Goal: Task Accomplishment & Management: Manage account settings

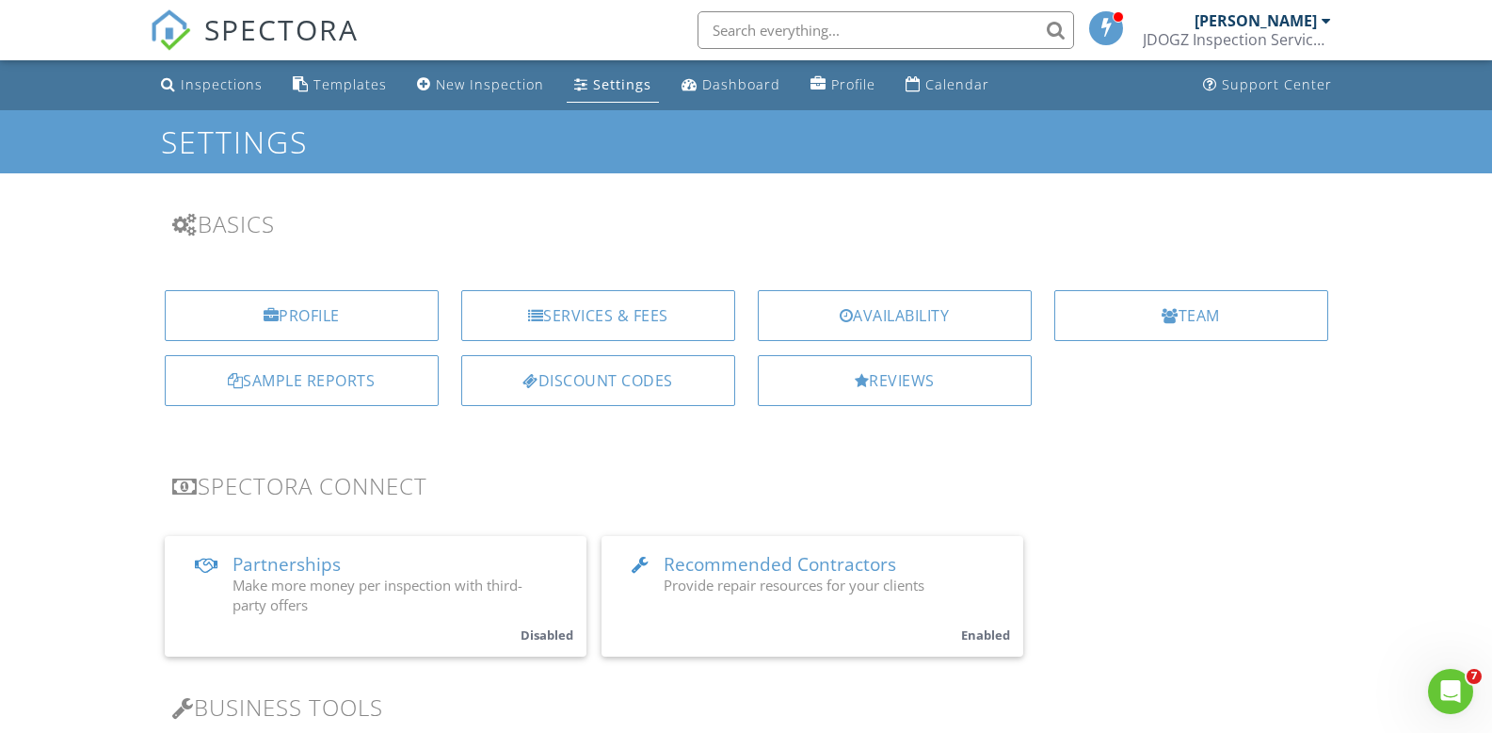
drag, startPoint x: 1329, startPoint y: 22, endPoint x: 1323, endPoint y: 40, distance: 19.7
click at [1329, 23] on div at bounding box center [1326, 20] width 9 height 15
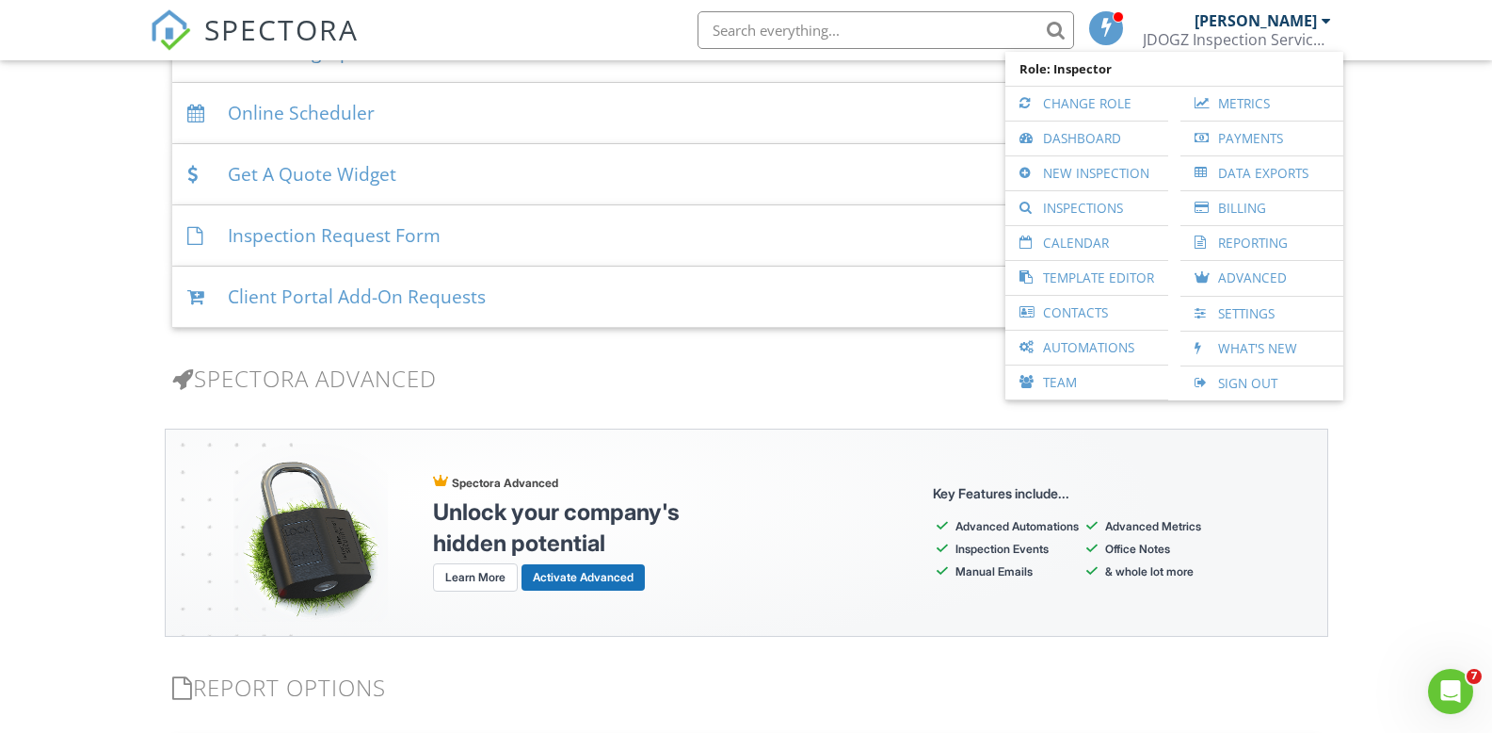
scroll to position [2008, 0]
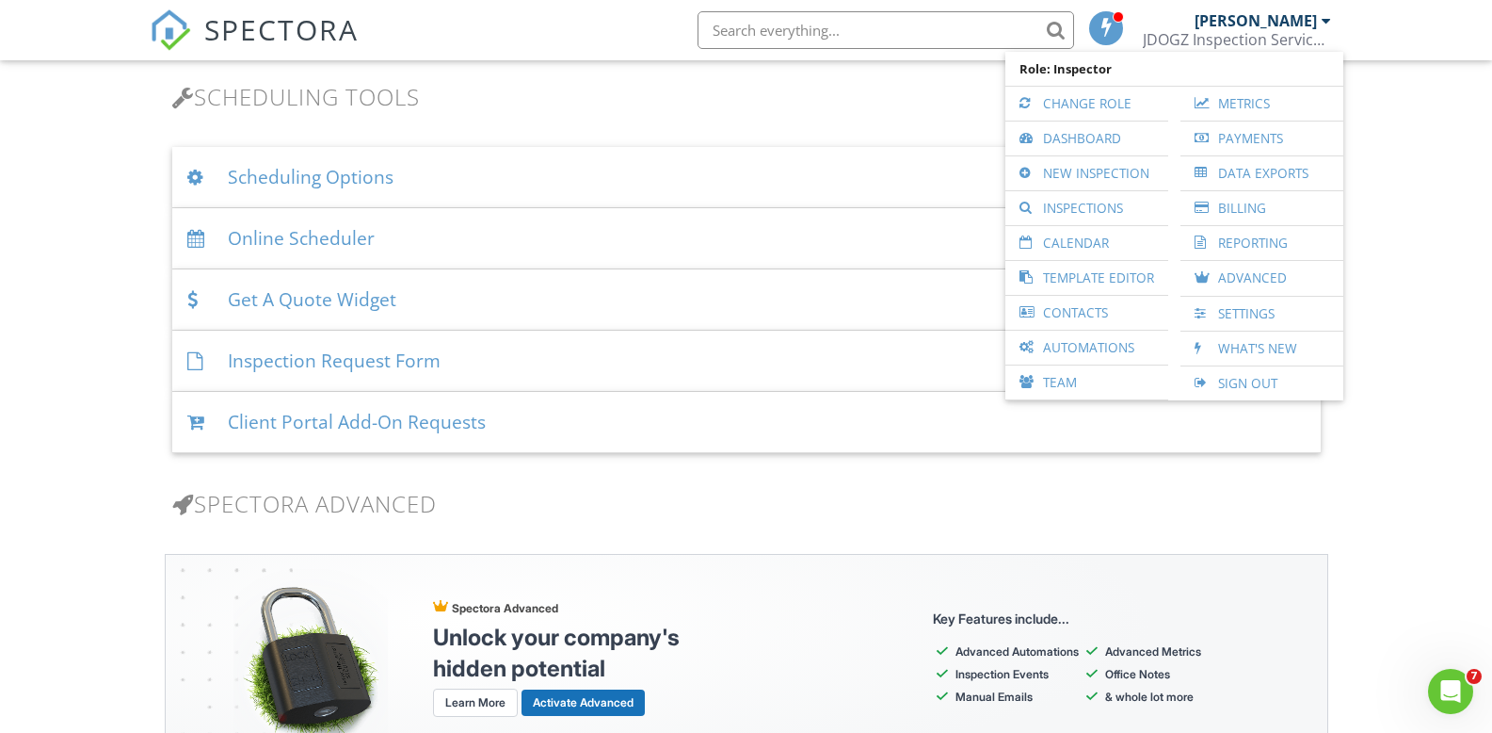
click at [396, 236] on div "Online Scheduler" at bounding box center [746, 238] width 1149 height 61
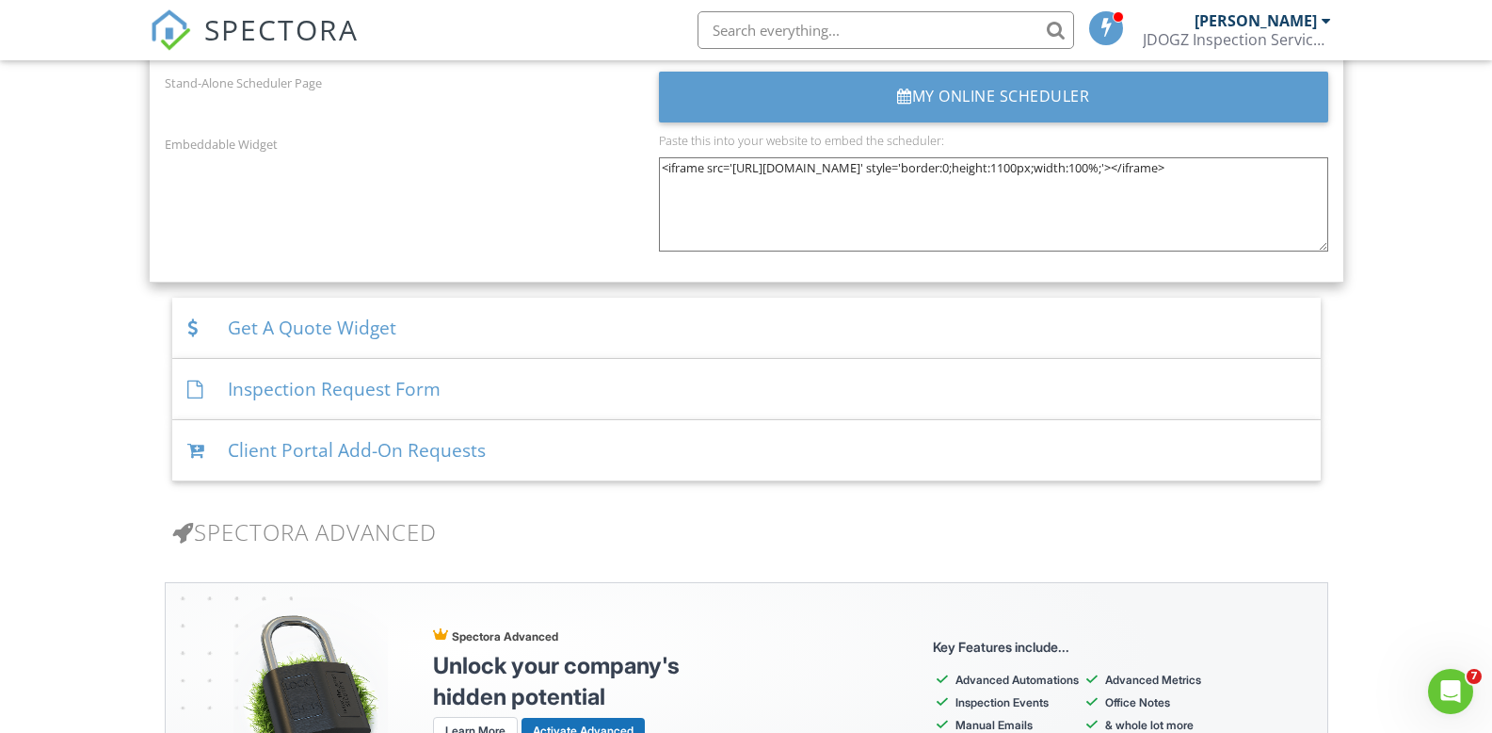
scroll to position [3390, 0]
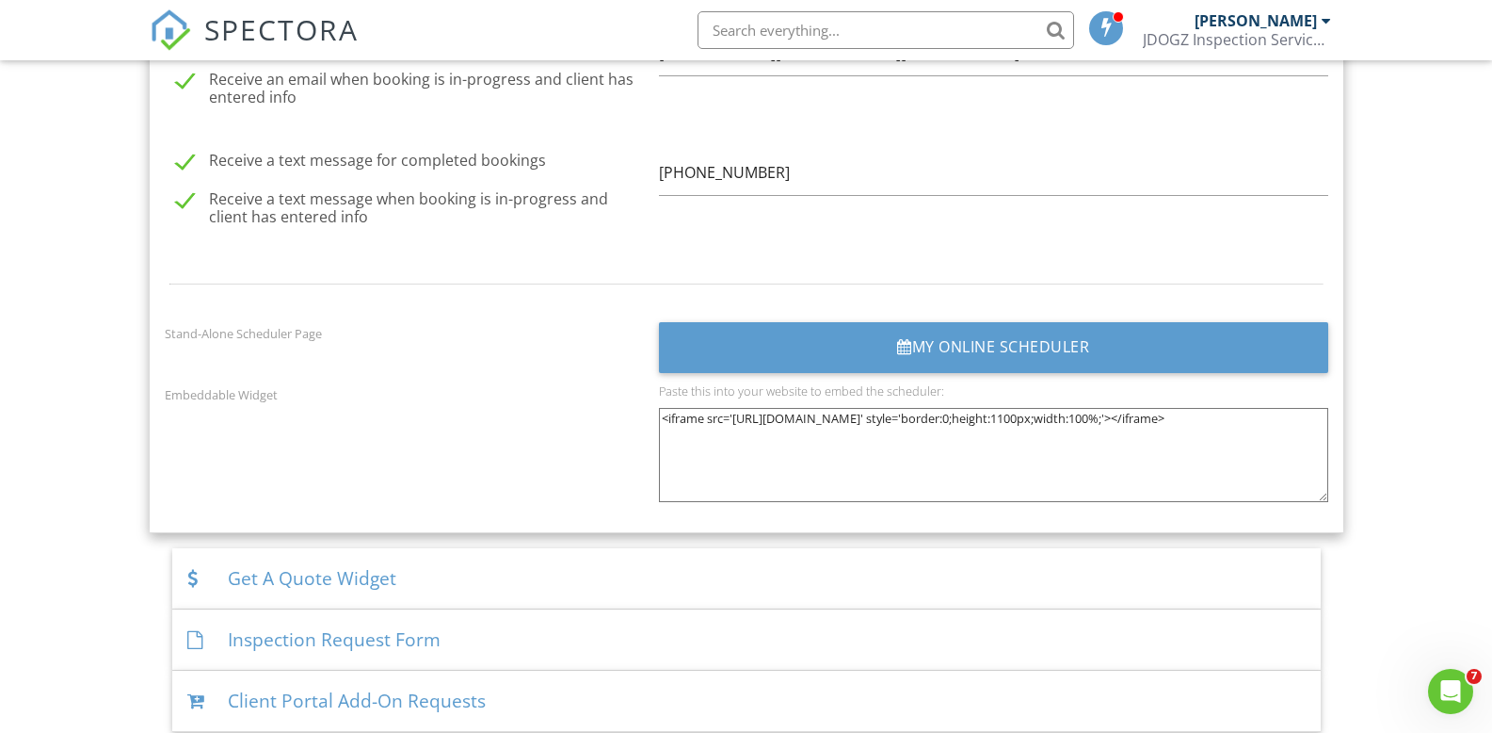
drag, startPoint x: 661, startPoint y: 408, endPoint x: 1264, endPoint y: 436, distance: 603.3
click at [1284, 441] on textarea "<iframe src='https://app.spectora.com/home-inspectors/my-inspection-company-5bd…" at bounding box center [993, 455] width 669 height 94
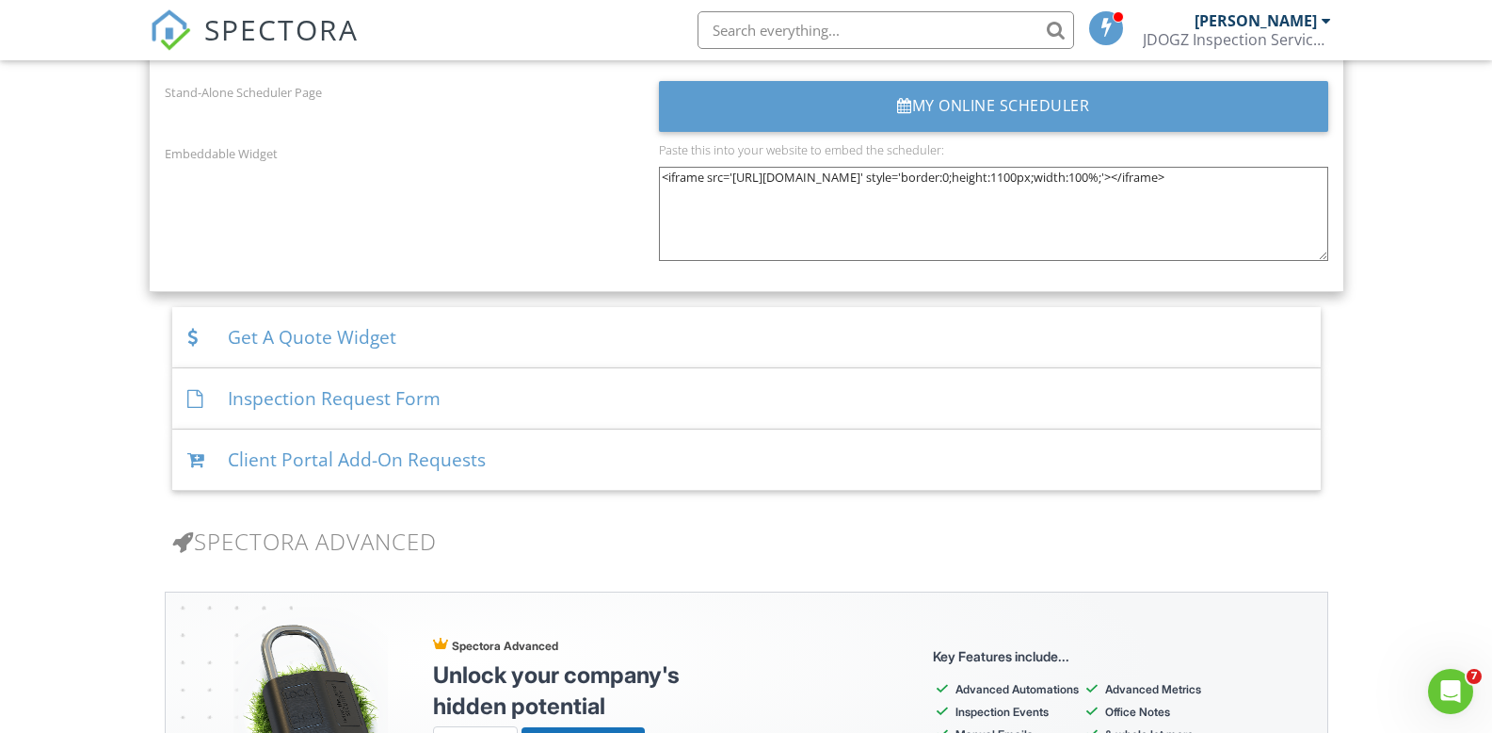
scroll to position [3640, 0]
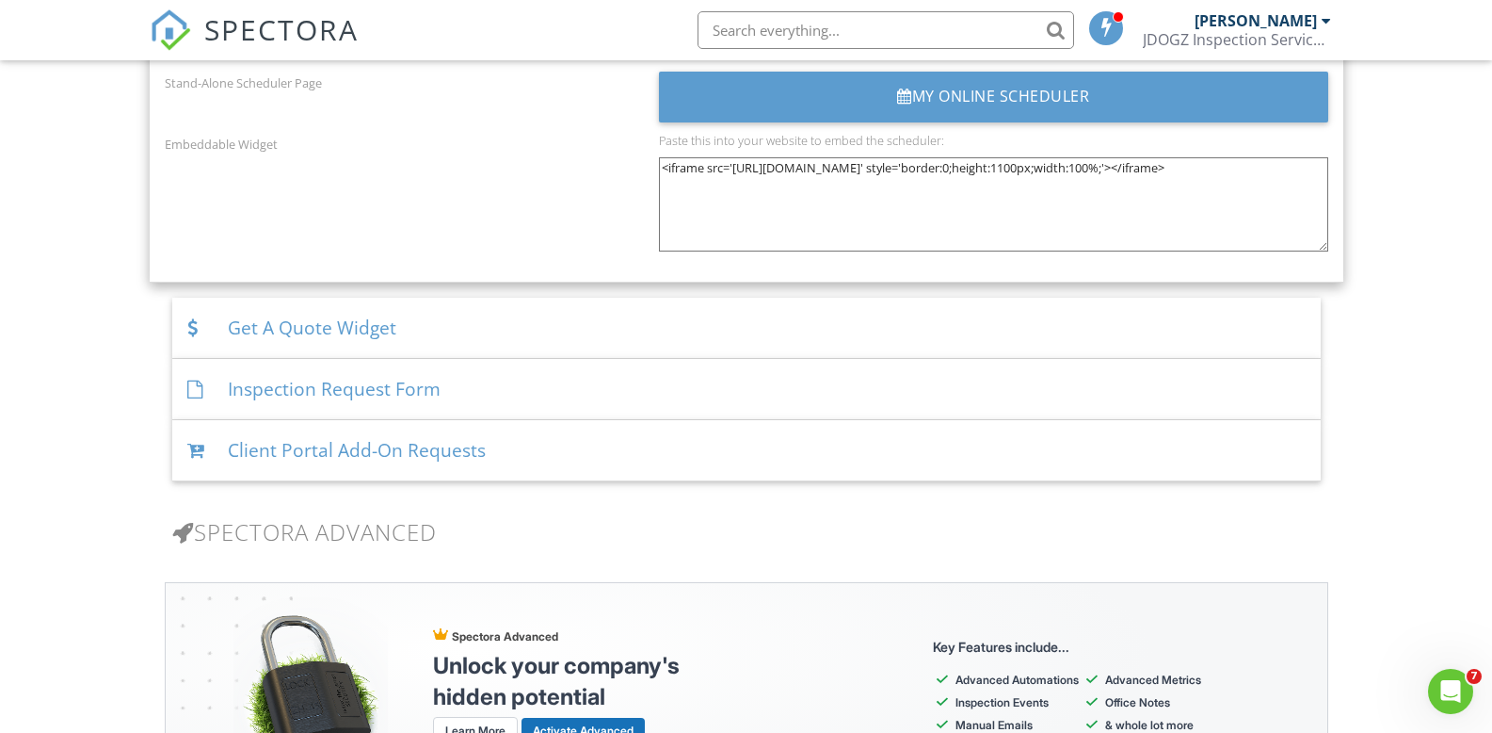
click at [440, 372] on div "Inspection Request Form" at bounding box center [746, 389] width 1149 height 61
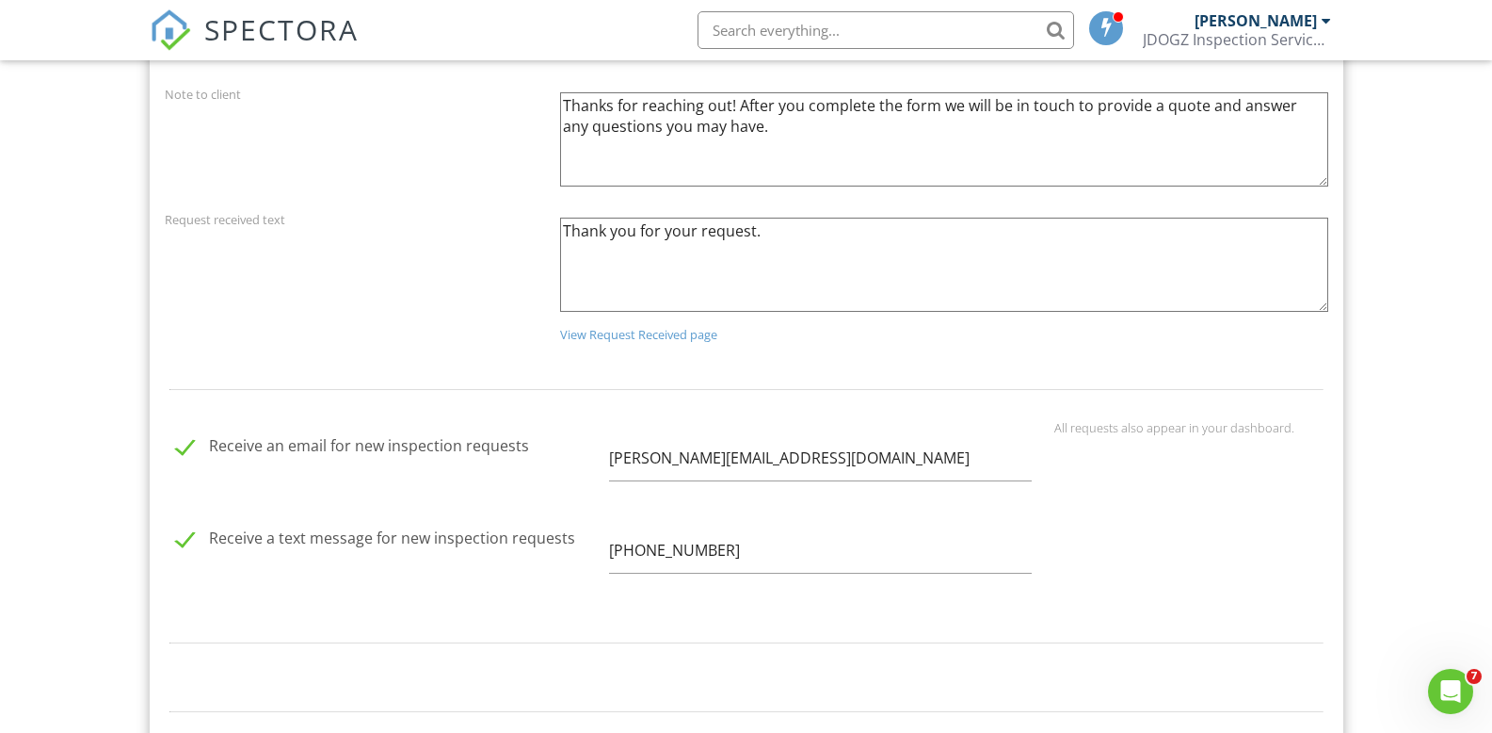
scroll to position [2887, 0]
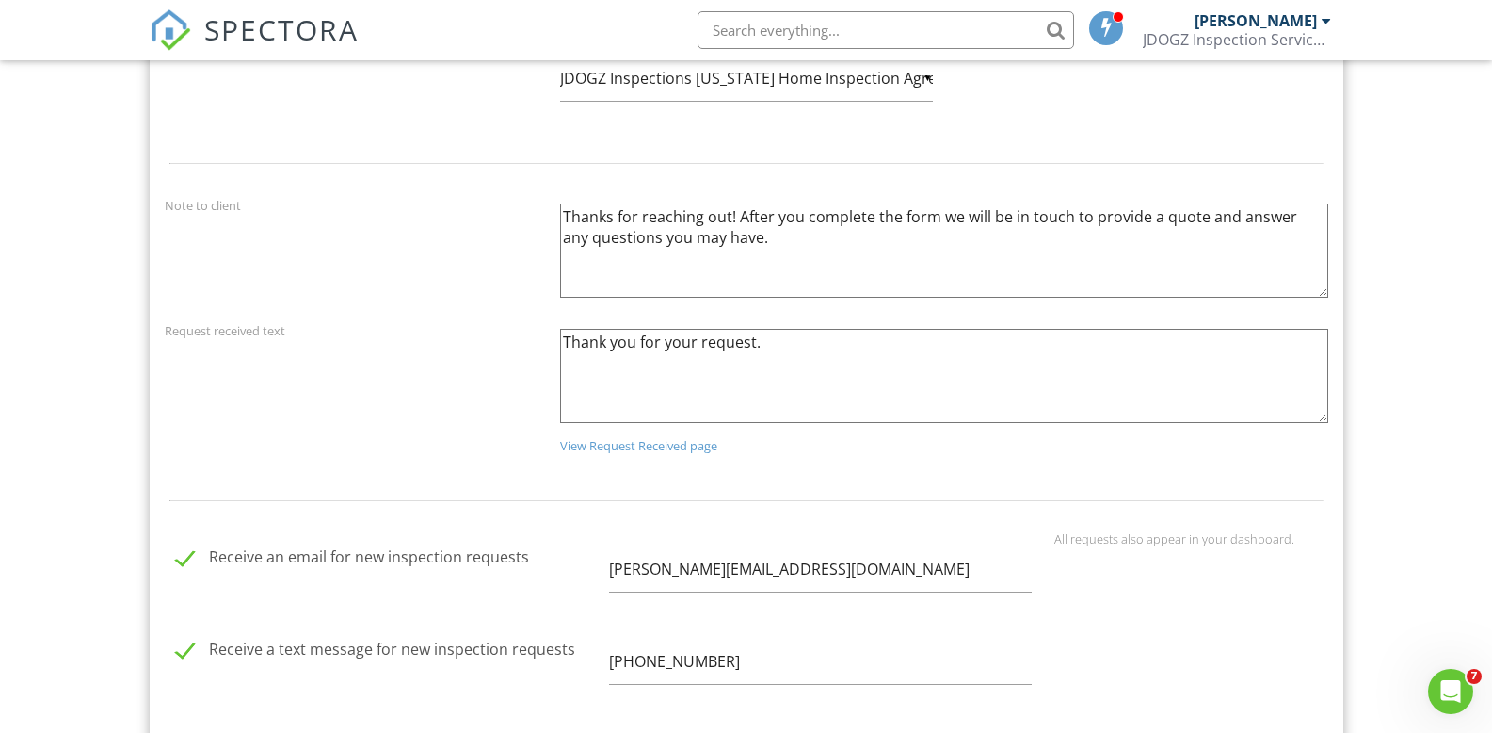
click at [649, 444] on link "View Request Received page" at bounding box center [638, 445] width 157 height 17
click at [753, 347] on textarea "Thank you for your request." at bounding box center [944, 376] width 768 height 94
type textarea "T"
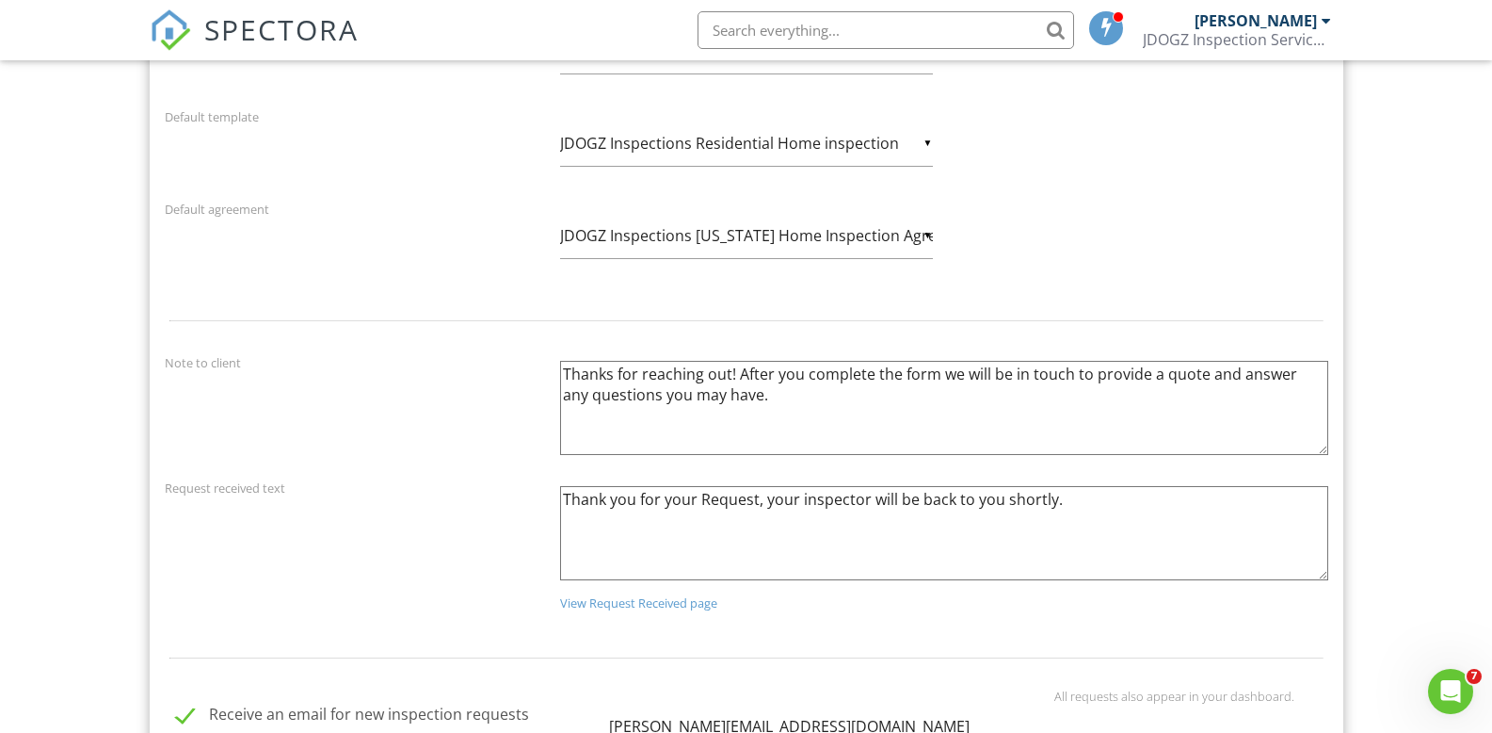
scroll to position [2762, 0]
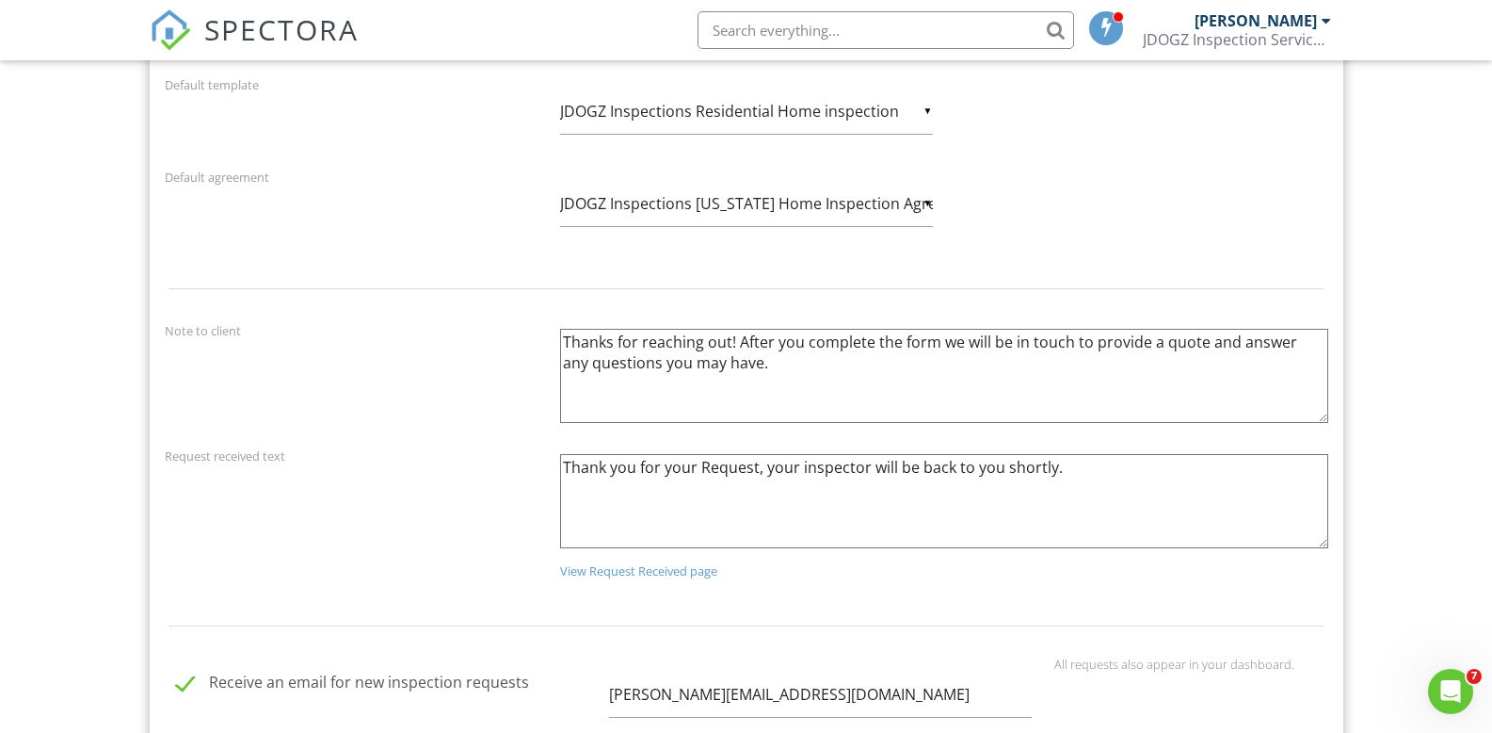
type textarea "Thank you for your Request, your inspector will be back to you shortly."
drag, startPoint x: 1049, startPoint y: 343, endPoint x: 1207, endPoint y: 345, distance: 158.2
click at [1207, 345] on textarea "Thanks for reaching out! After you complete the form we will be in touch to pro…" at bounding box center [944, 376] width 768 height 94
type textarea "Thanks for reaching out! After you complete the form we will be in touch answer…"
drag, startPoint x: 1041, startPoint y: 469, endPoint x: 552, endPoint y: 481, distance: 489.8
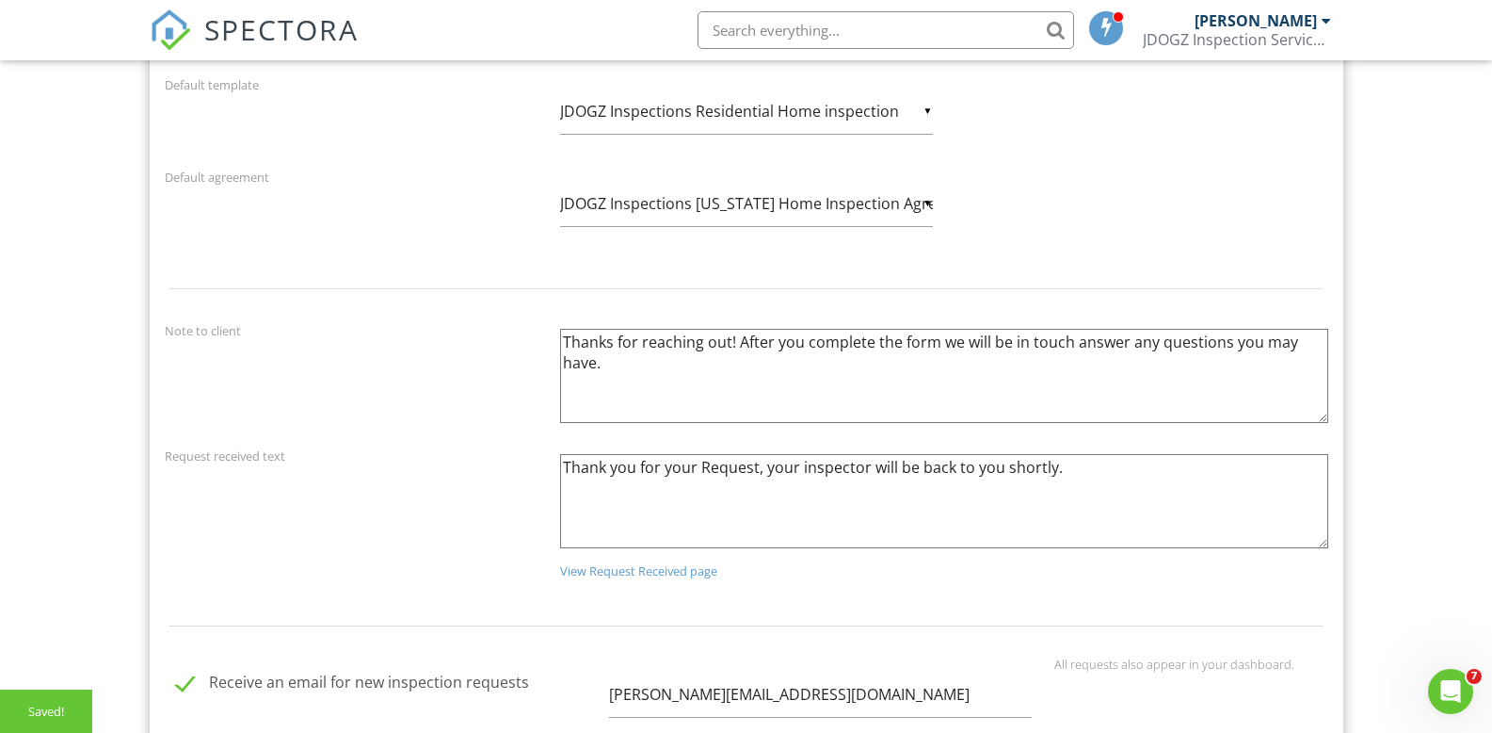
click at [552, 481] on div "Thank you for your request. View Request Received page" at bounding box center [944, 515] width 791 height 142
type textarea "Your request has been received. Thank you for choosing JDOGZ Inspection Service…"
click at [1010, 583] on div "Thank you for your request. View Request Received page" at bounding box center [944, 515] width 791 height 142
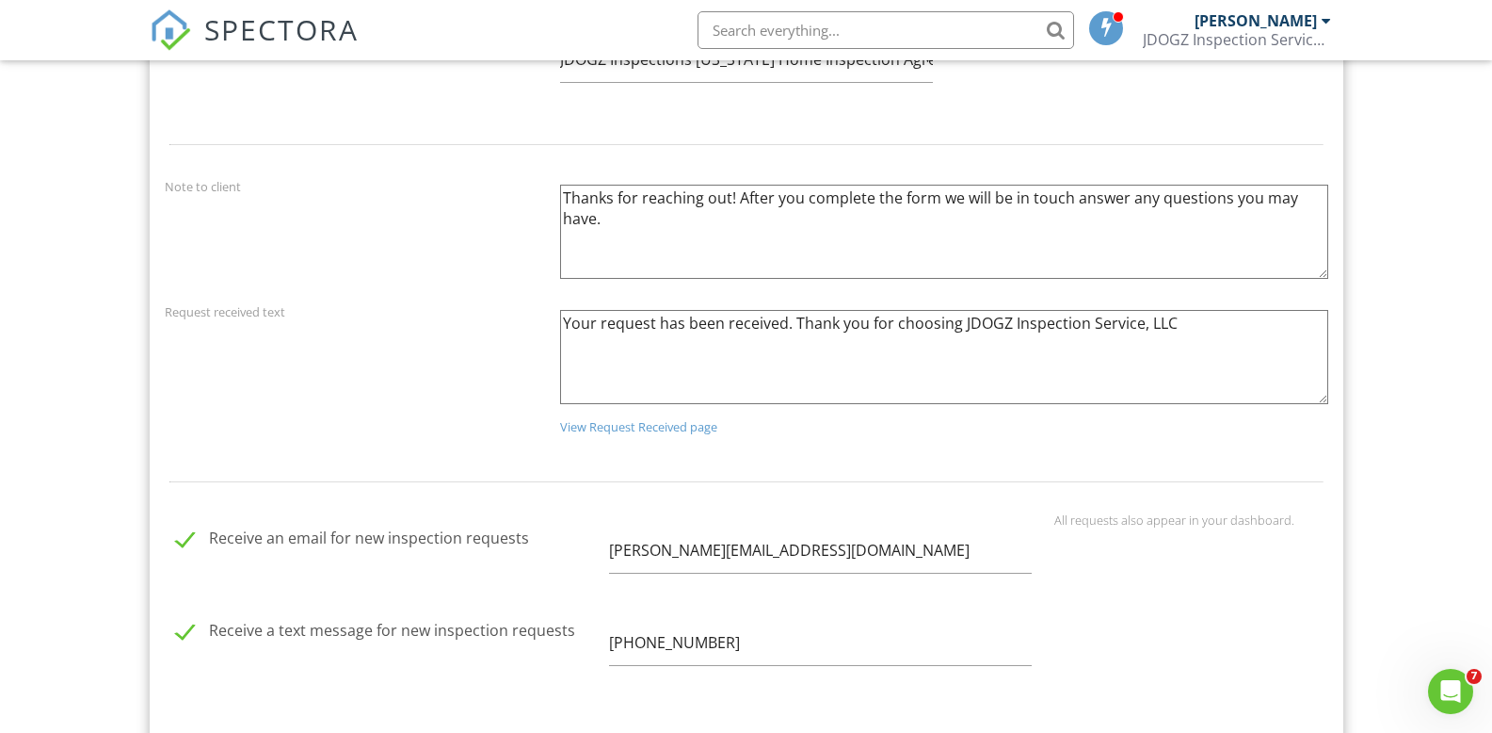
scroll to position [2887, 0]
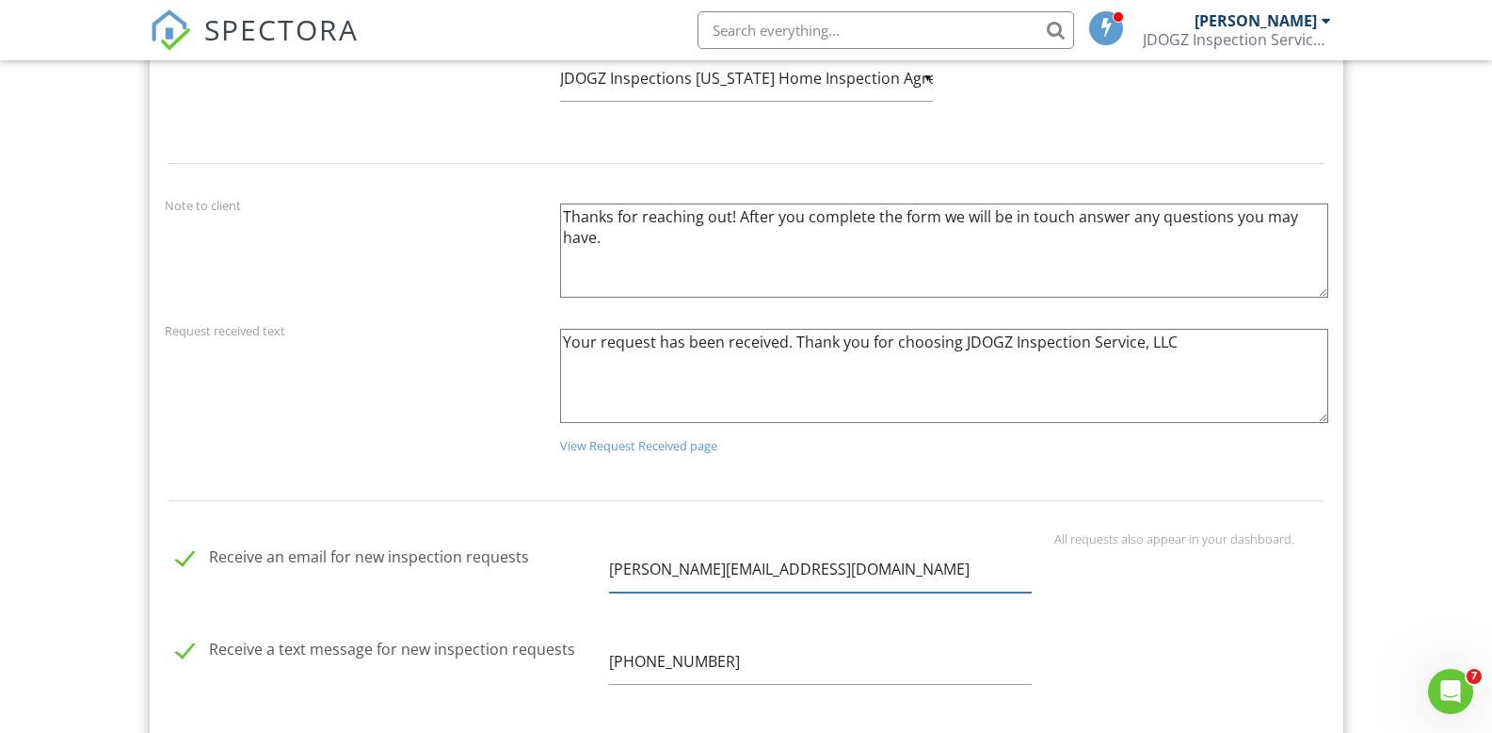
drag, startPoint x: 762, startPoint y: 573, endPoint x: 557, endPoint y: 577, distance: 204.4
click at [557, 577] on div "Receive an email for new inspection requests Jayson@jdogzinspections.com" at bounding box center [598, 573] width 890 height 85
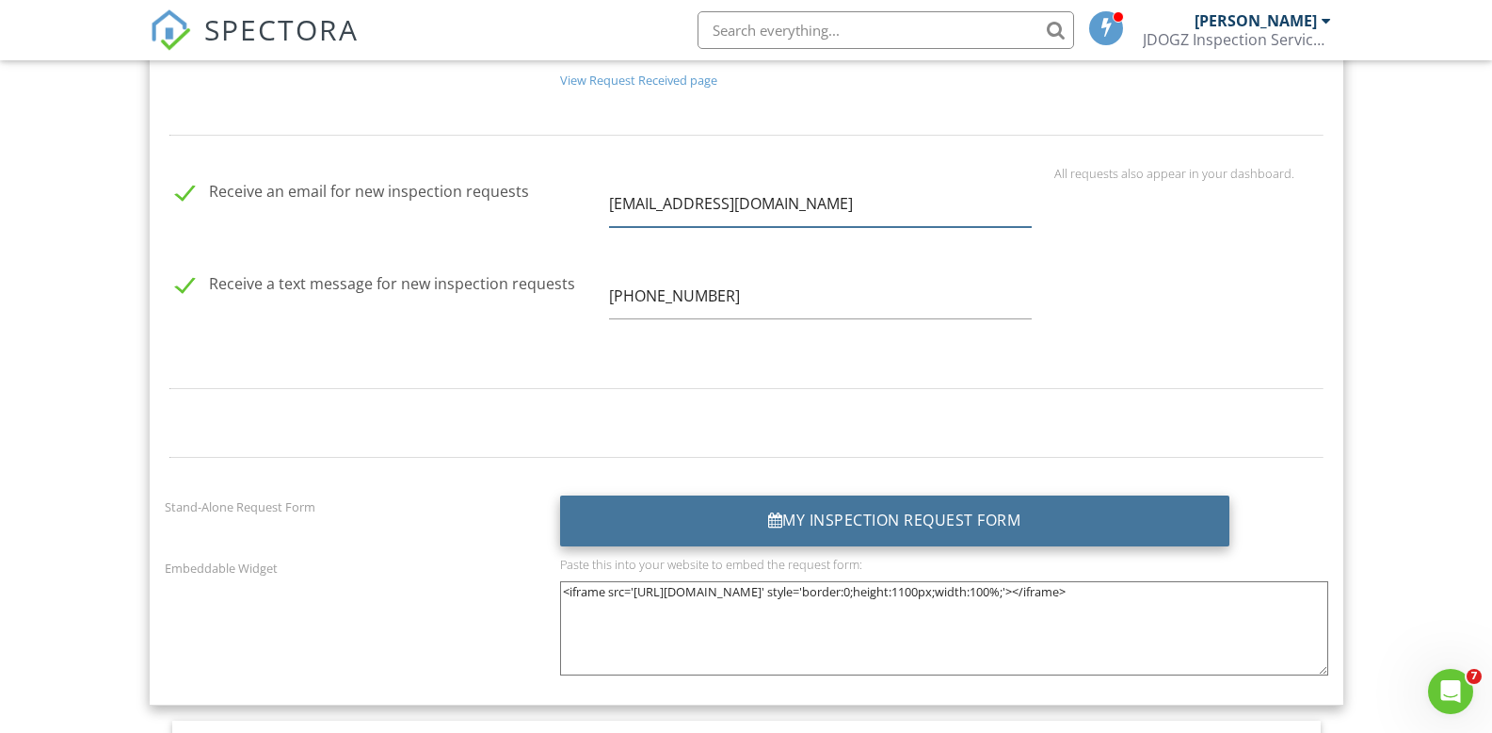
scroll to position [3264, 0]
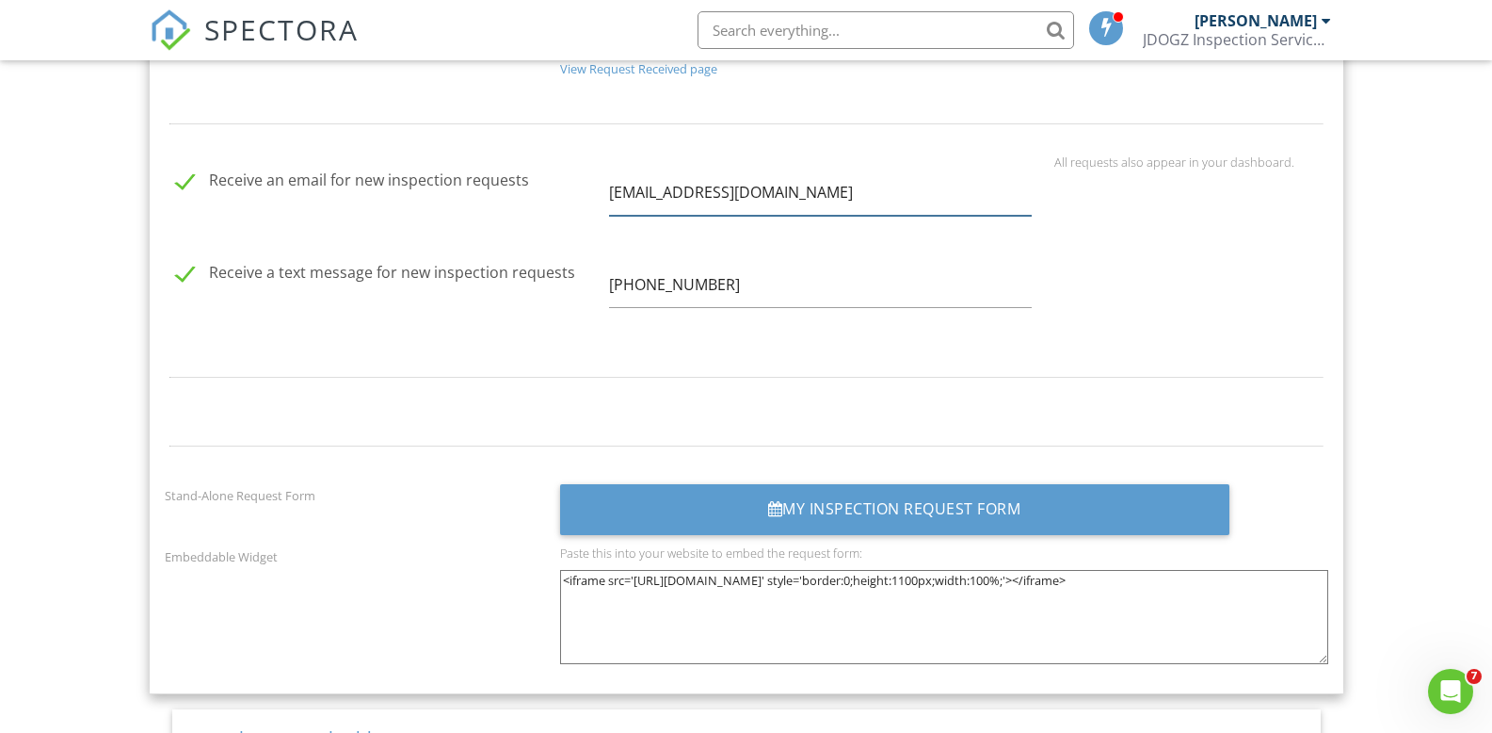
type input "[EMAIL_ADDRESS][DOMAIN_NAME]"
drag, startPoint x: 1074, startPoint y: 377, endPoint x: 1097, endPoint y: 376, distance: 22.6
click at [1076, 377] on div at bounding box center [746, 377] width 1186 height 61
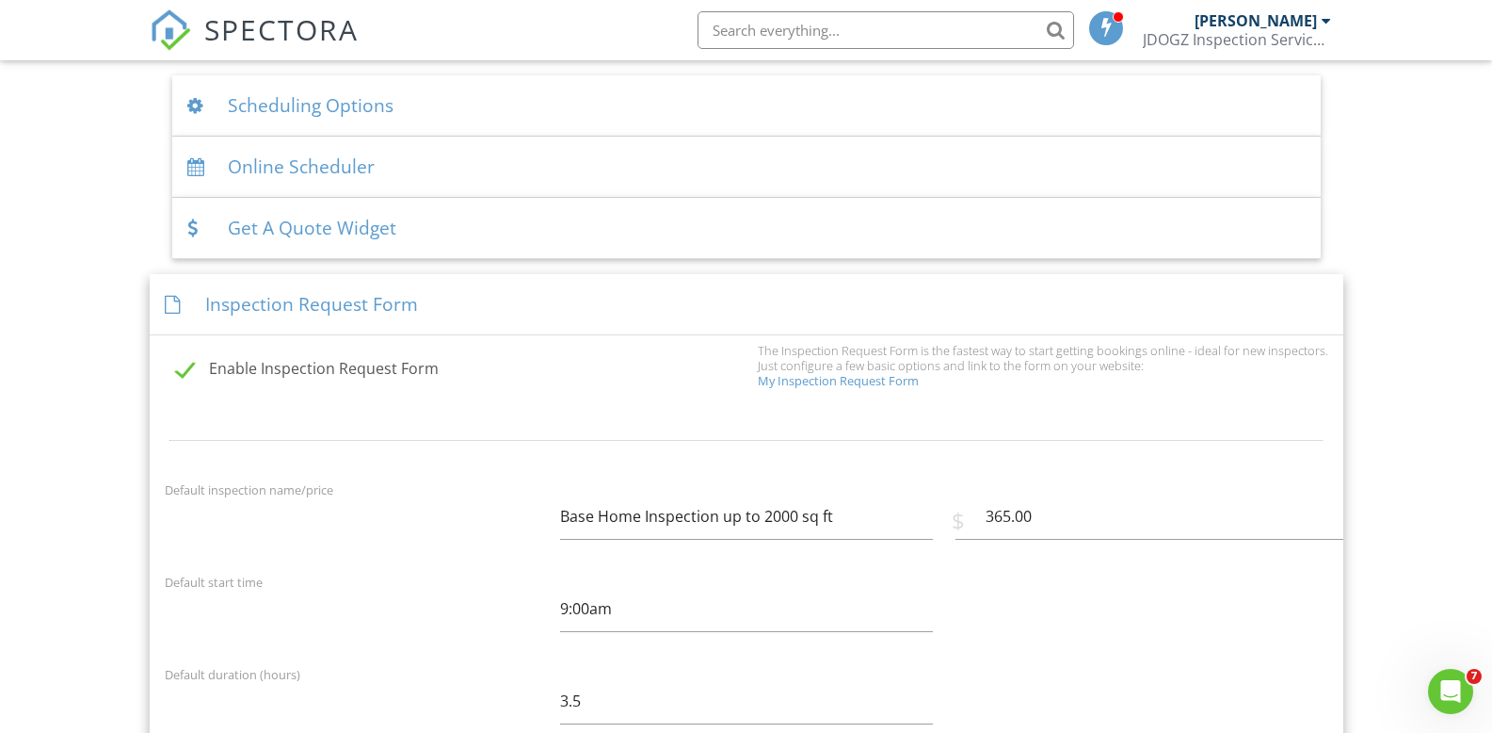
scroll to position [2008, 0]
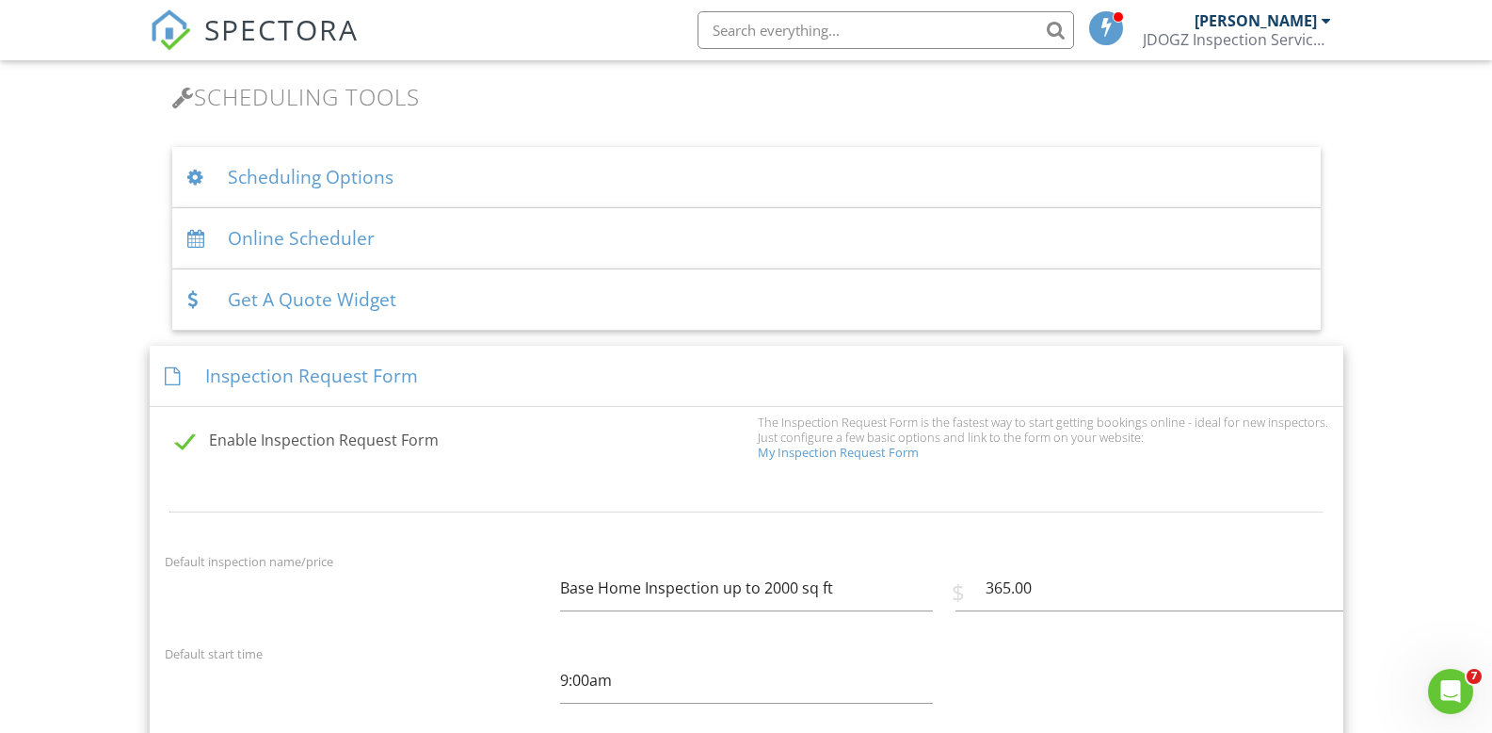
click at [540, 385] on div "Inspection Request Form" at bounding box center [747, 376] width 1194 height 61
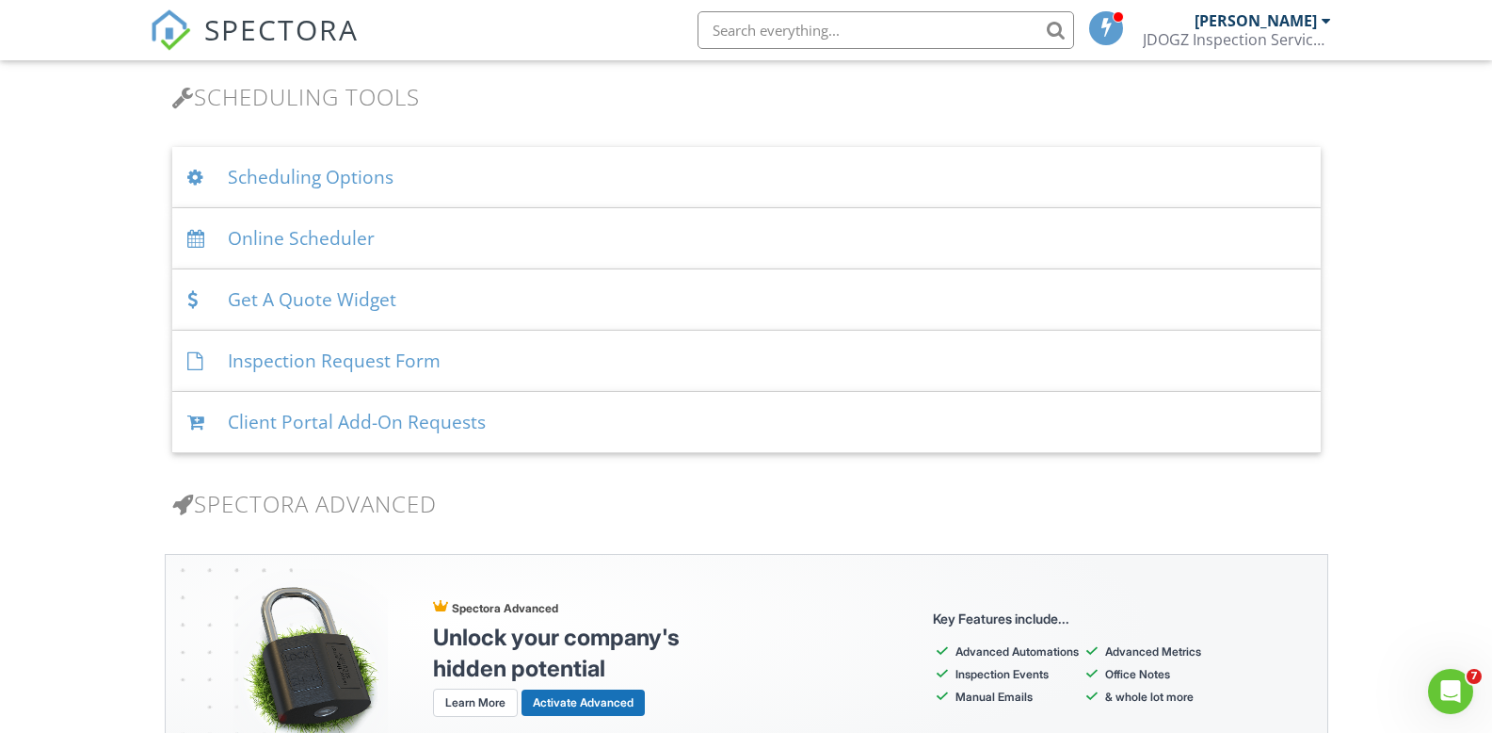
click at [559, 379] on div "Inspection Request Form" at bounding box center [746, 361] width 1149 height 61
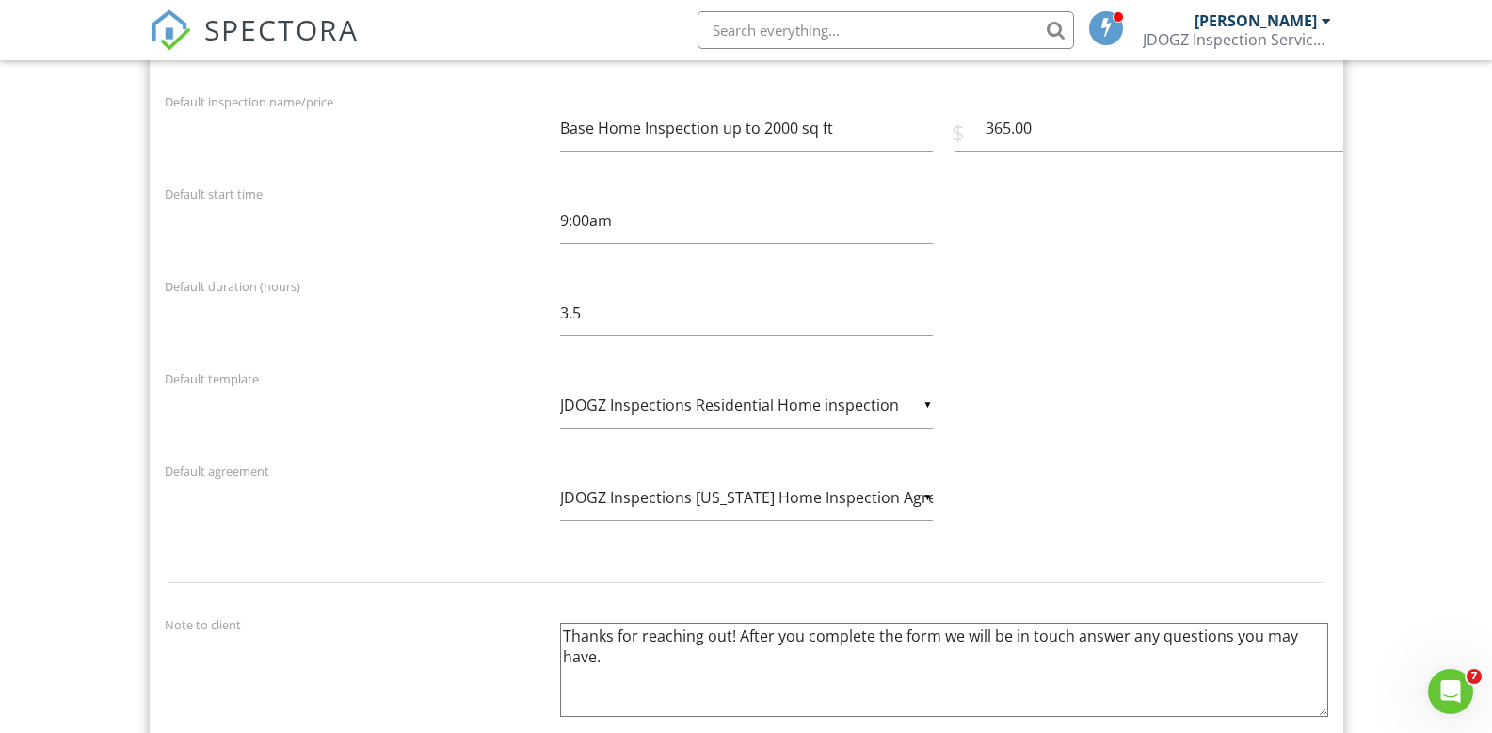
scroll to position [2510, 0]
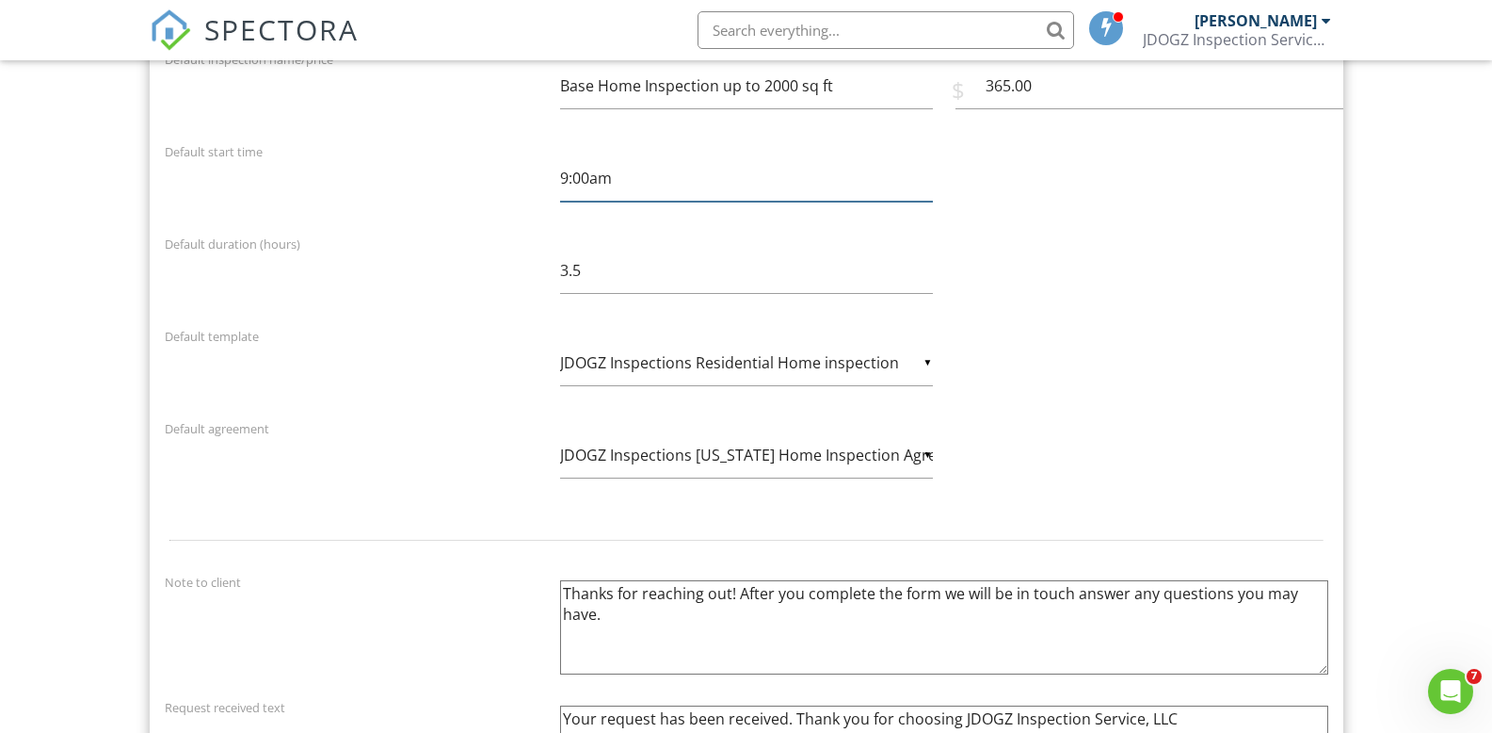
click at [625, 179] on input "9:00am" at bounding box center [746, 178] width 373 height 46
click at [567, 176] on input "9:00am" at bounding box center [746, 178] width 373 height 46
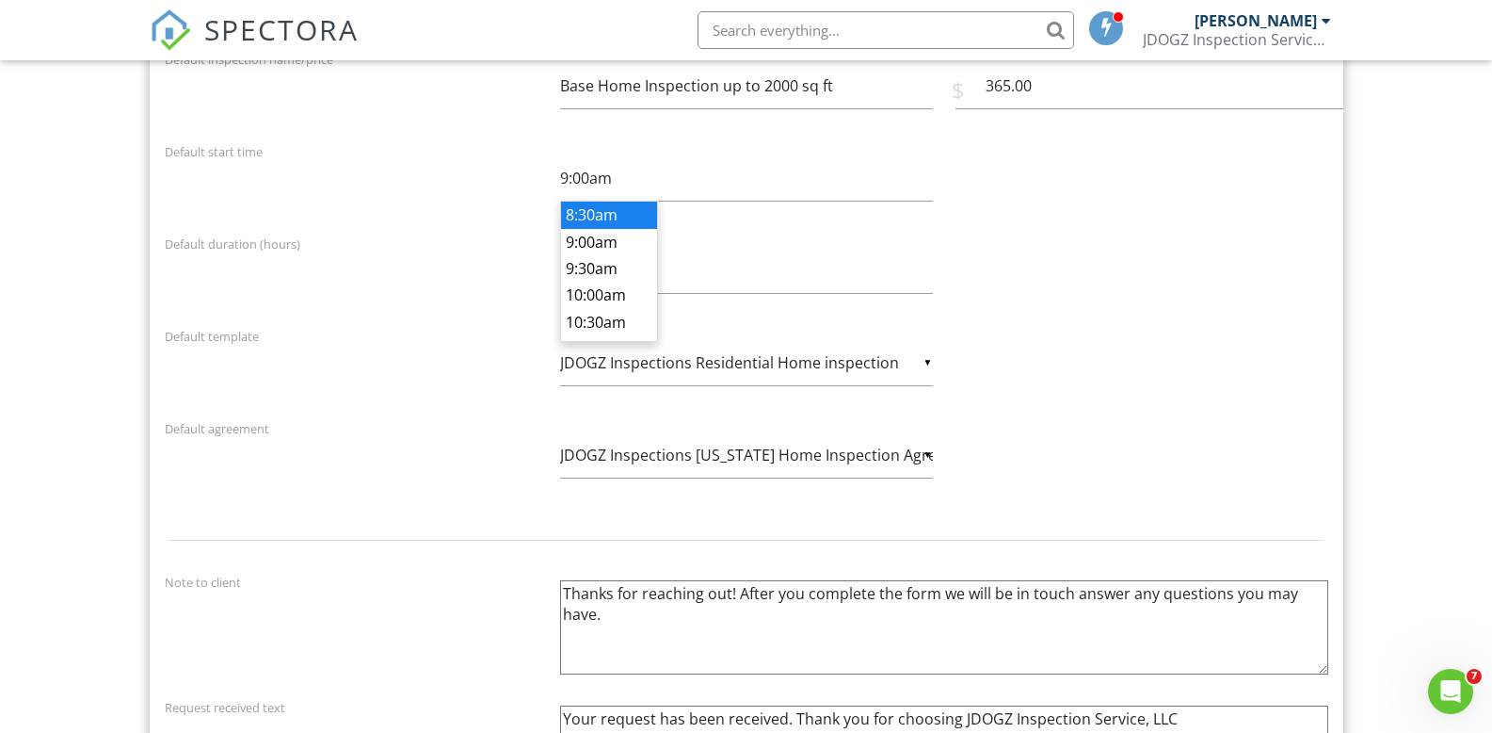
type input "8:30am"
click at [584, 218] on body "SPECTORA Jayson Gallaway JDOGZ Inspection Service, LLC Role: Inspector Change R…" at bounding box center [746, 272] width 1492 height 5564
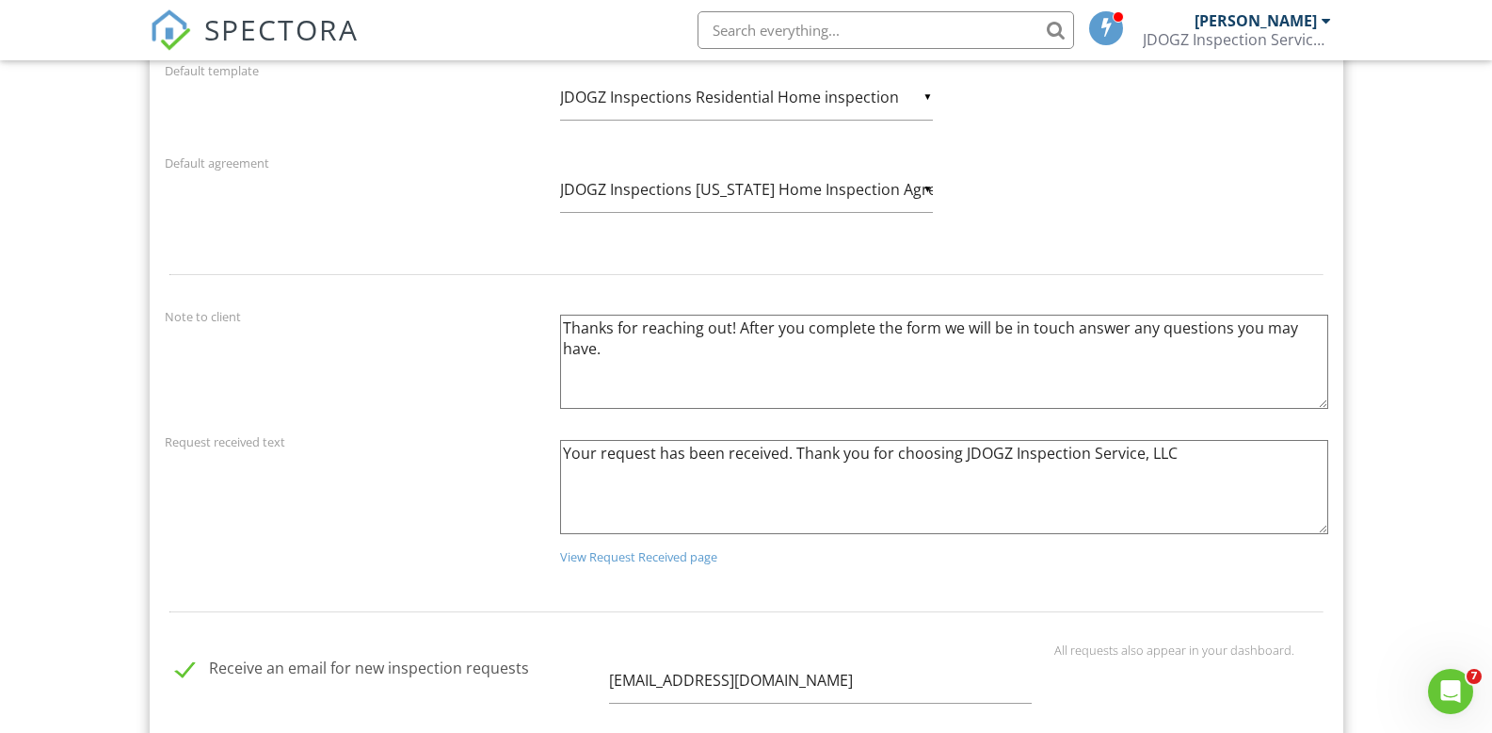
scroll to position [2762, 0]
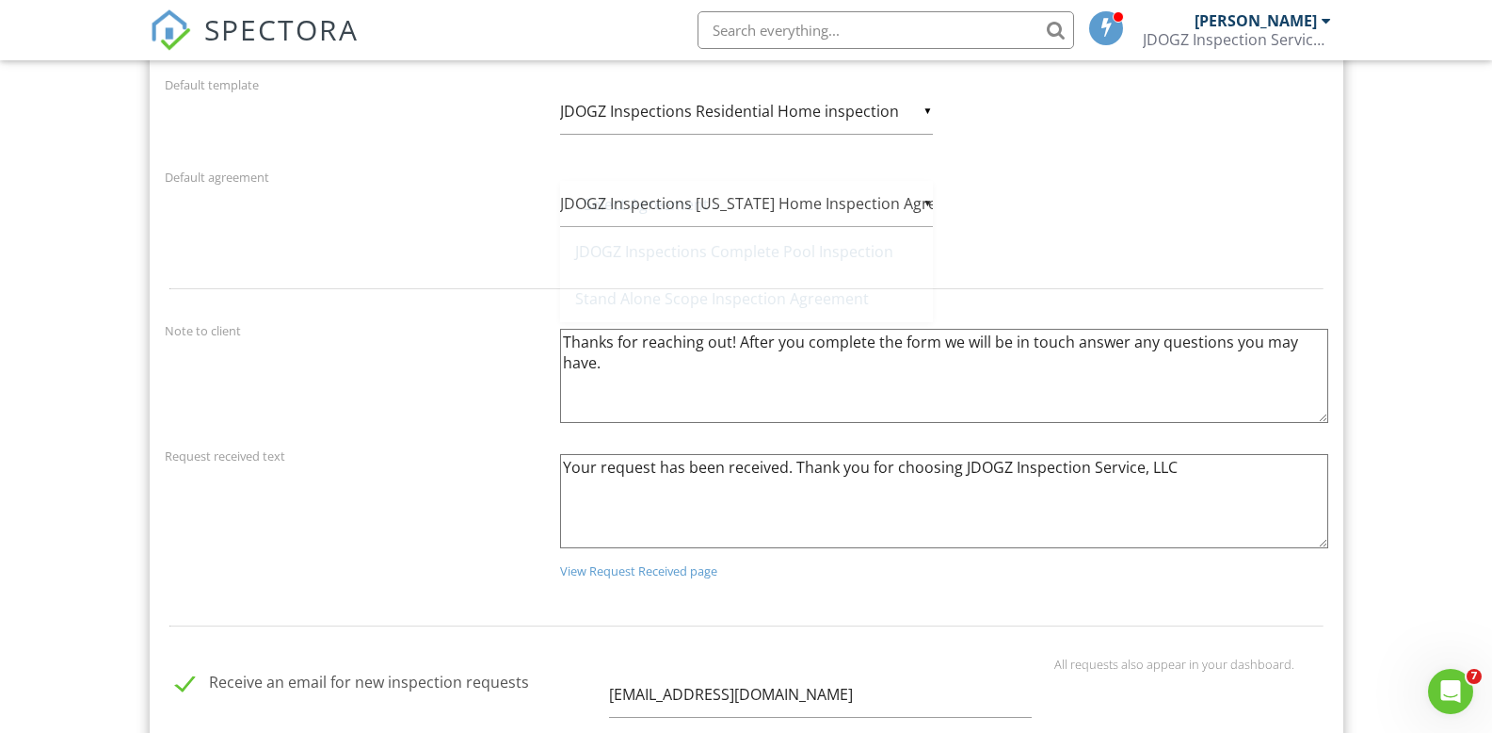
click at [930, 211] on div "▼ JDOGZ Inspections Nevada Home Inspection Agreement - Select Agreement - JDOGZ…" at bounding box center [746, 204] width 373 height 46
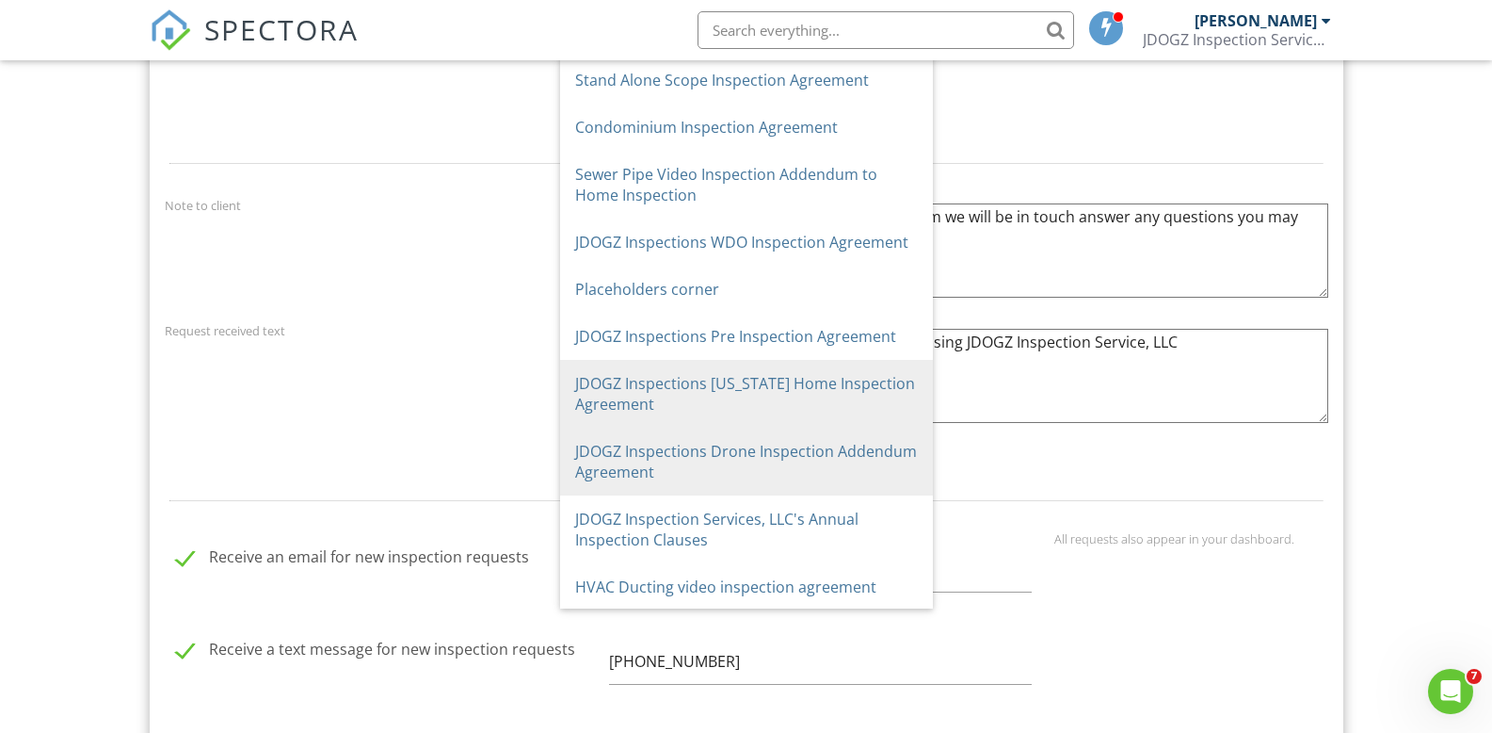
scroll to position [125, 0]
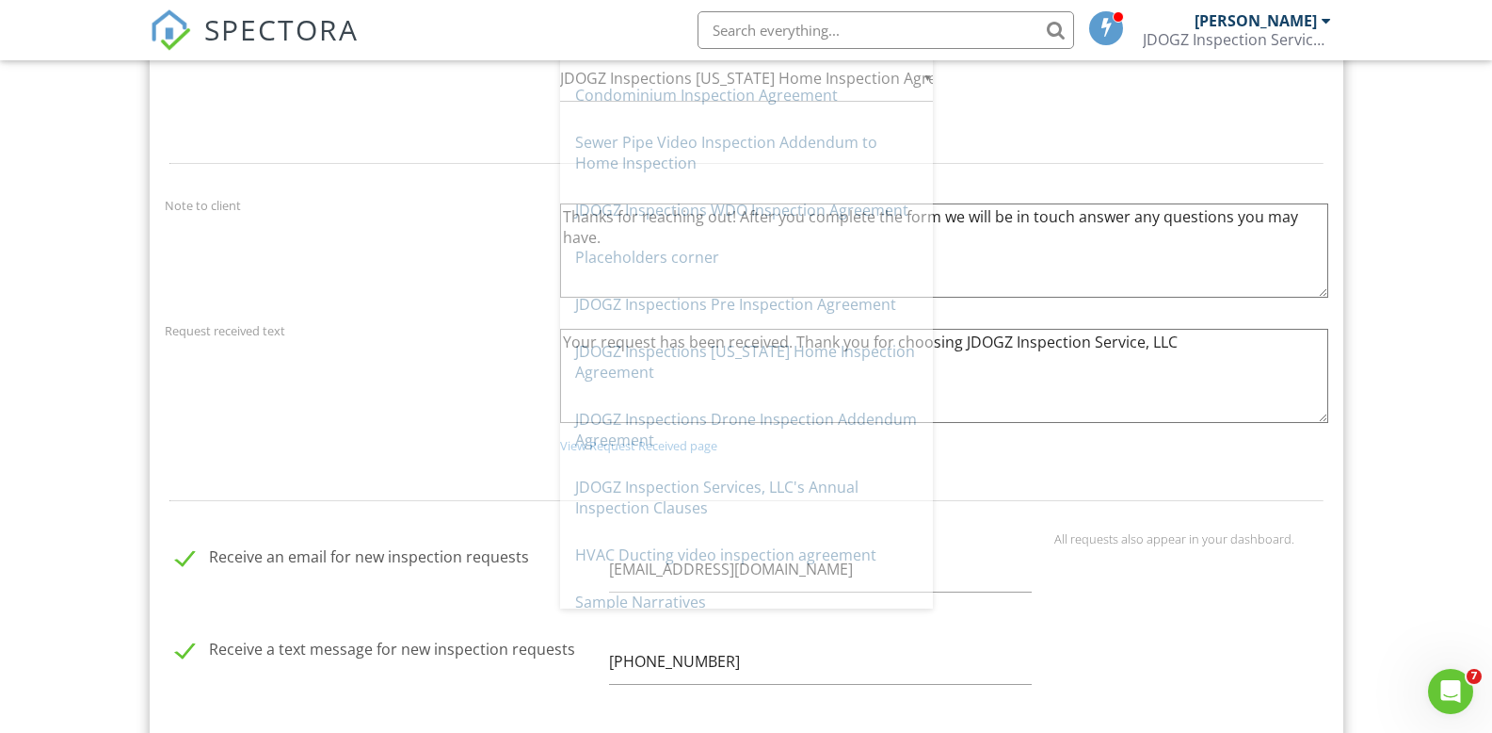
click at [1109, 172] on div at bounding box center [746, 163] width 1186 height 61
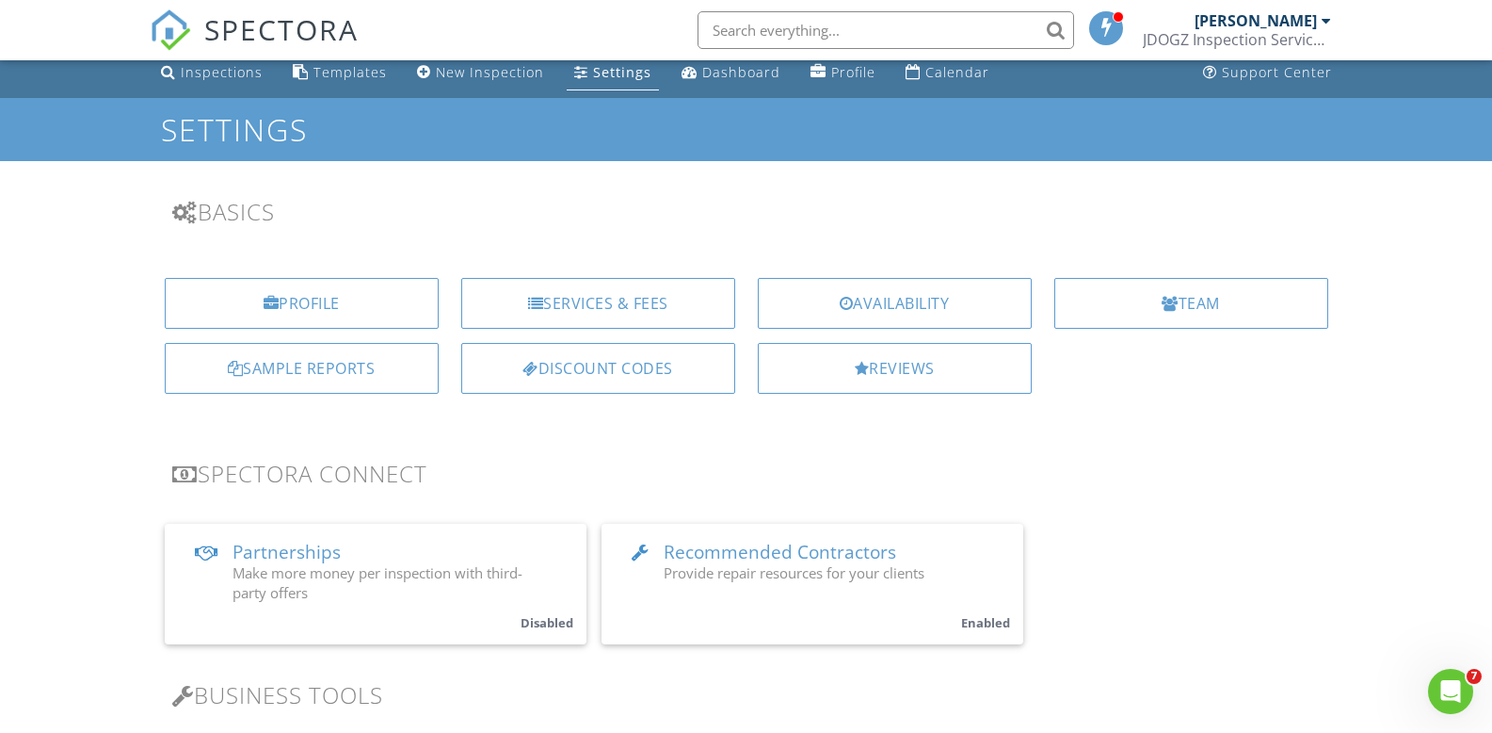
scroll to position [0, 0]
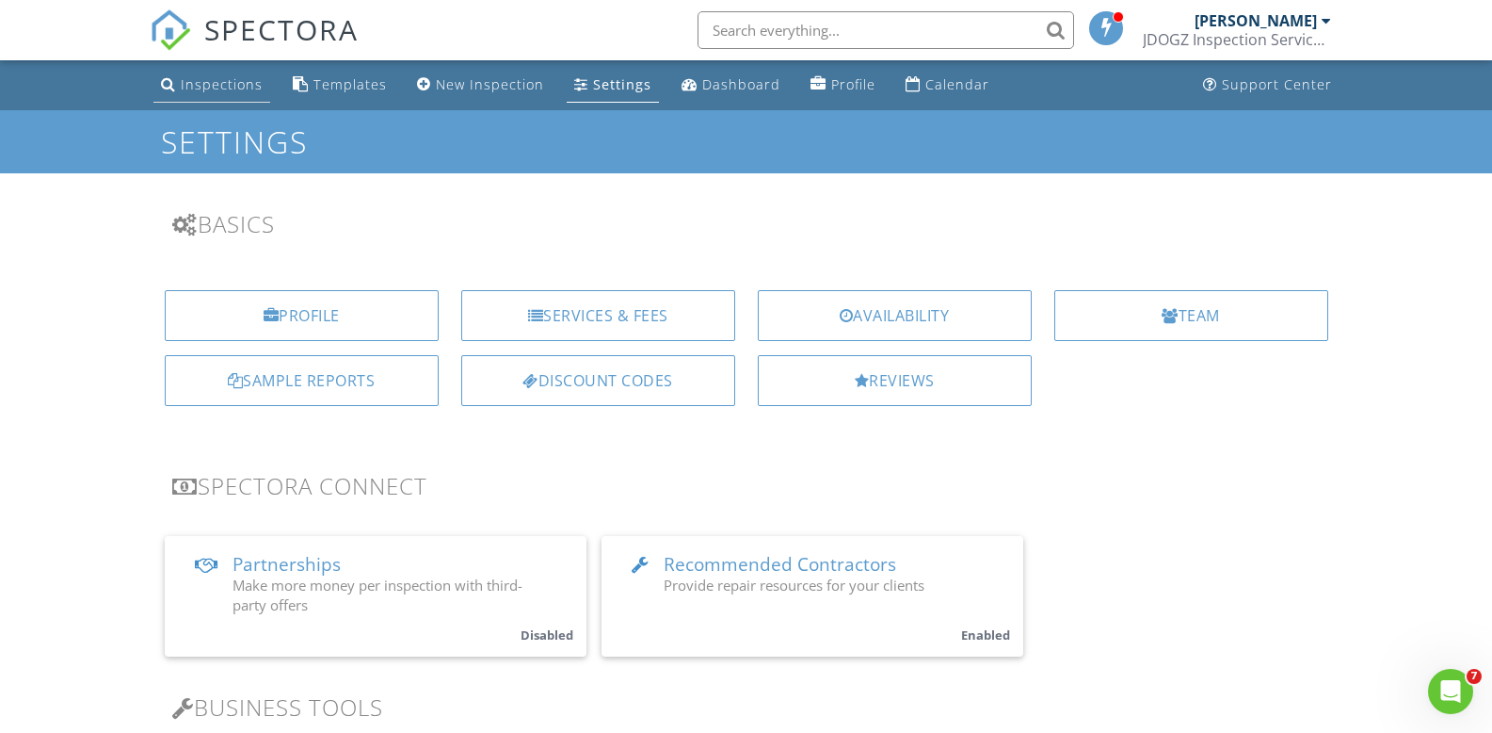
click at [213, 88] on div "Inspections" at bounding box center [222, 84] width 82 height 18
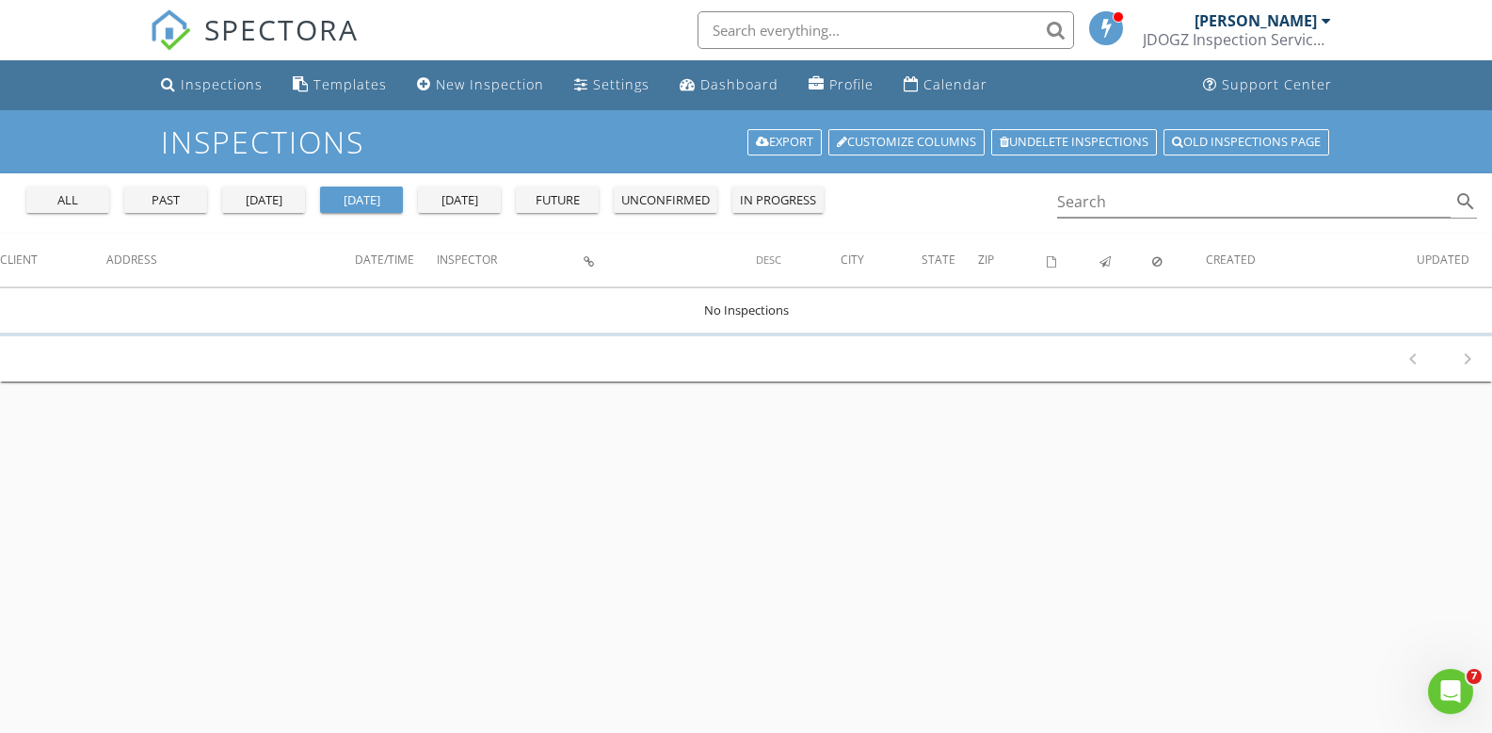
click at [153, 187] on button "past" at bounding box center [165, 199] width 83 height 26
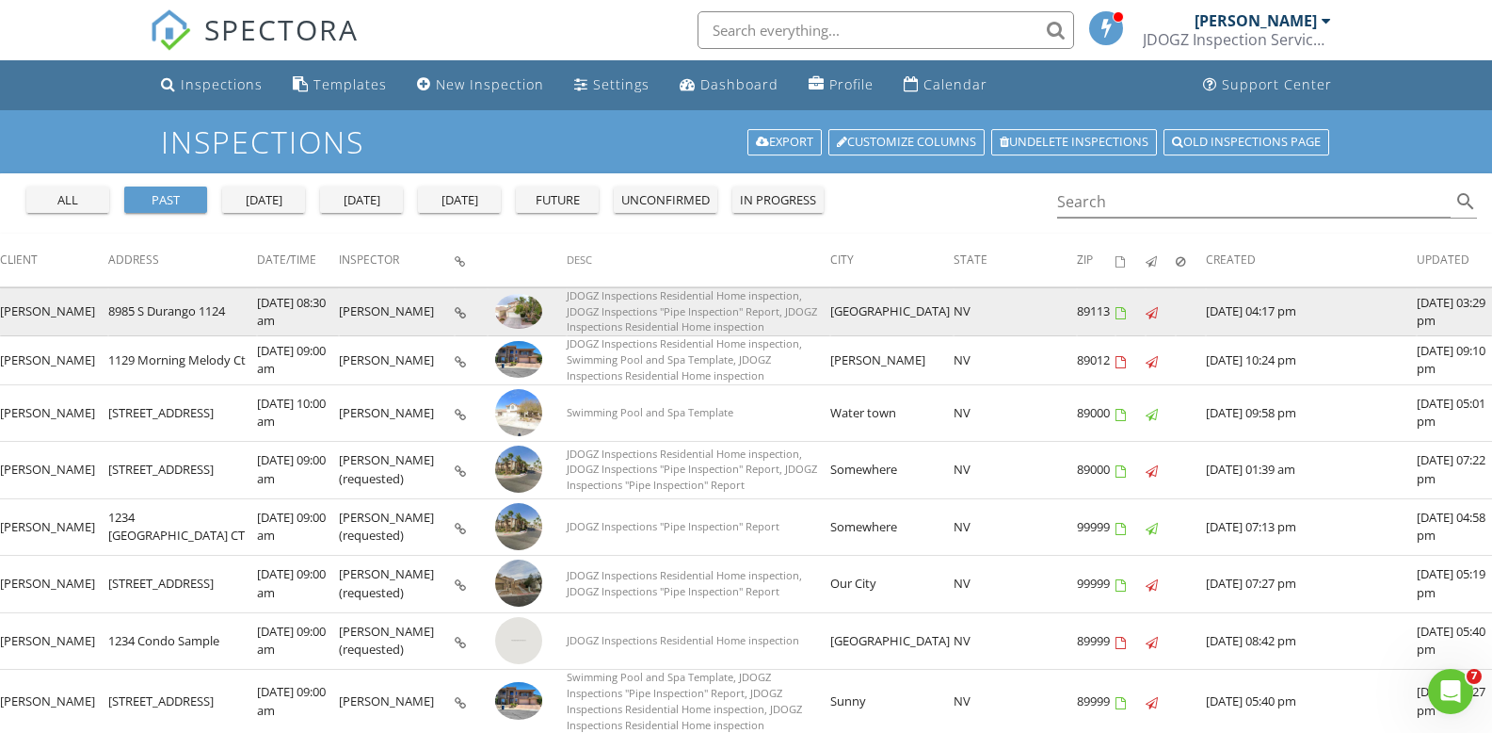
click at [387, 313] on td "[PERSON_NAME]" at bounding box center [397, 311] width 116 height 48
click at [455, 307] on icon at bounding box center [460, 313] width 11 height 12
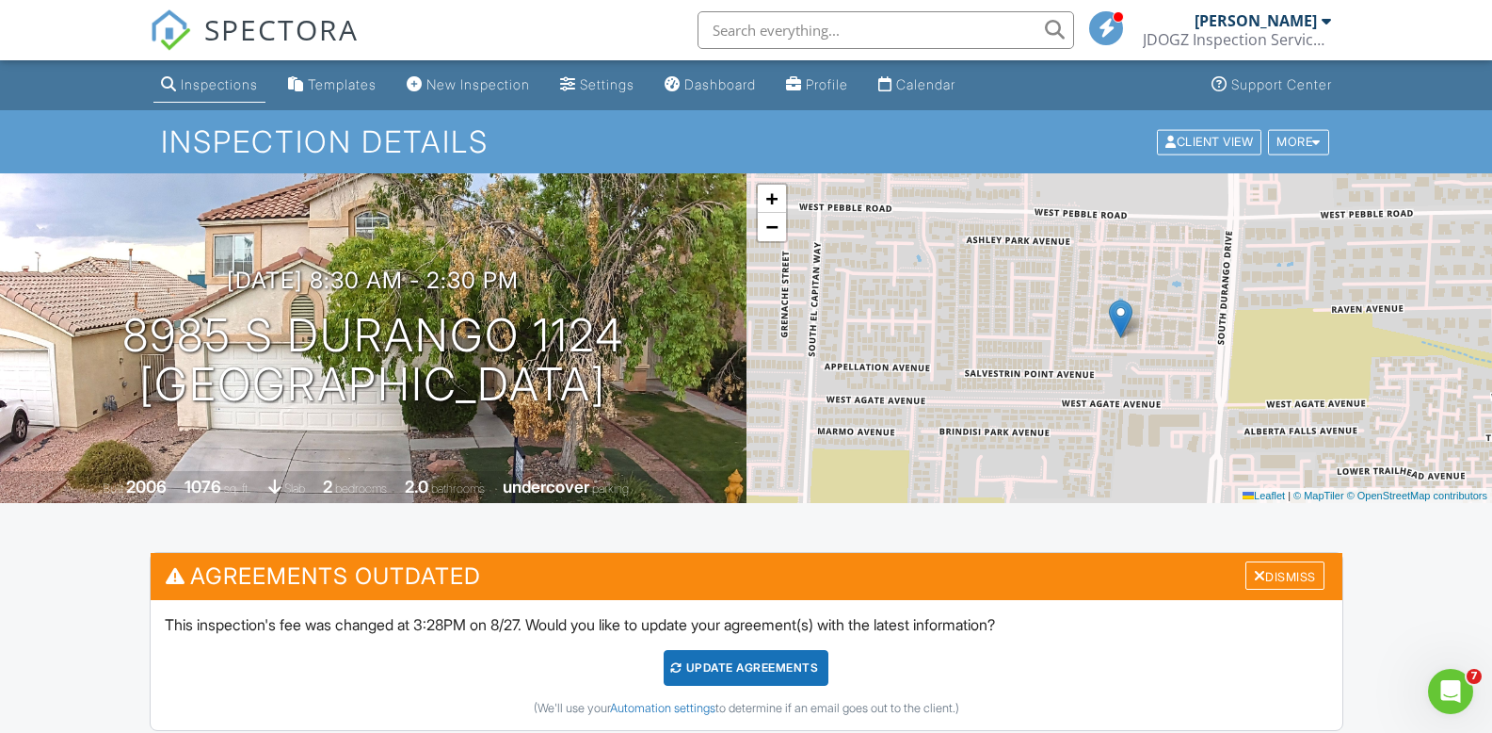
click at [227, 79] on div "Inspections" at bounding box center [219, 84] width 77 height 16
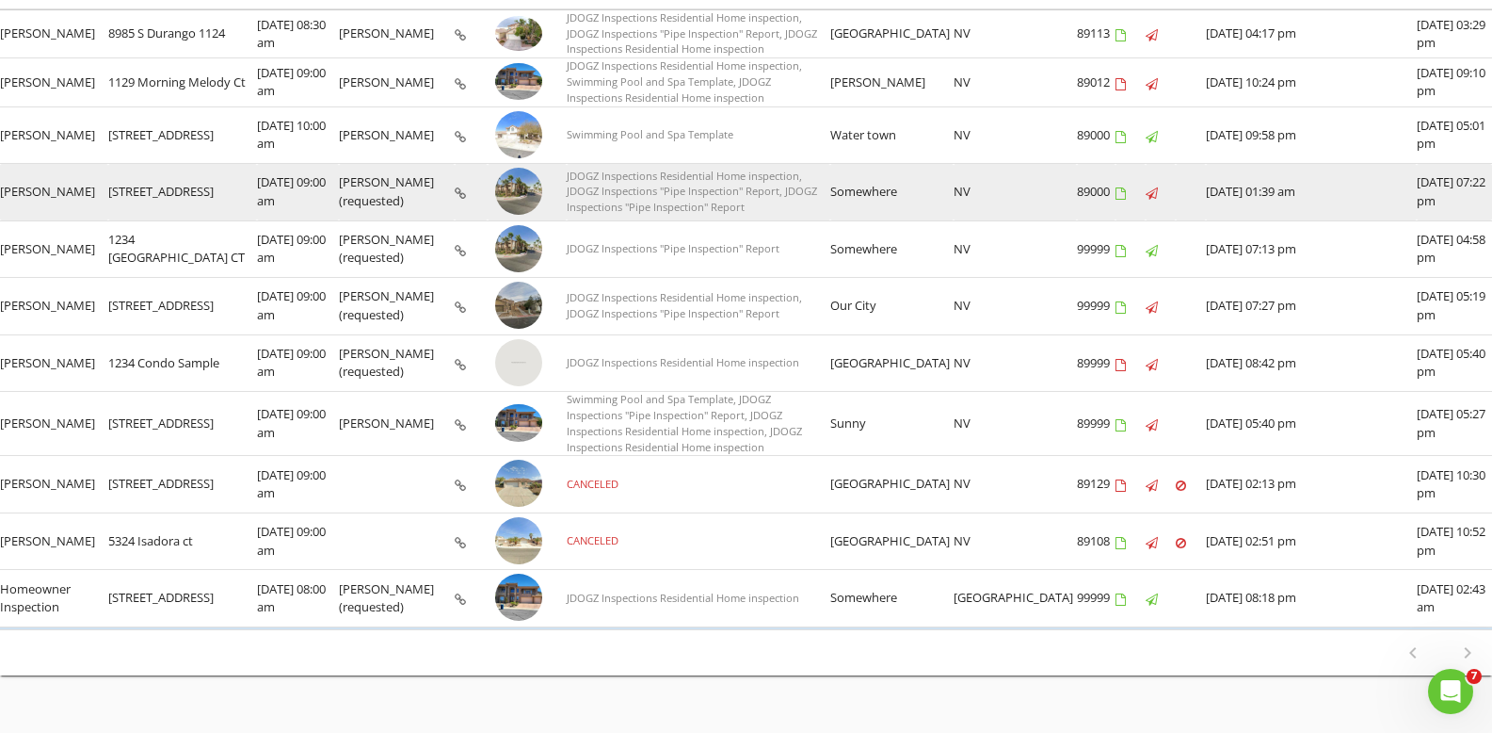
click at [455, 187] on icon at bounding box center [460, 193] width 11 height 12
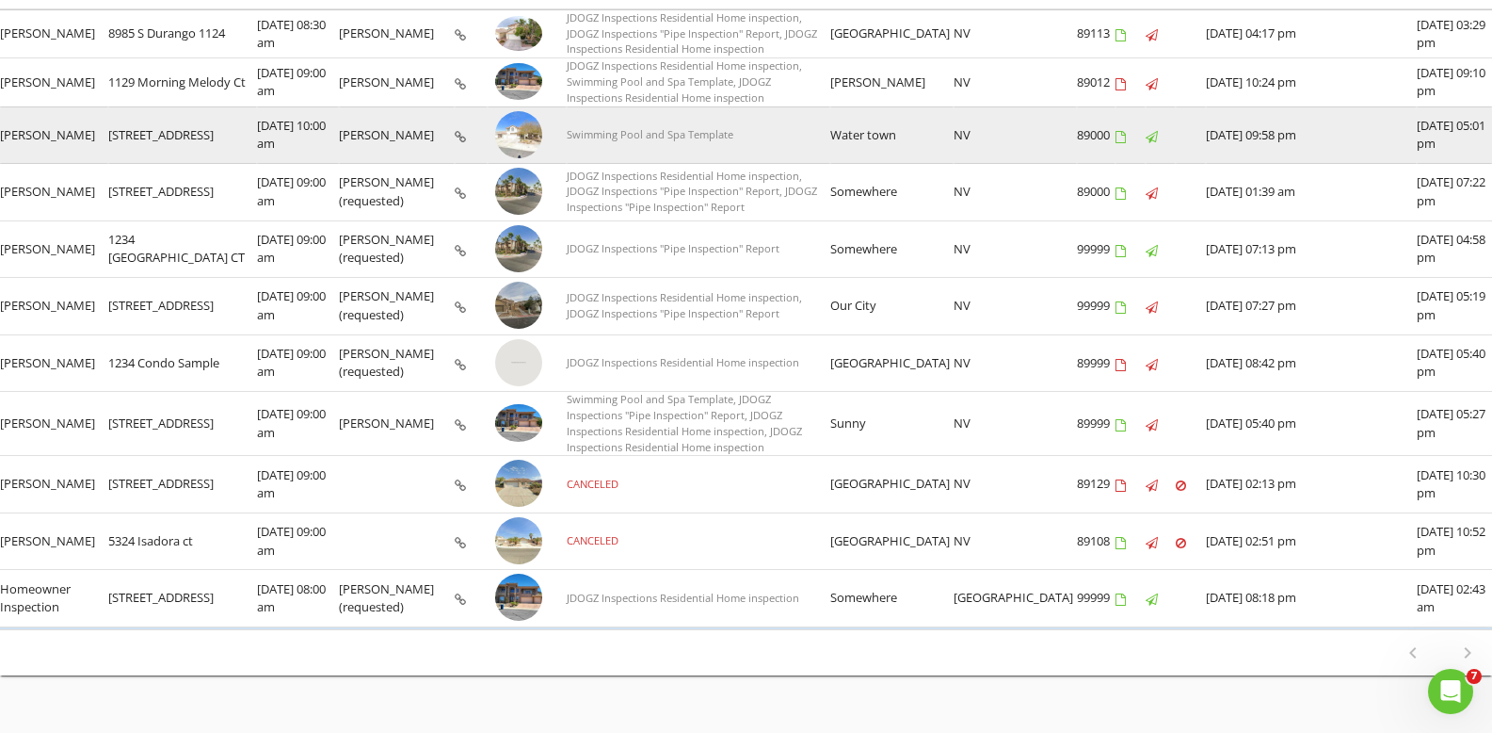
click at [455, 123] on td at bounding box center [471, 134] width 33 height 57
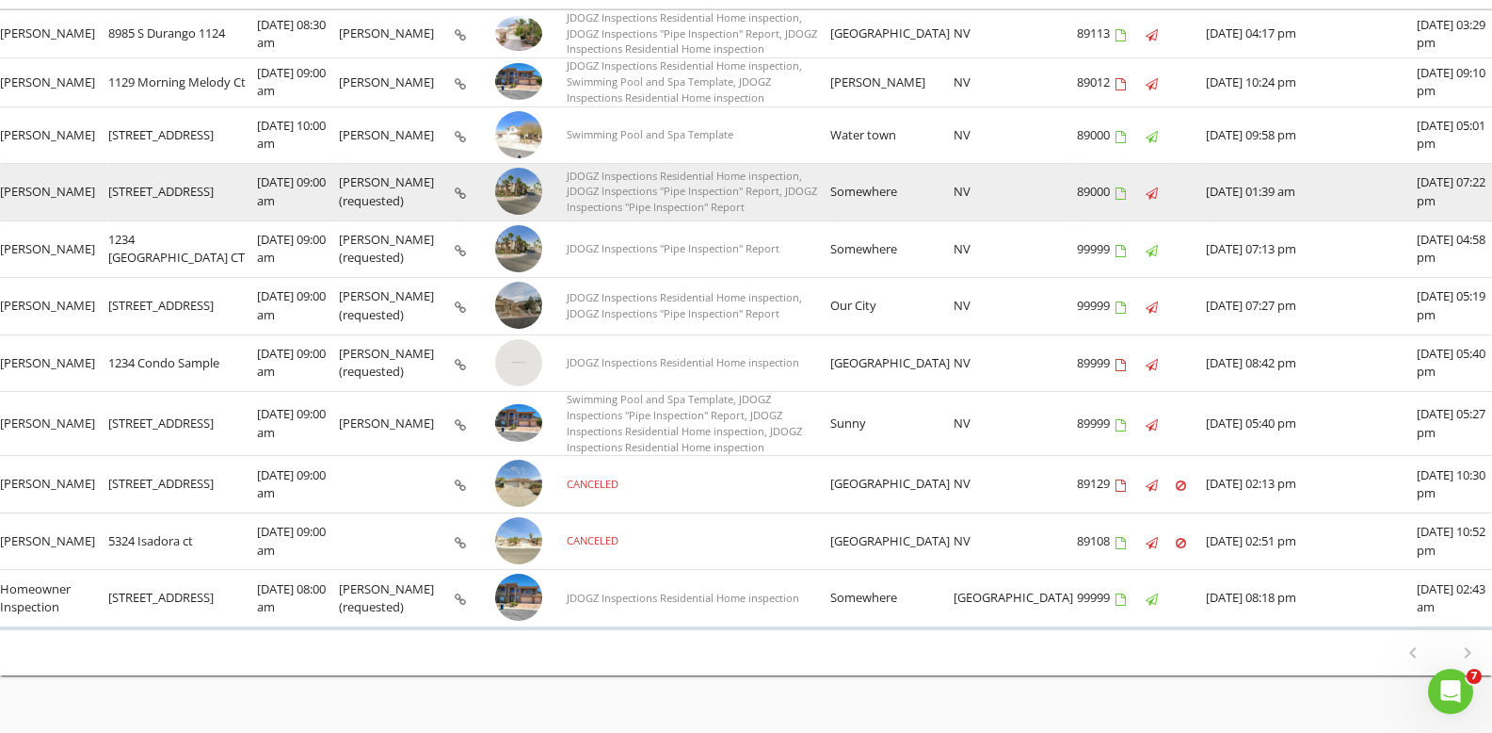
click at [455, 177] on td at bounding box center [471, 192] width 33 height 57
click at [455, 187] on icon at bounding box center [460, 193] width 11 height 12
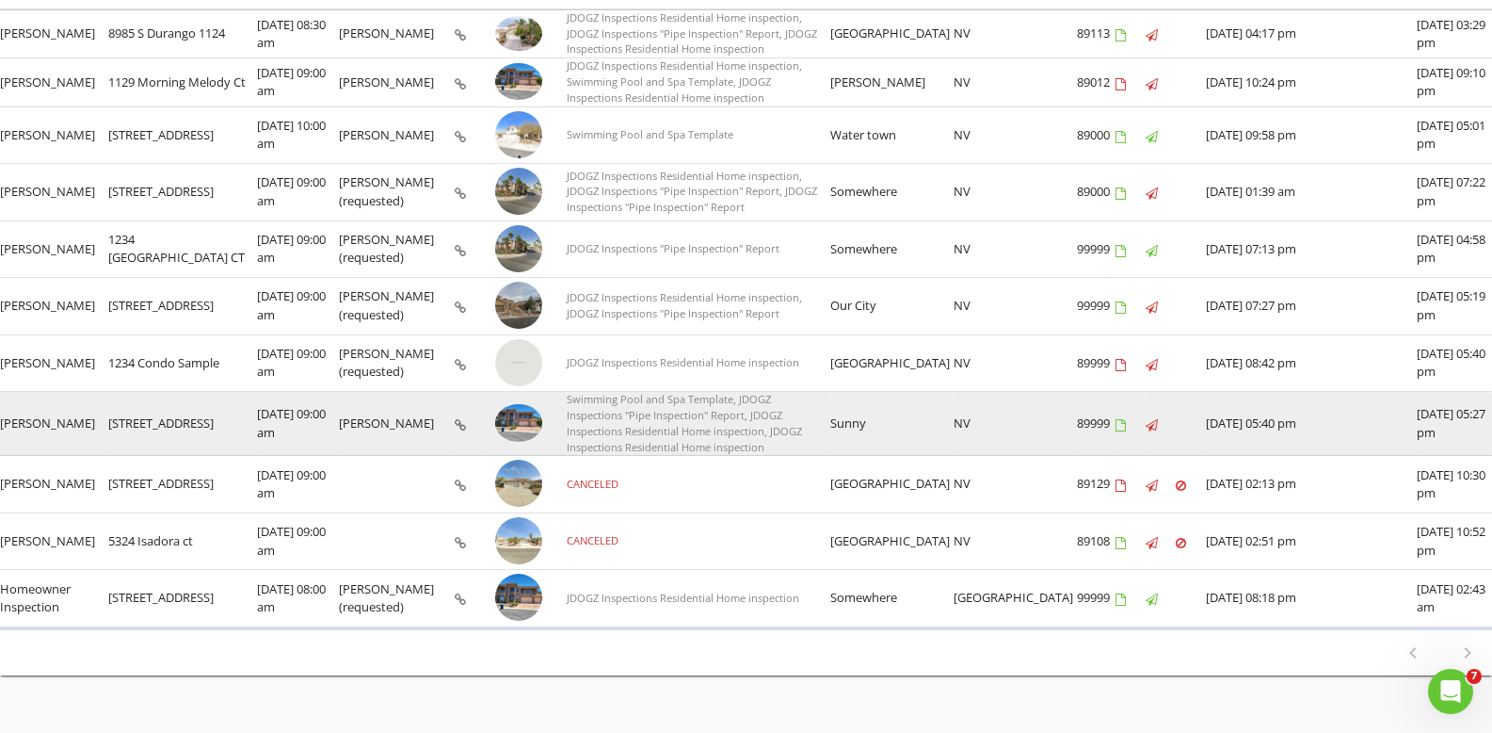
click at [455, 419] on icon at bounding box center [460, 425] width 11 height 12
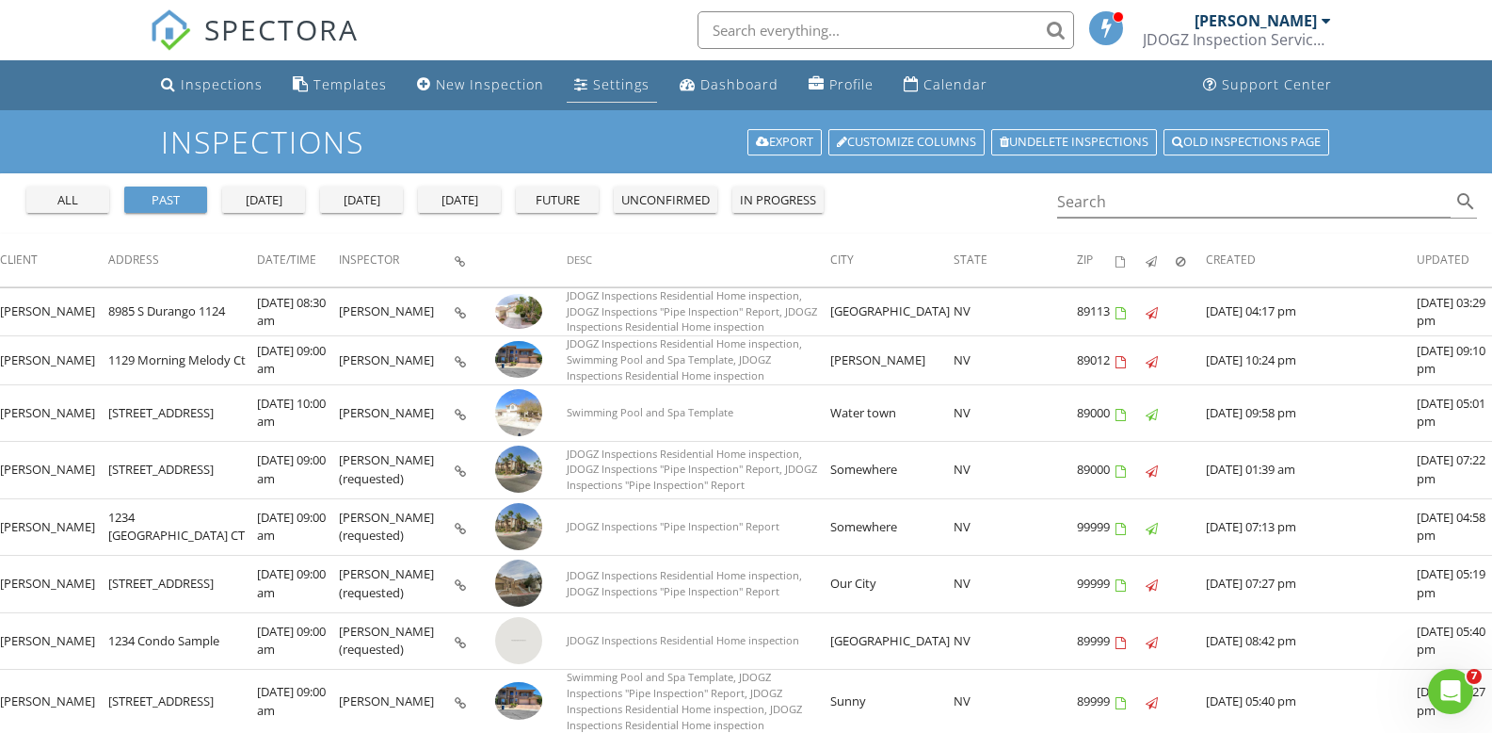
click at [593, 84] on div "Settings" at bounding box center [621, 84] width 56 height 18
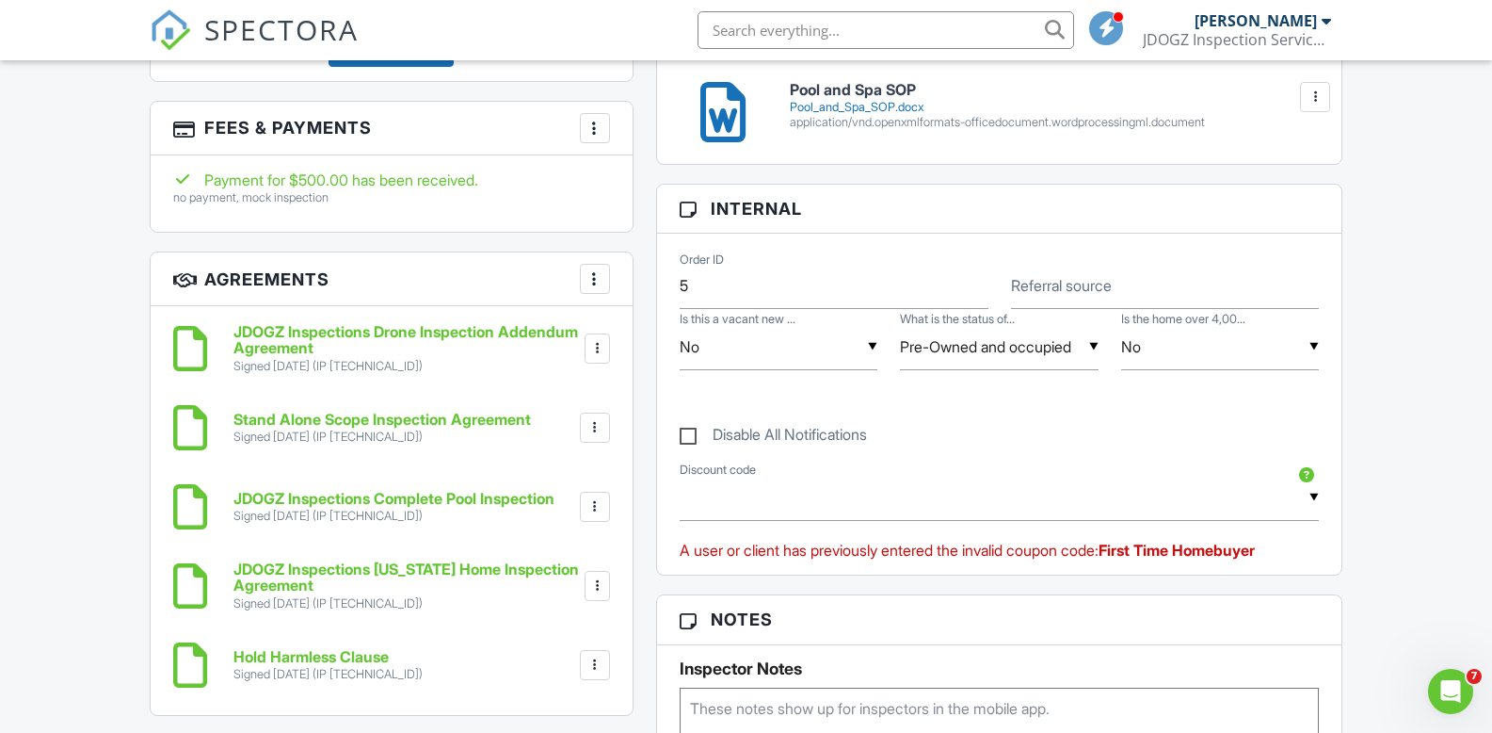
scroll to position [1507, 0]
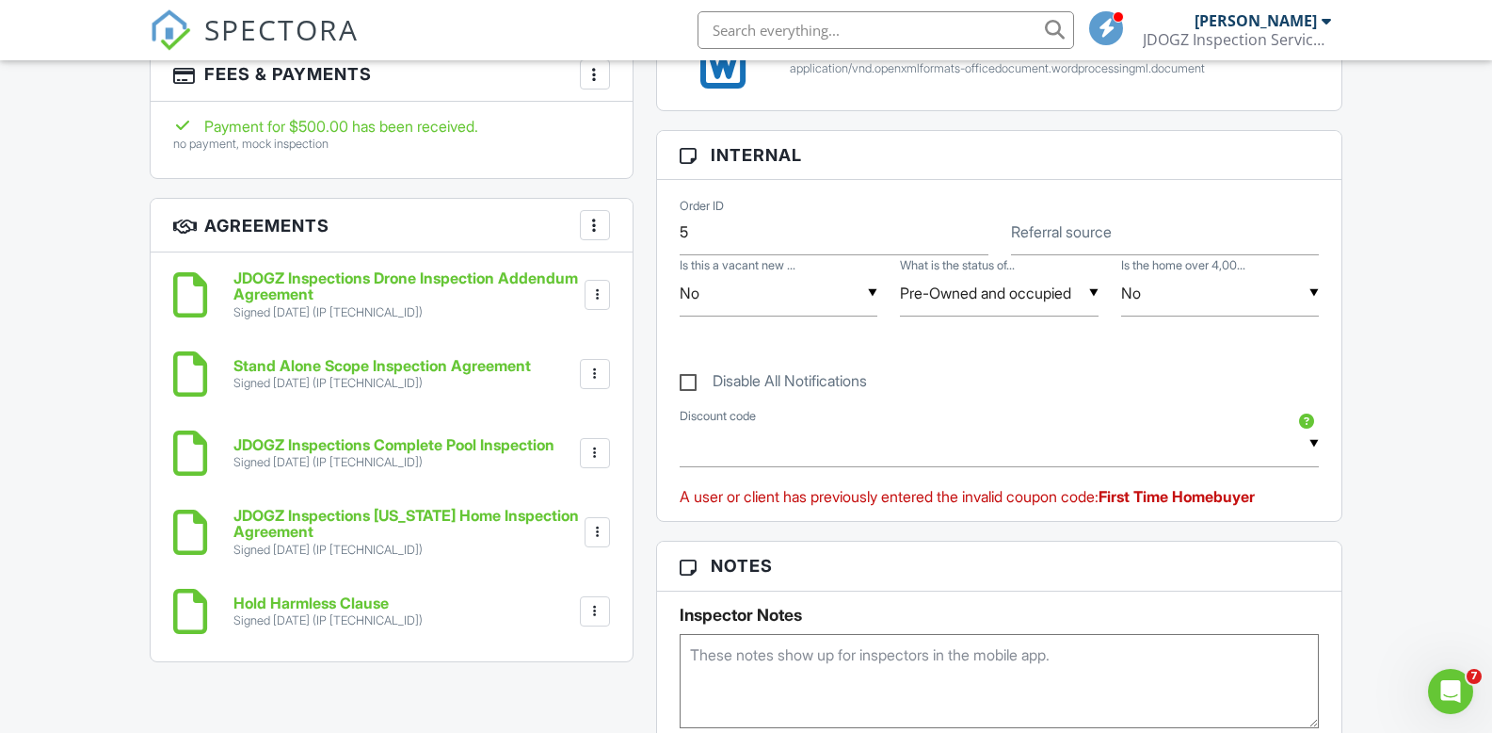
click at [274, 524] on h6 "JDOGZ Inspections [US_STATE] Home Inspection Agreement" at bounding box center [408, 524] width 348 height 33
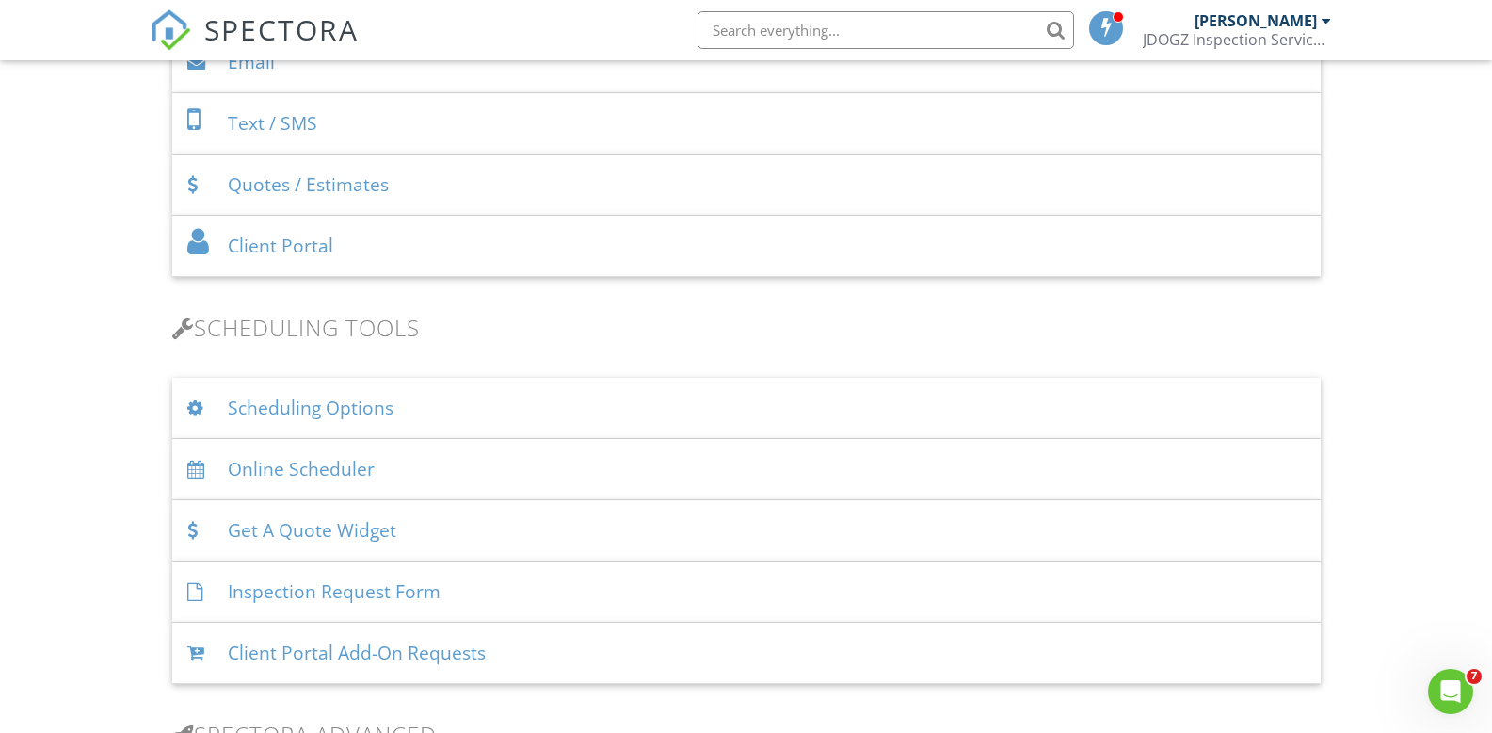
scroll to position [1004, 0]
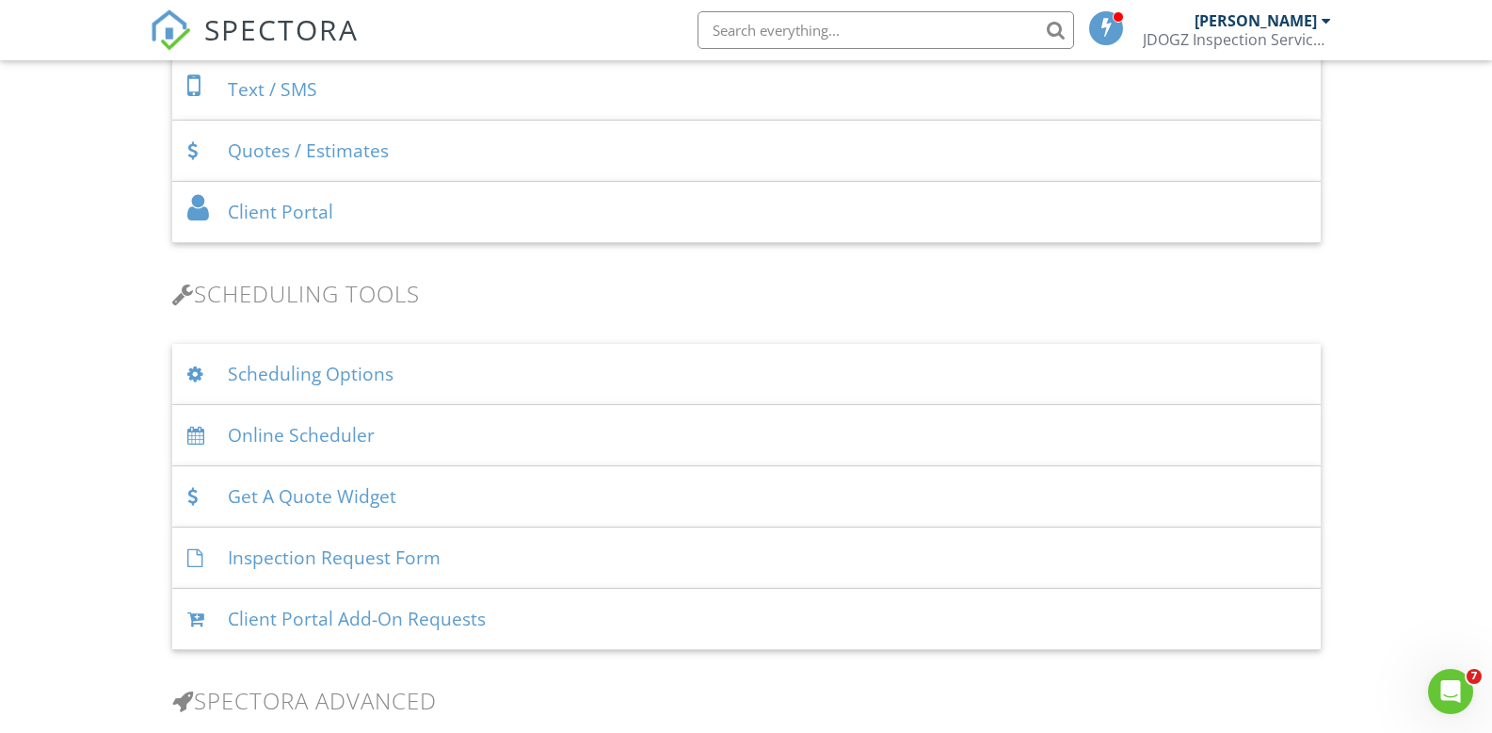
click at [513, 380] on div "Scheduling Options" at bounding box center [746, 374] width 1149 height 61
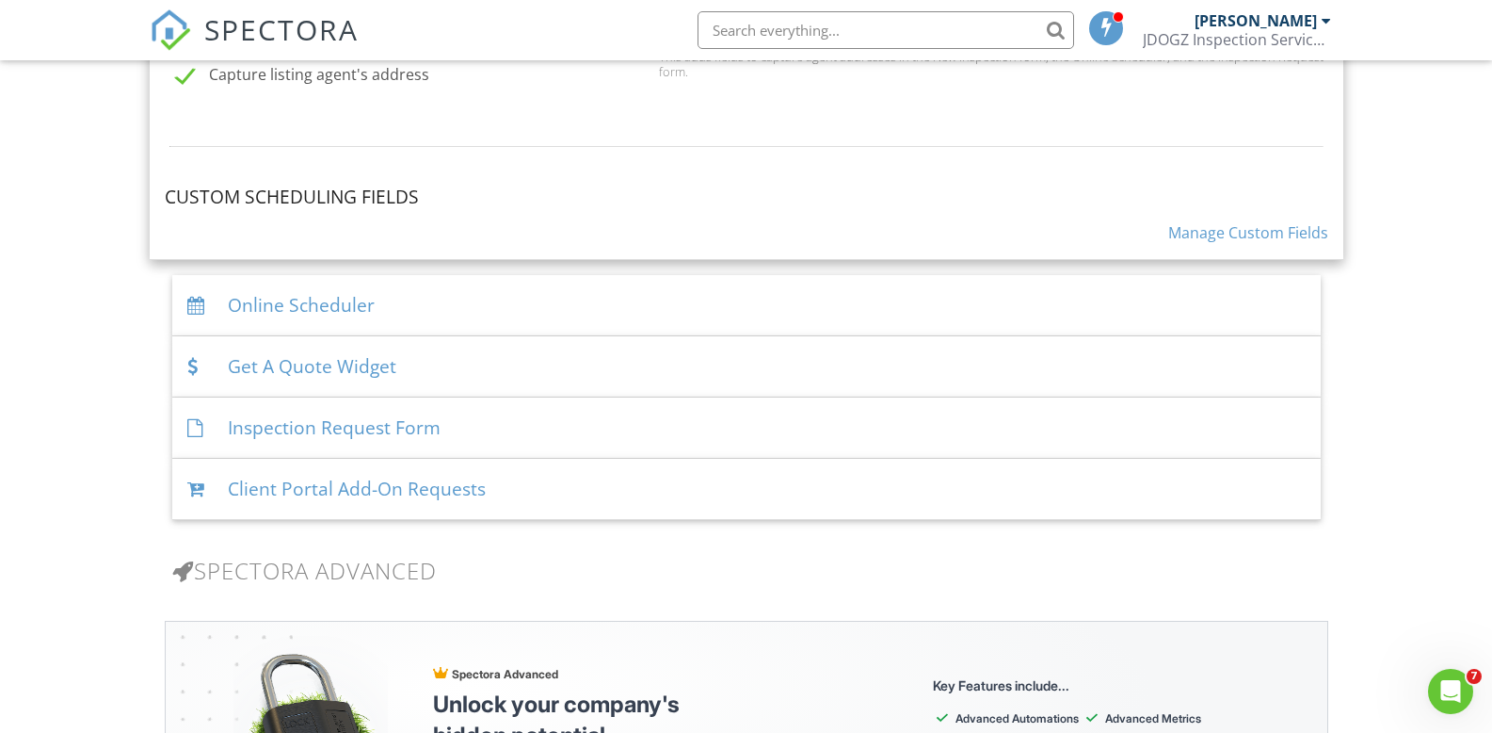
scroll to position [1883, 0]
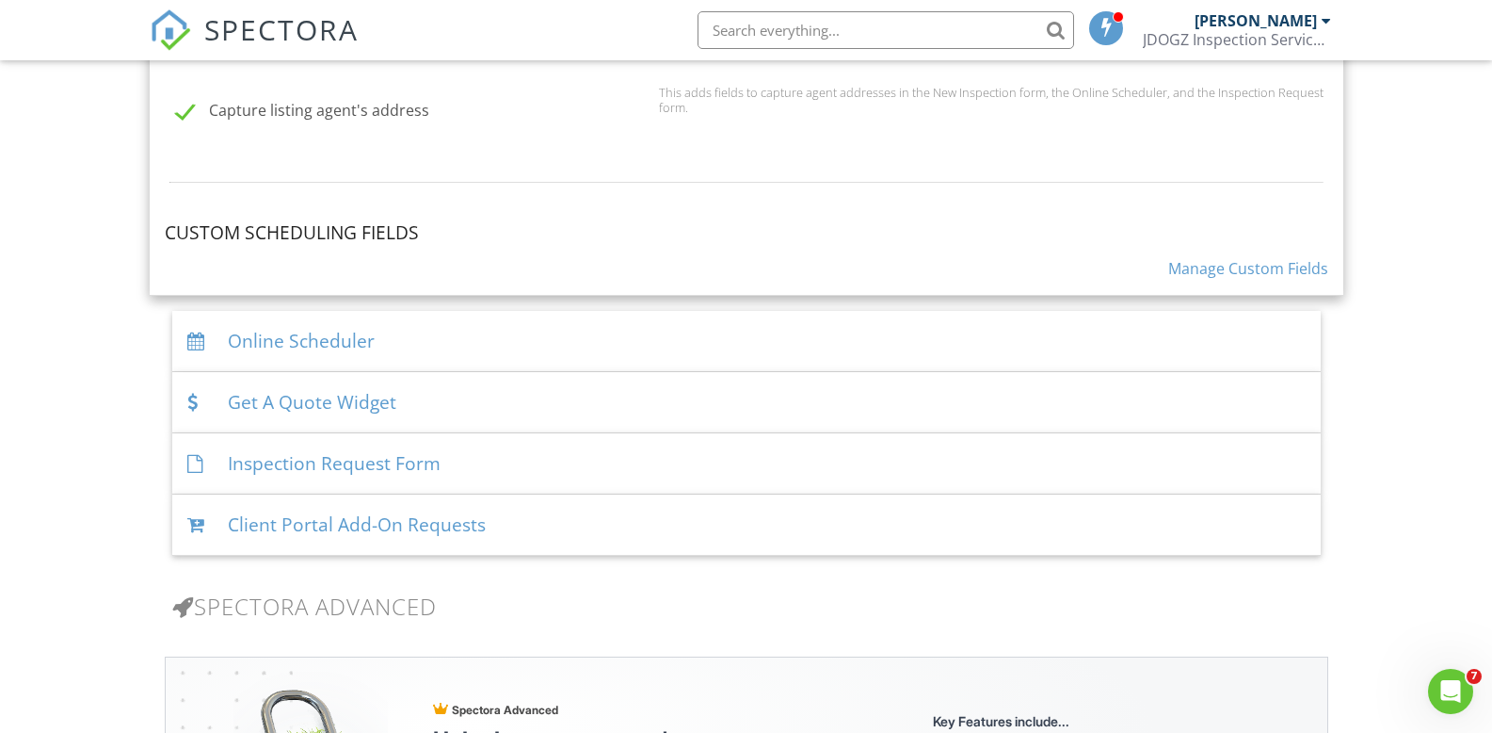
click at [582, 349] on div "Online Scheduler" at bounding box center [746, 341] width 1149 height 61
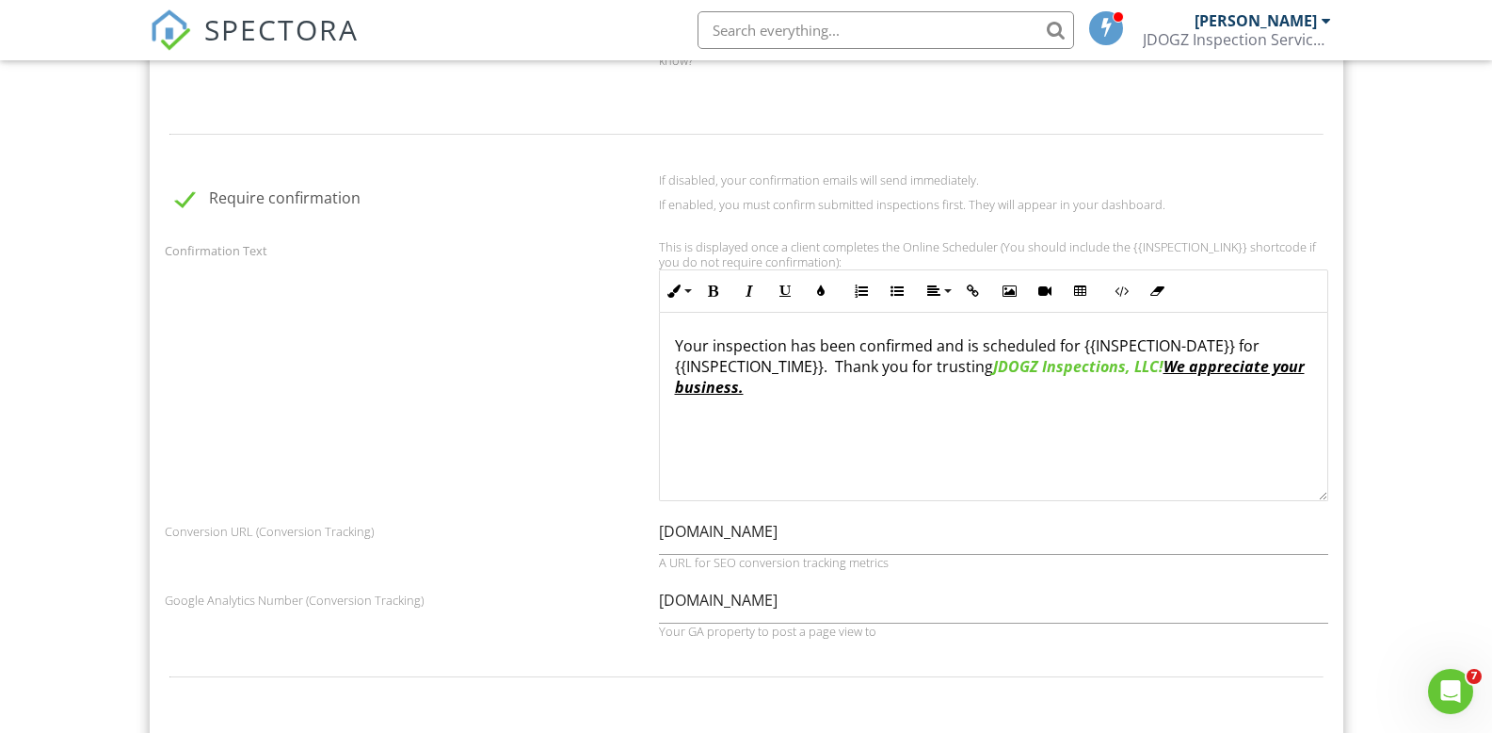
drag, startPoint x: 1153, startPoint y: 331, endPoint x: 1190, endPoint y: 331, distance: 36.7
click at [1154, 335] on p "Your inspection has been confirmed and is scheduled for {{INSPECTION-DATE}} for…" at bounding box center [993, 366] width 637 height 63
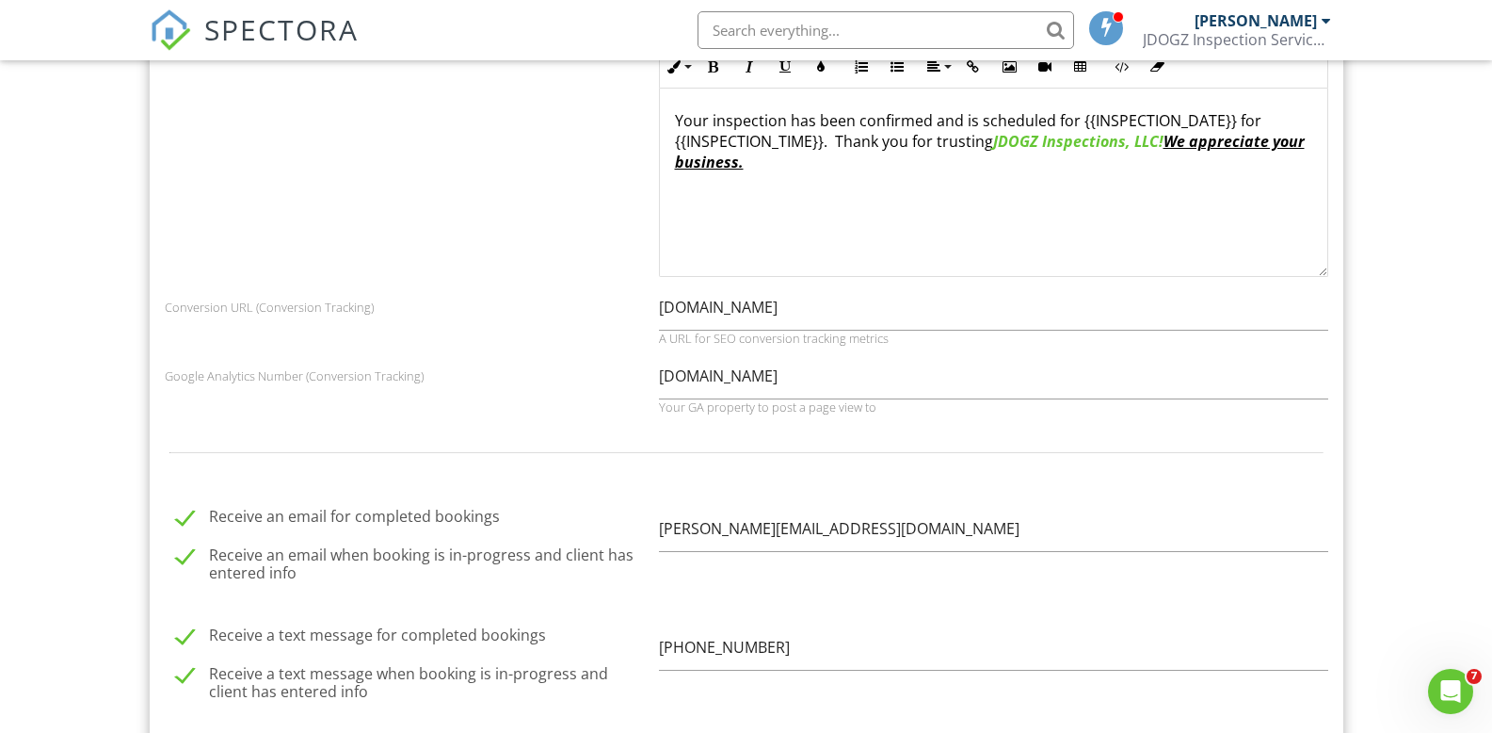
scroll to position [2134, 0]
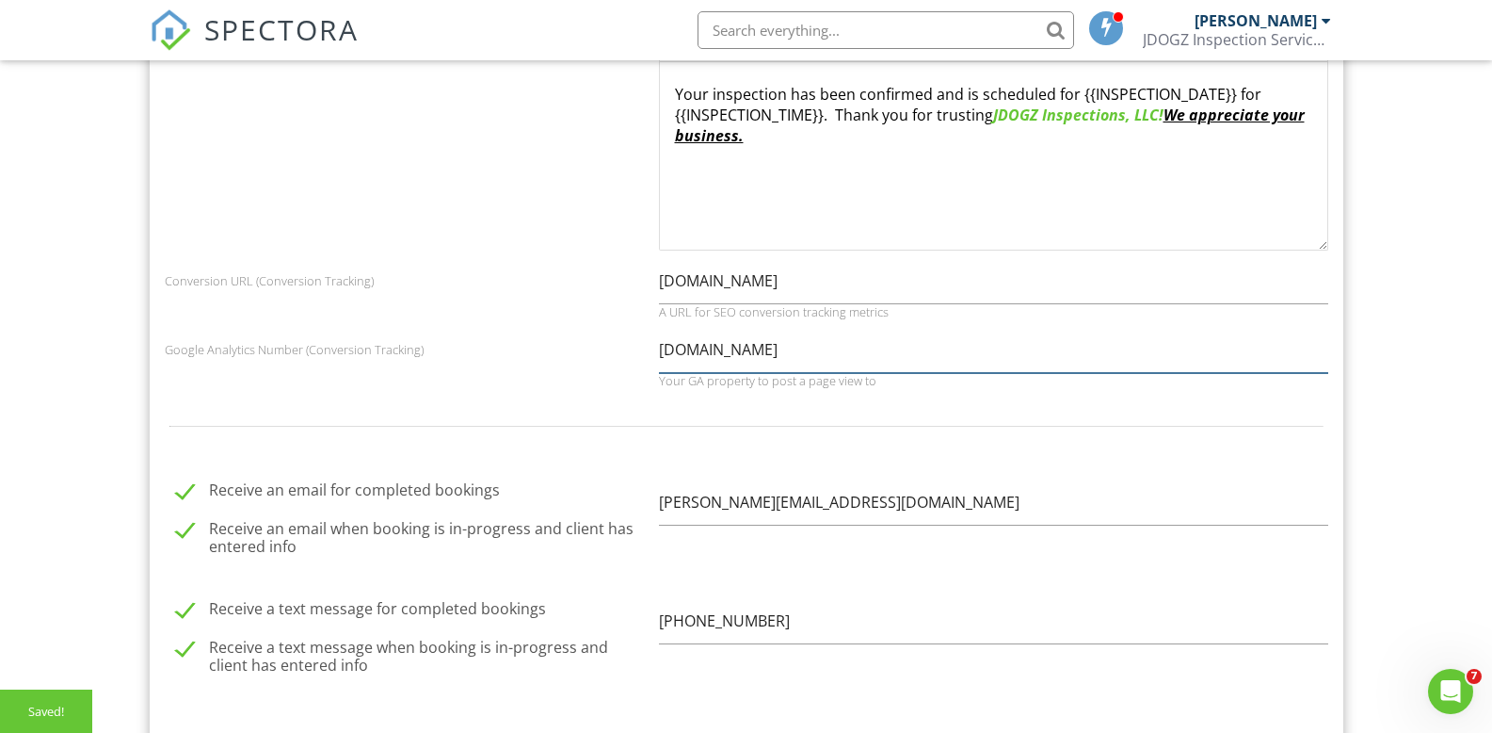
drag, startPoint x: 853, startPoint y: 330, endPoint x: 560, endPoint y: 322, distance: 292.9
click at [560, 327] on div "Google Analytics Number (Conversion Tracking) www.jdogzinspections.com Your GA …" at bounding box center [746, 357] width 1186 height 61
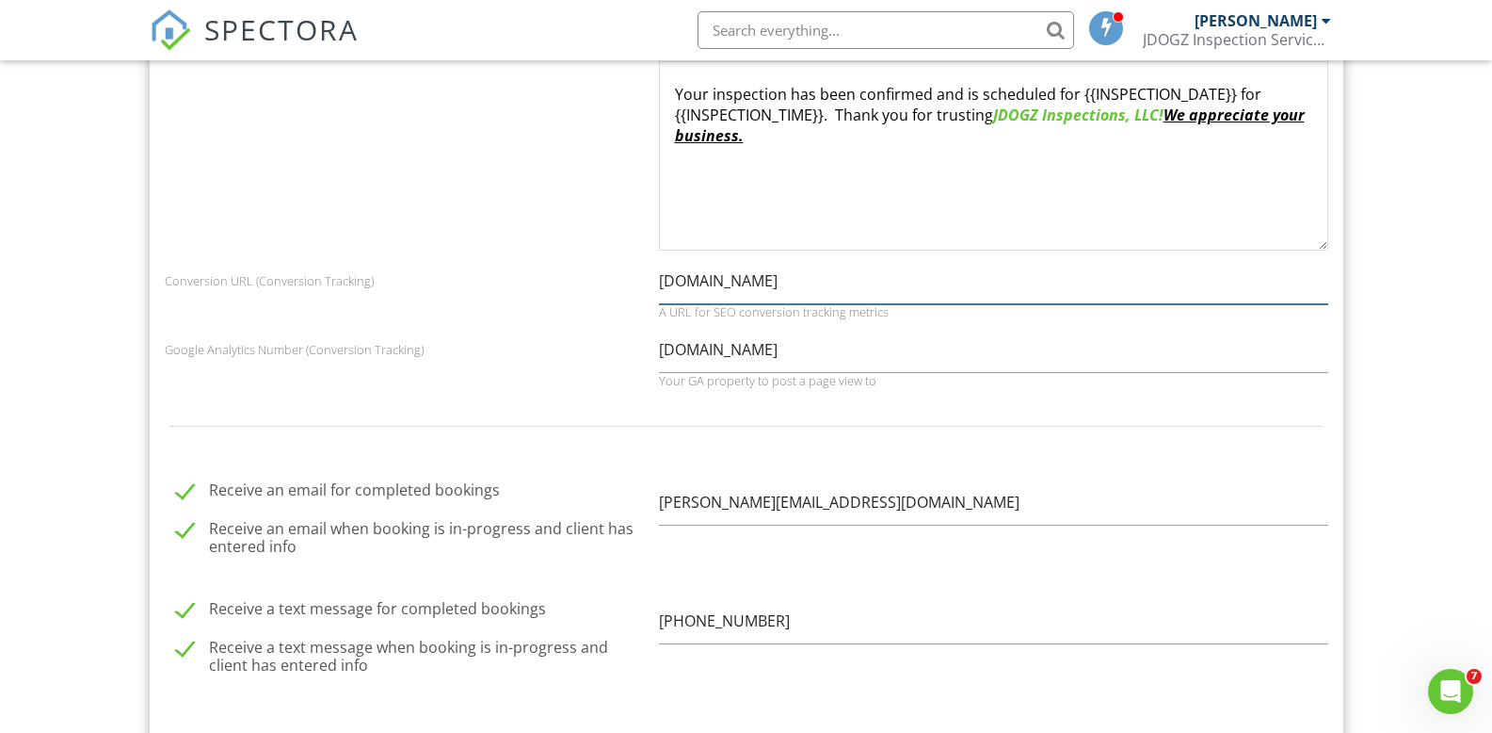
drag, startPoint x: 843, startPoint y: 266, endPoint x: 569, endPoint y: 263, distance: 274.0
click at [569, 263] on div "Conversion URL (Conversion Tracking) www.jdogzinspections.com A URL for SEO con…" at bounding box center [746, 288] width 1186 height 61
drag, startPoint x: 659, startPoint y: 292, endPoint x: 883, endPoint y: 292, distance: 224.1
click at [883, 304] on div "A URL for SEO conversion tracking metrics" at bounding box center [993, 311] width 669 height 15
copy div "A URL for SEO conversion tracking metrics"
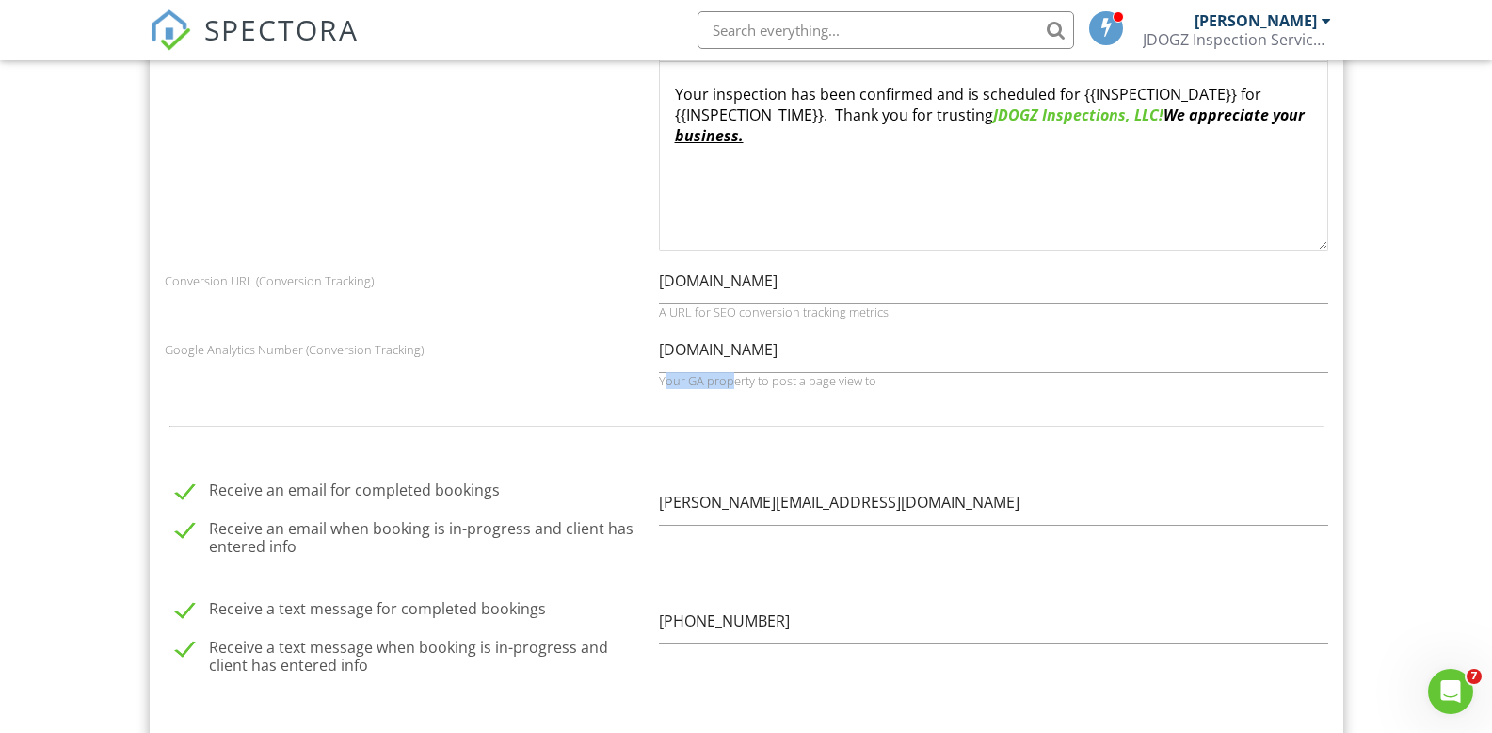
drag, startPoint x: 664, startPoint y: 360, endPoint x: 730, endPoint y: 361, distance: 65.9
click at [730, 373] on div "Your GA property to post a page view to" at bounding box center [993, 380] width 669 height 15
drag, startPoint x: 659, startPoint y: 365, endPoint x: 880, endPoint y: 365, distance: 221.3
click at [880, 373] on div "Your GA property to post a page view to" at bounding box center [993, 380] width 669 height 15
copy div "Your GA property to post a page view to"
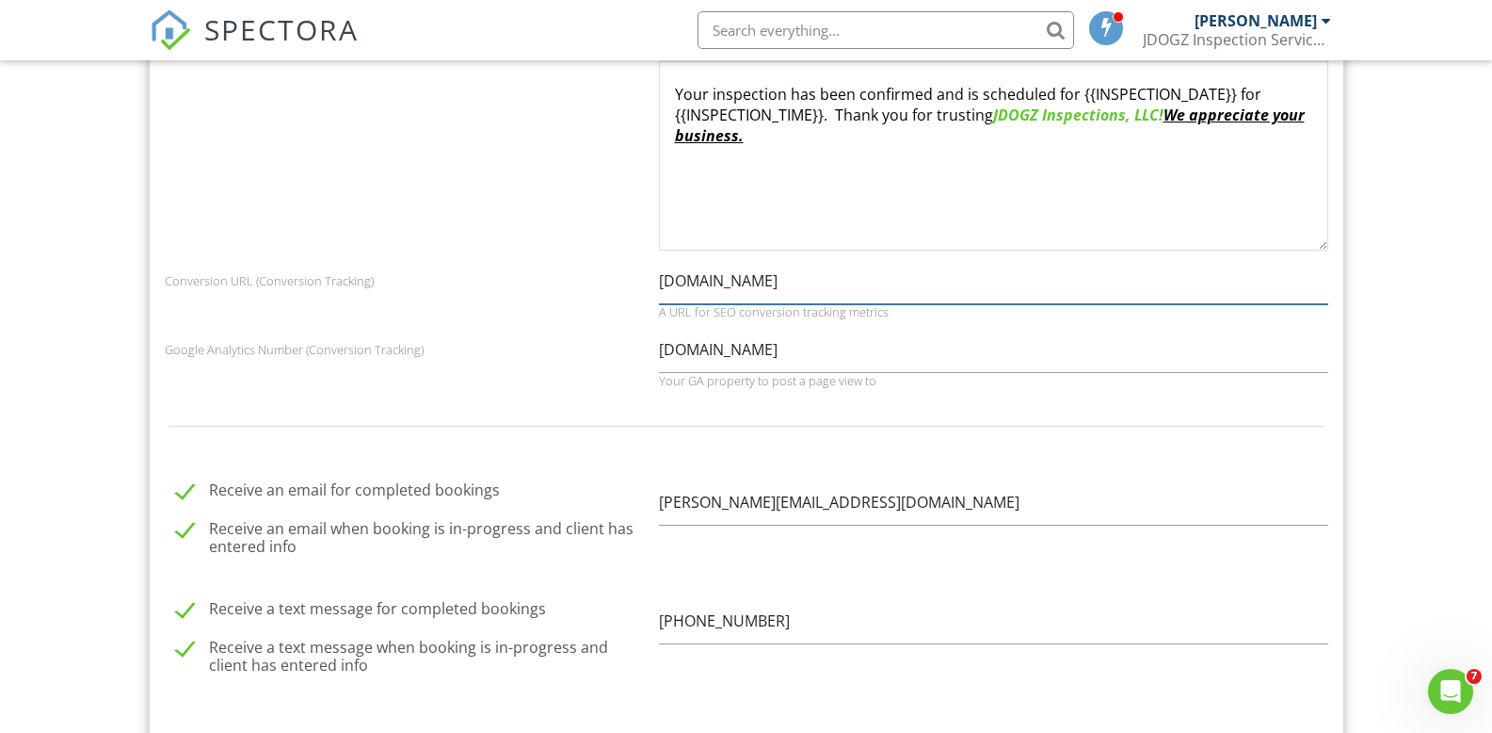
click at [842, 266] on input "[DOMAIN_NAME]" at bounding box center [993, 281] width 669 height 46
type input "[DOMAIN_NAME][URL]"
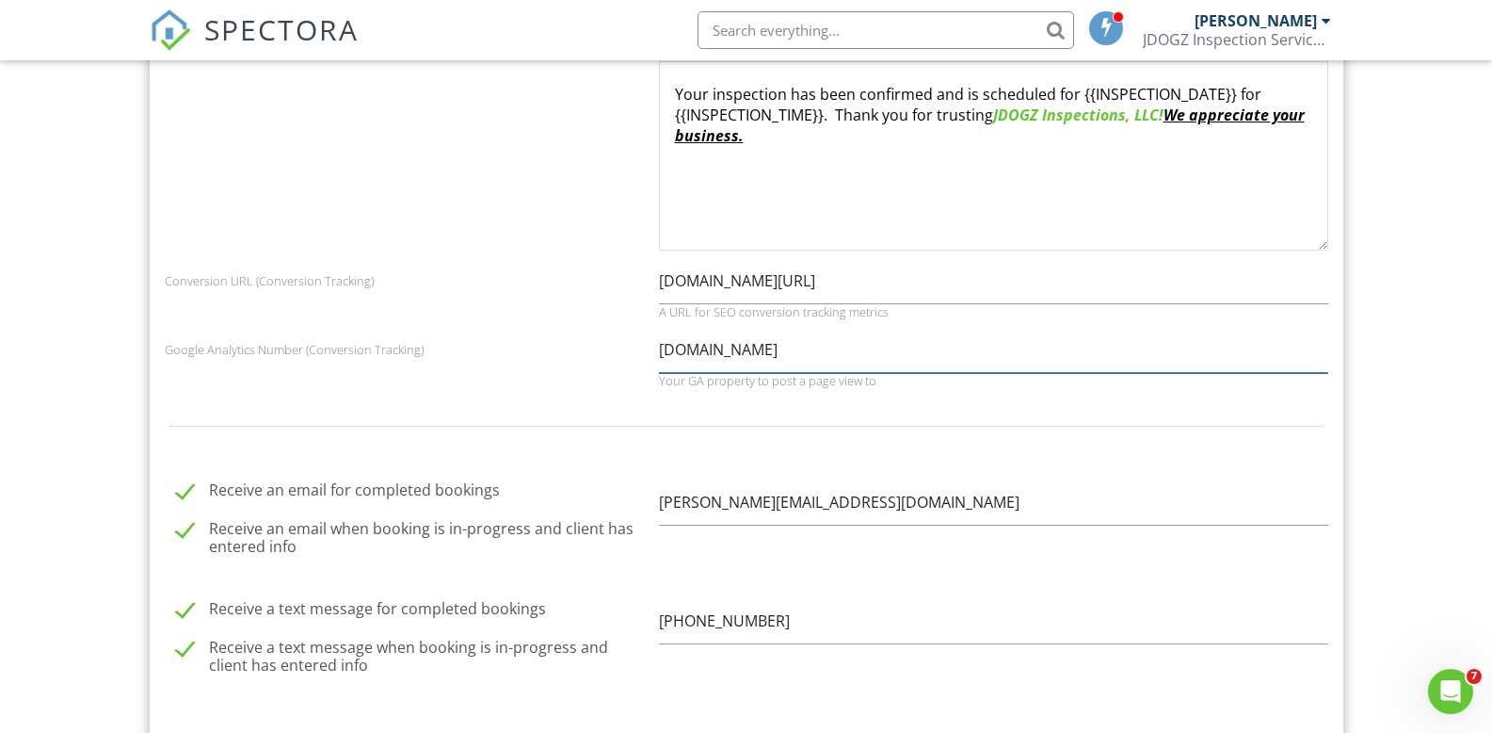
click at [846, 337] on input "[DOMAIN_NAME]" at bounding box center [993, 350] width 669 height 46
drag, startPoint x: 841, startPoint y: 334, endPoint x: 606, endPoint y: 332, distance: 234.5
click at [606, 332] on div "Google Analytics Number (Conversion Tracking) www.jdogzinspections.com Your GA …" at bounding box center [746, 357] width 1186 height 61
paste input "G-B1974L4MEH"
type input "G-B1974L4MEH"
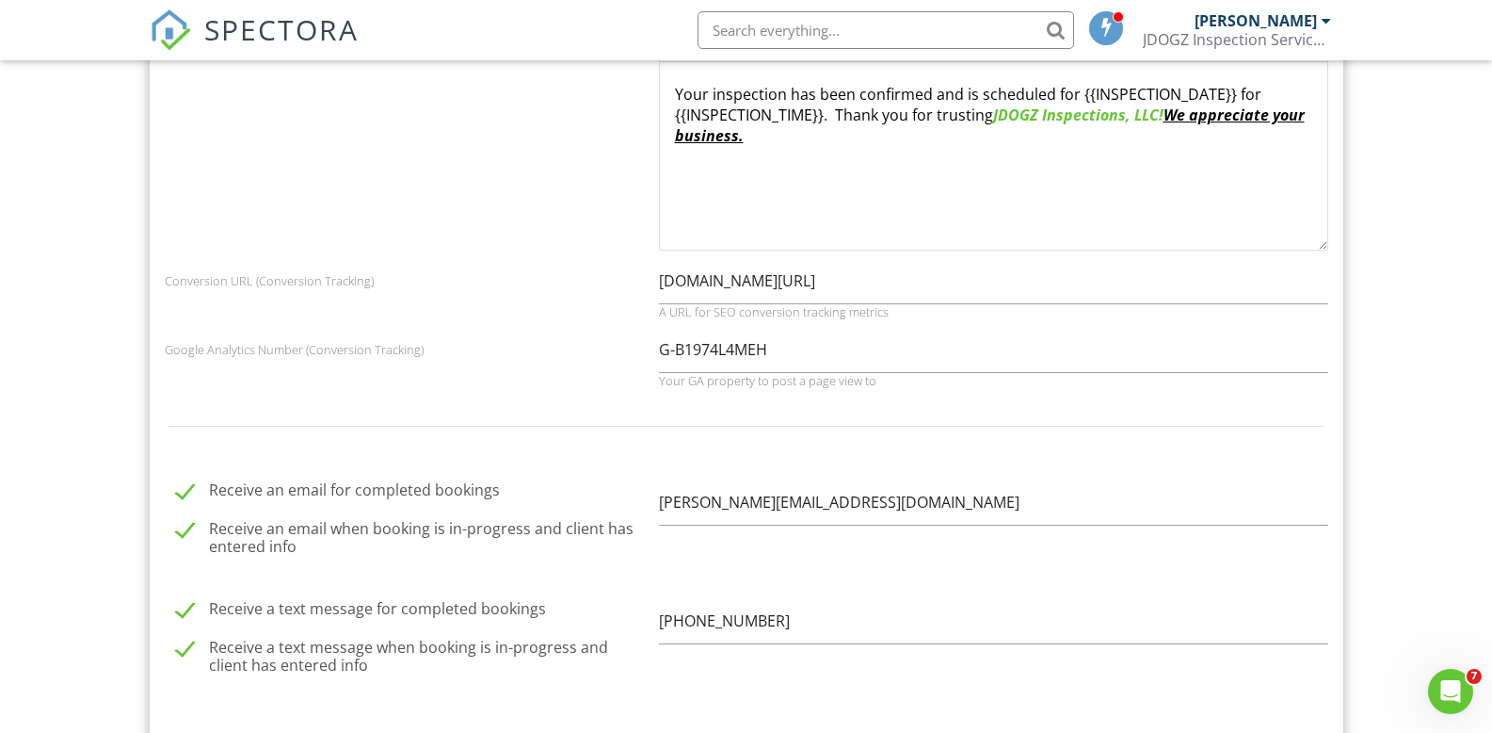
click at [852, 395] on div at bounding box center [746, 425] width 1186 height 61
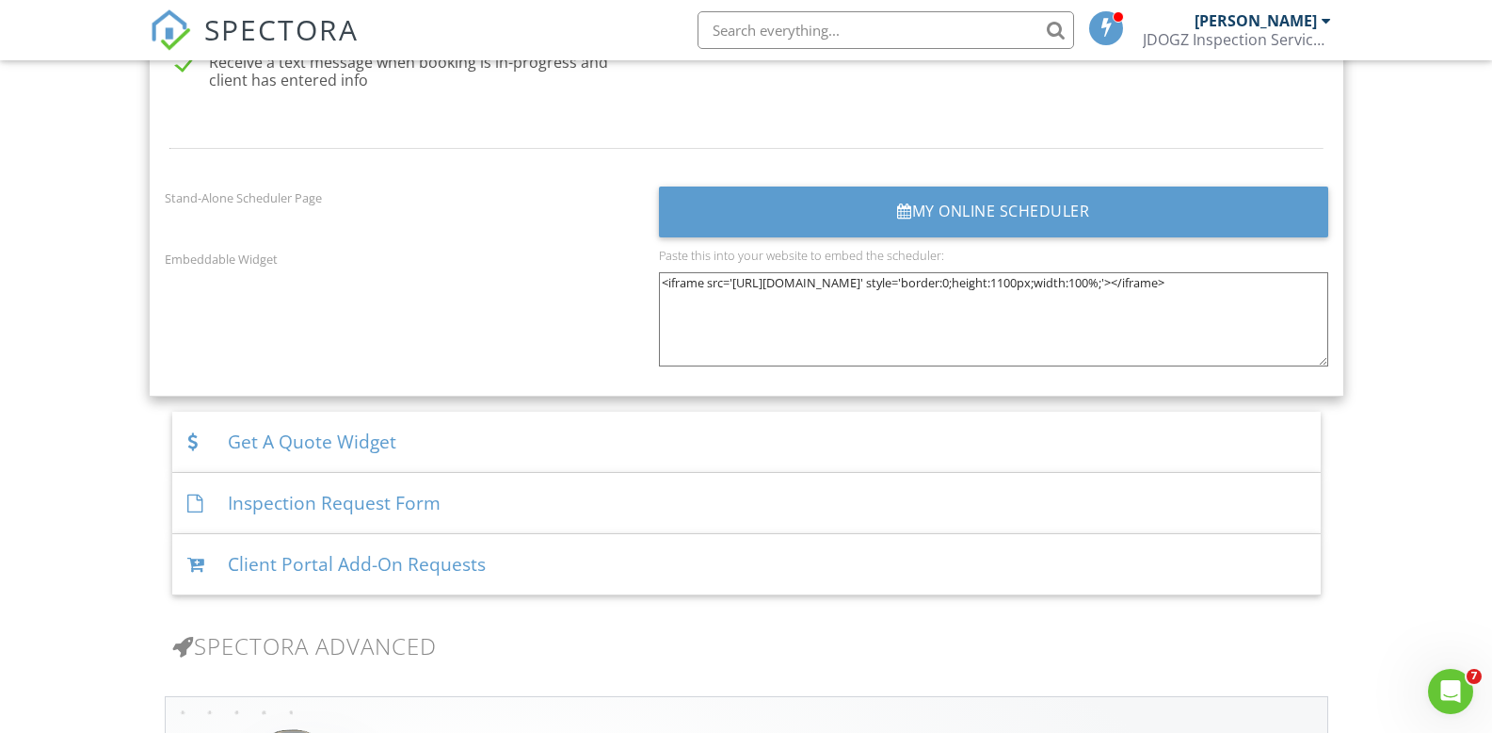
scroll to position [2762, 0]
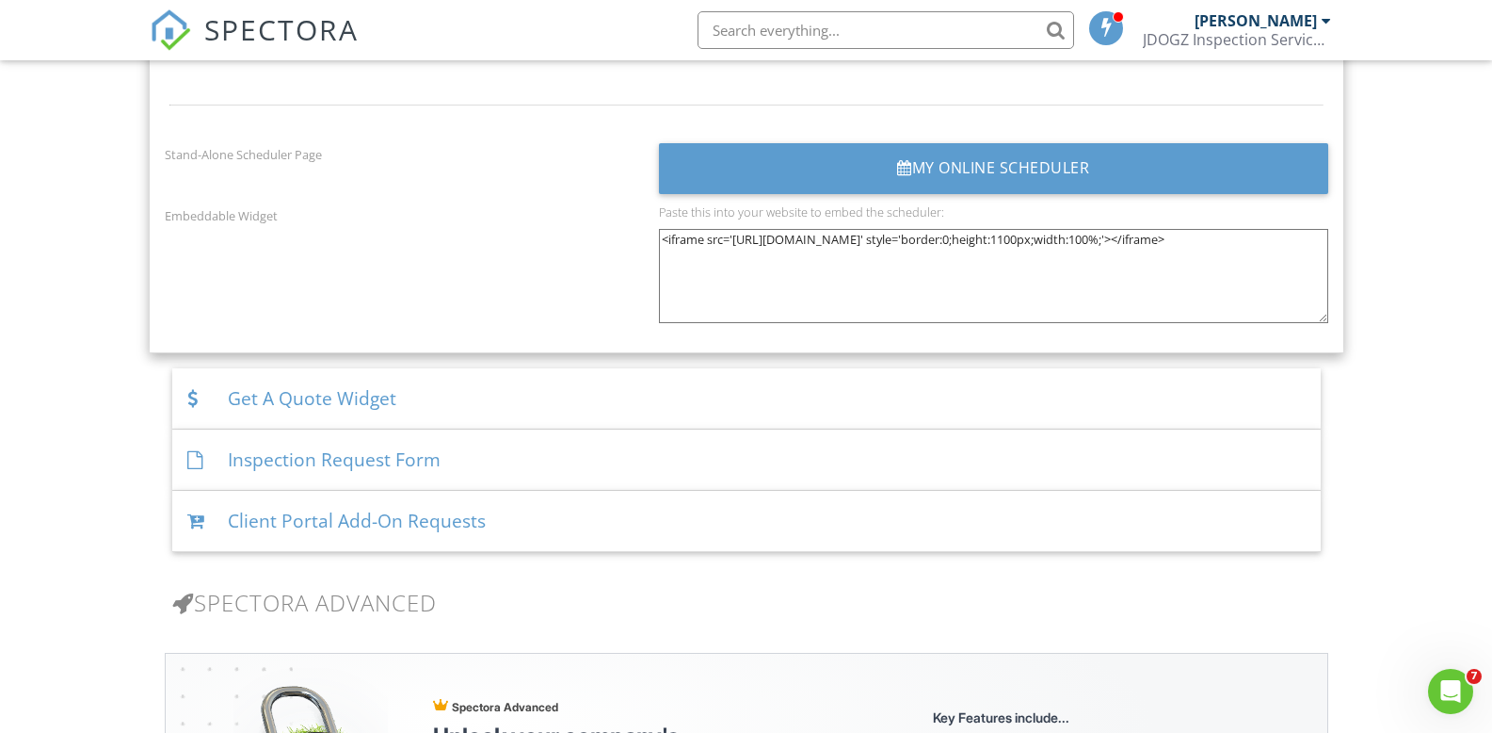
click at [572, 380] on div "Get A Quote Widget" at bounding box center [746, 398] width 1149 height 61
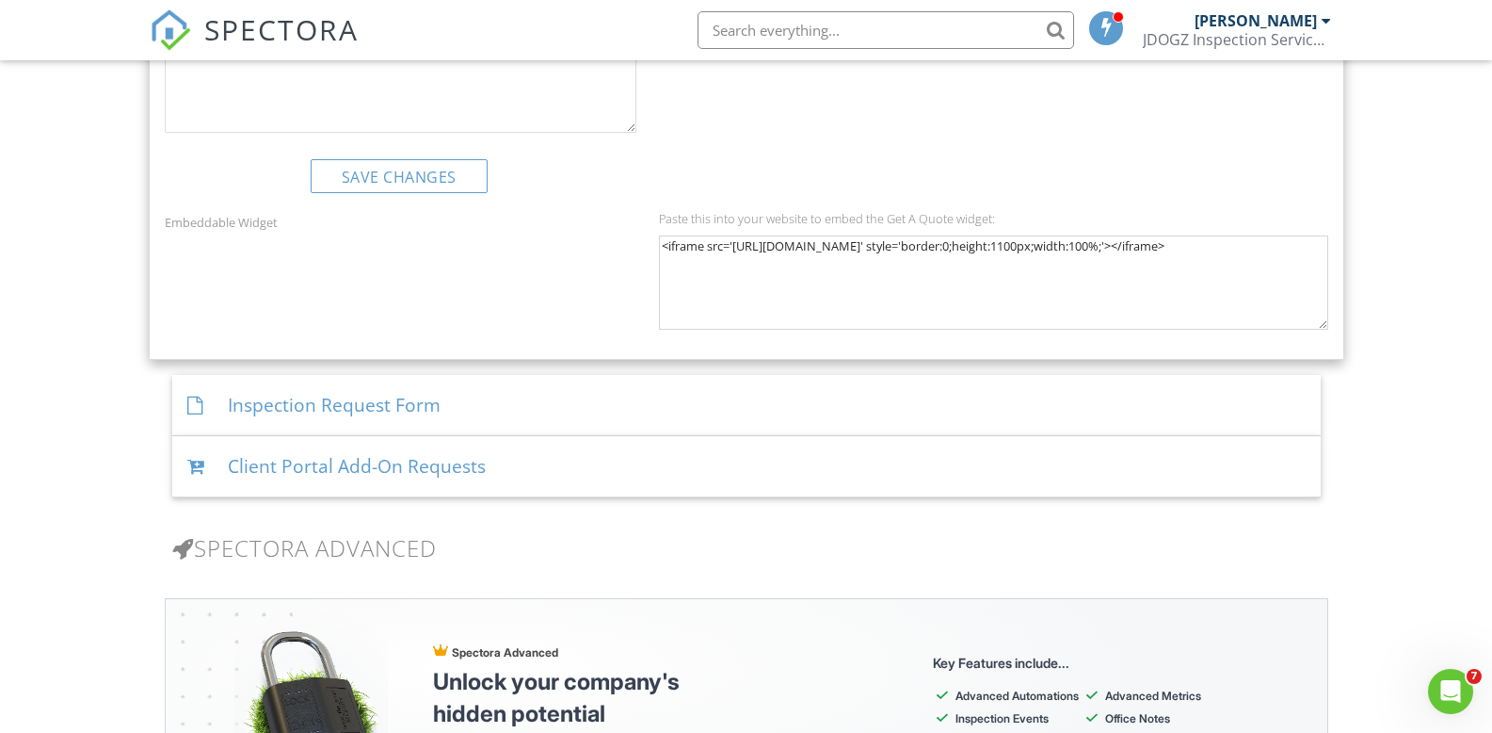
scroll to position [3390, 0]
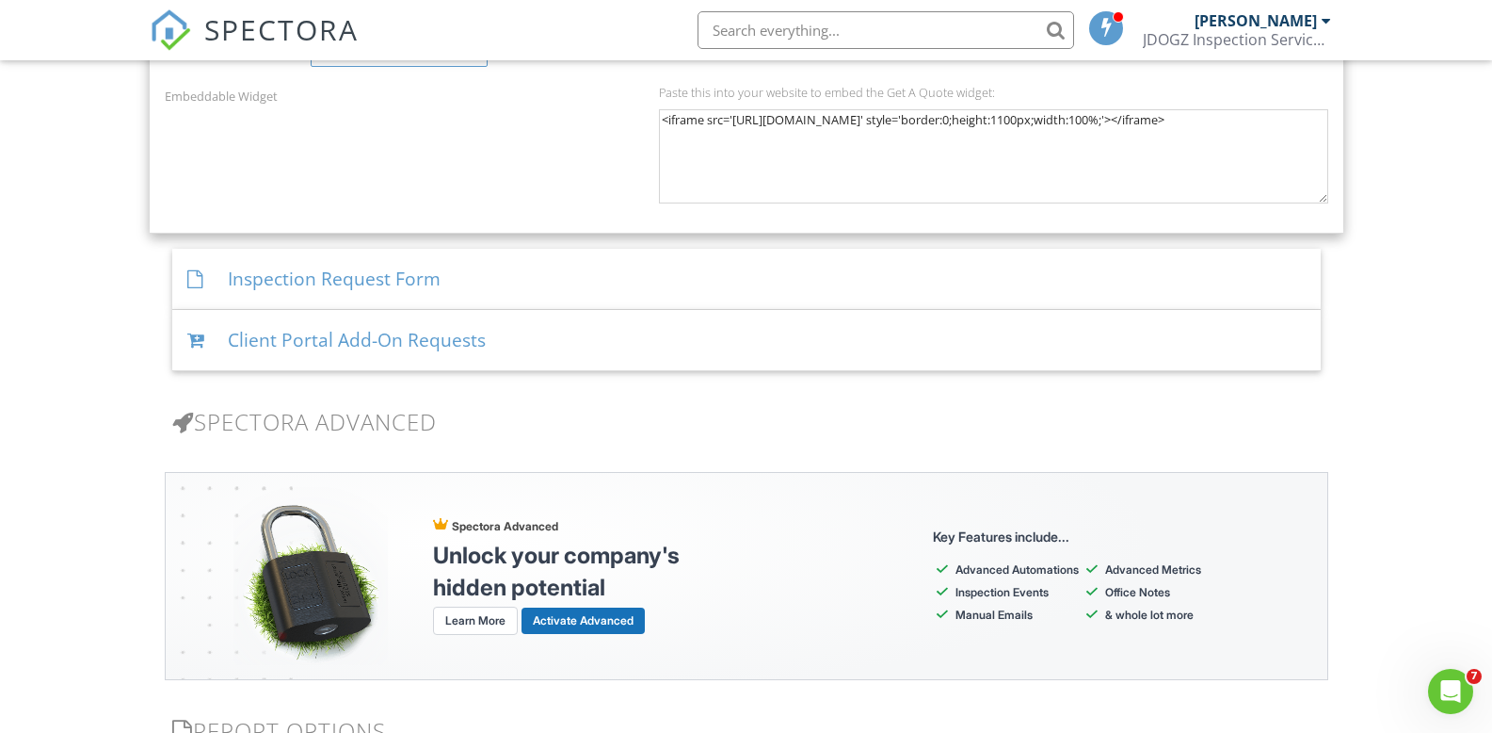
click at [513, 276] on div "Inspection Request Form" at bounding box center [746, 279] width 1149 height 61
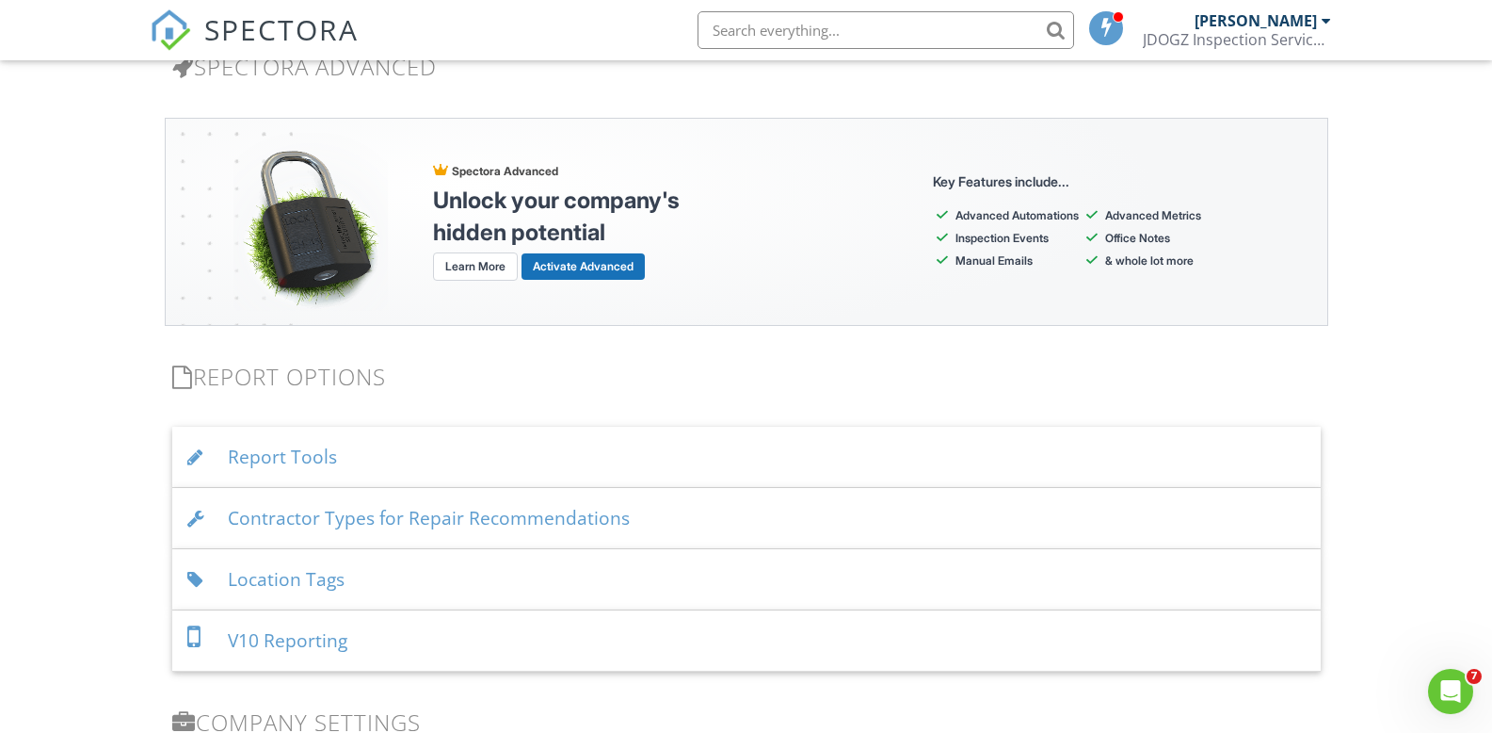
scroll to position [3303, 0]
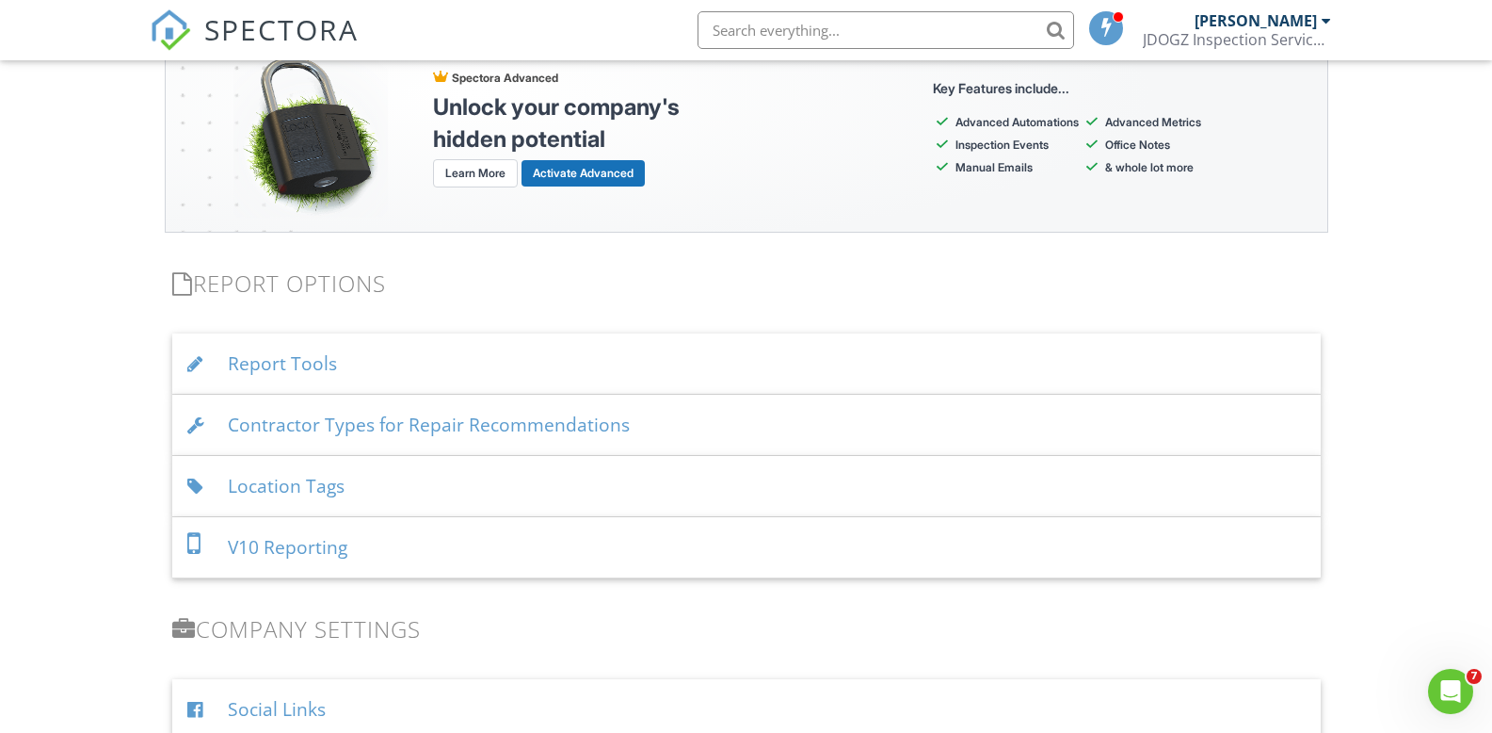
click at [467, 495] on div "Location Tags" at bounding box center [746, 486] width 1149 height 61
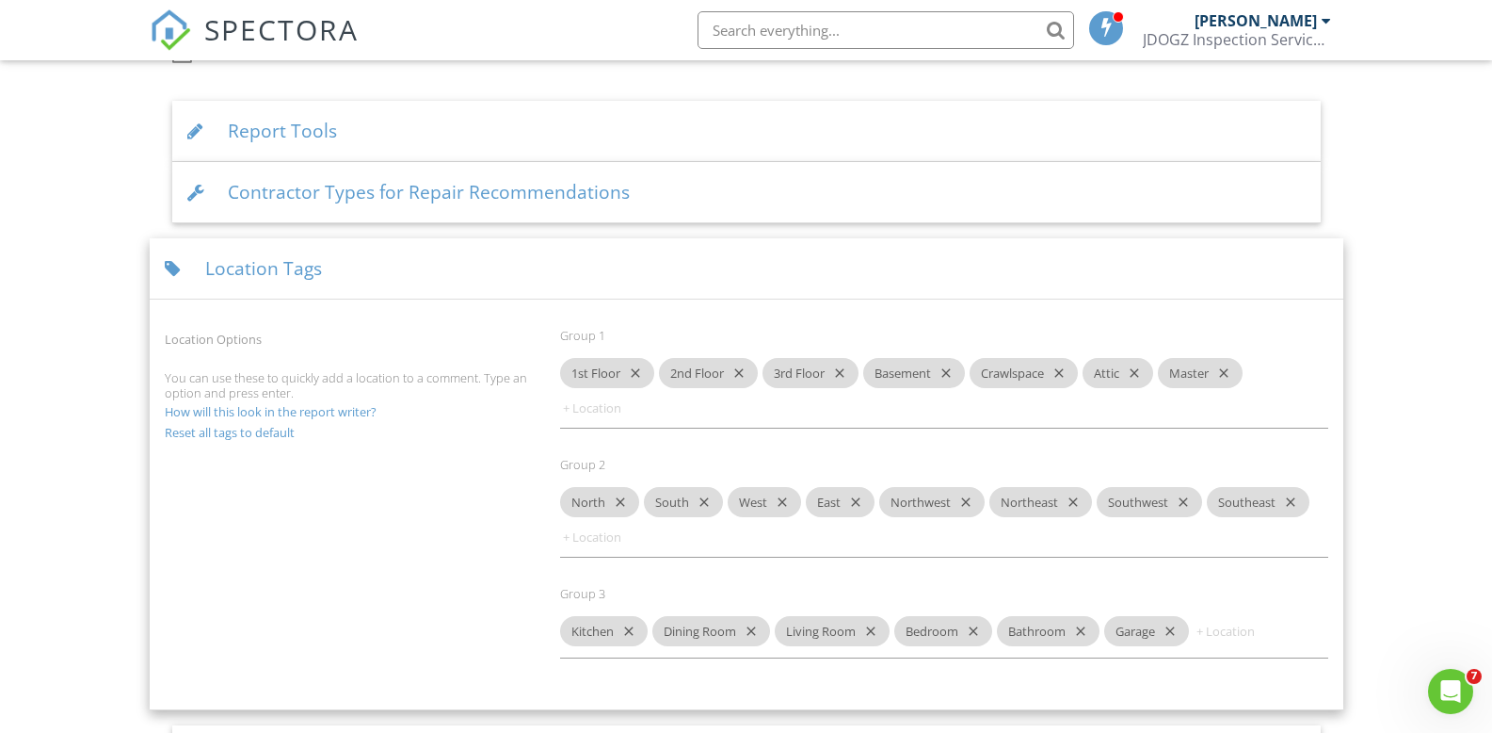
scroll to position [3428, 0]
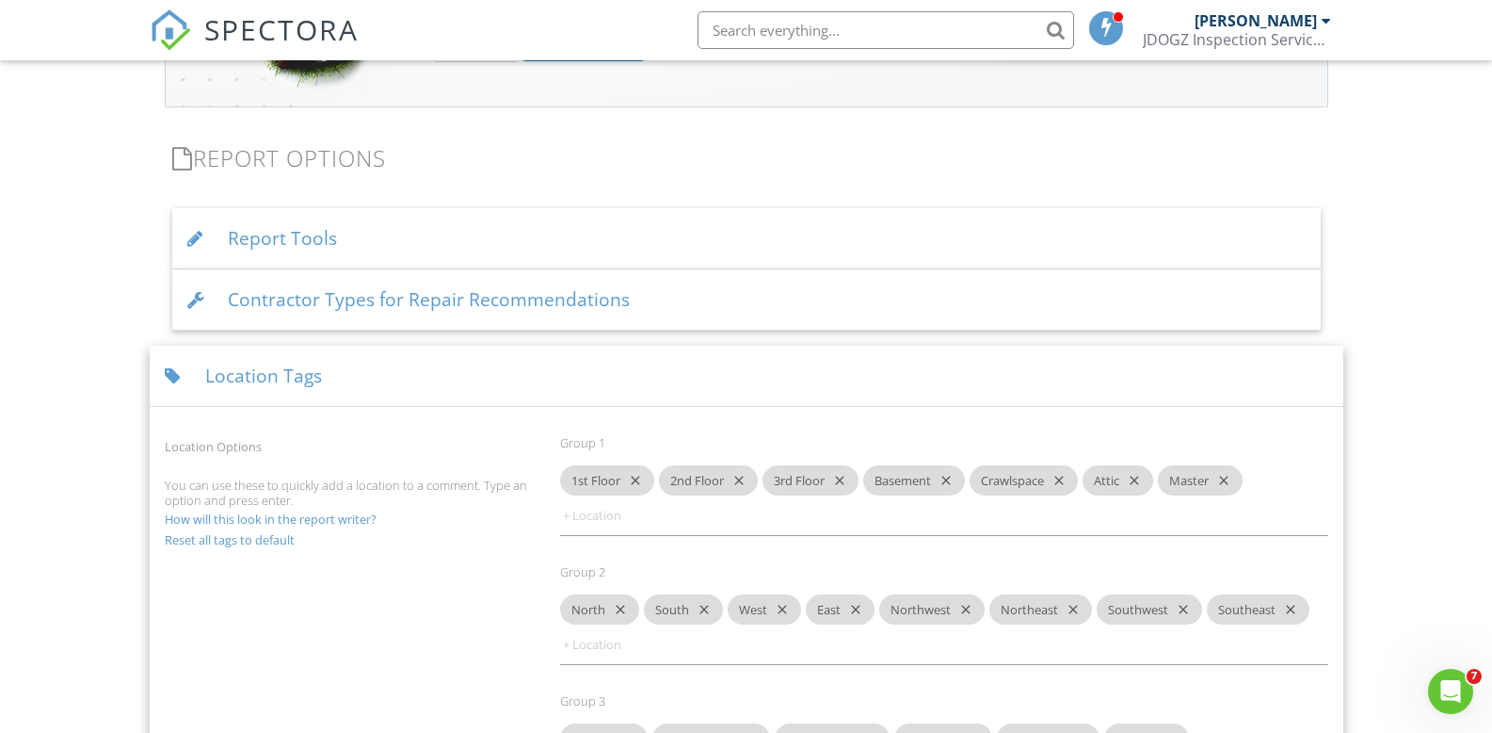
click at [439, 378] on div "Location Tags" at bounding box center [747, 376] width 1194 height 61
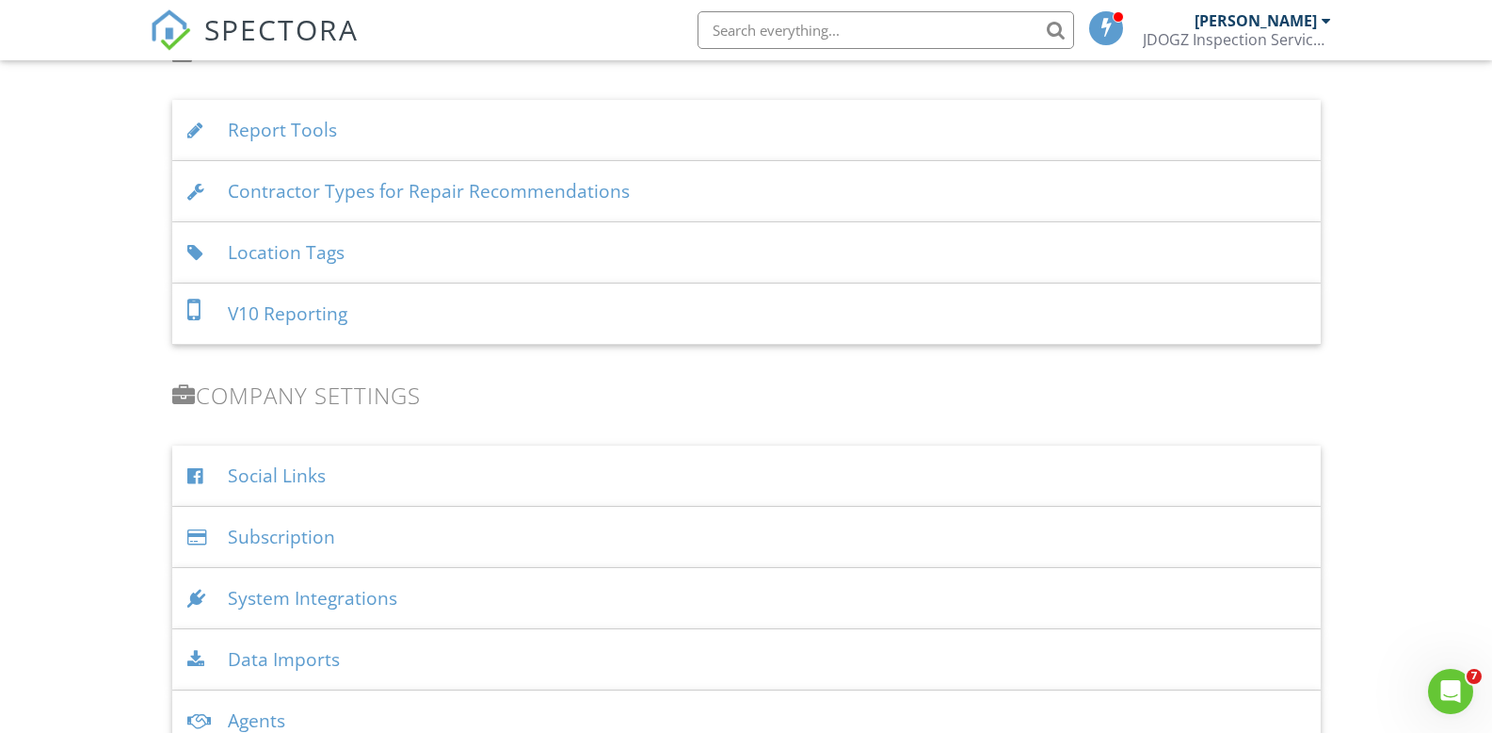
scroll to position [3555, 0]
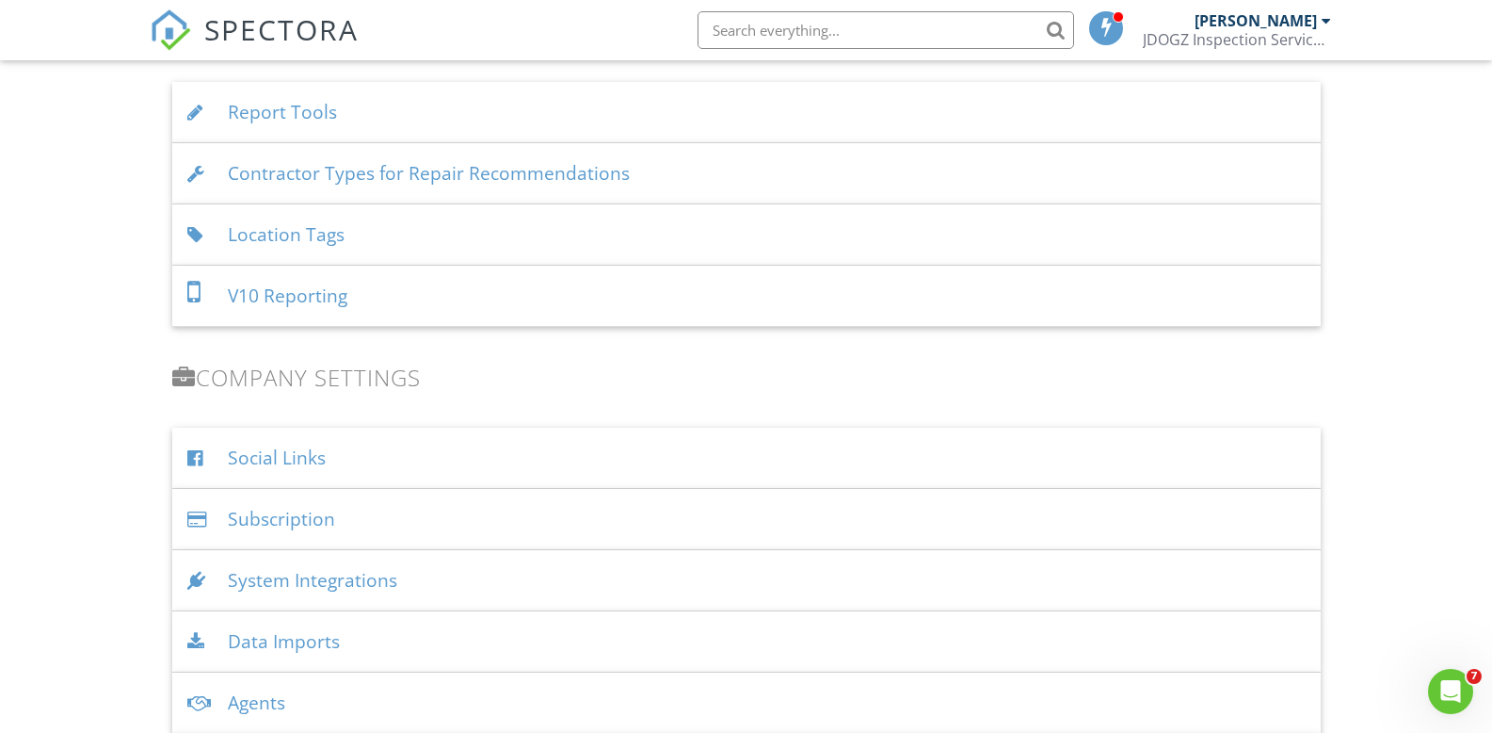
click at [635, 290] on div "V10 Reporting" at bounding box center [746, 296] width 1149 height 61
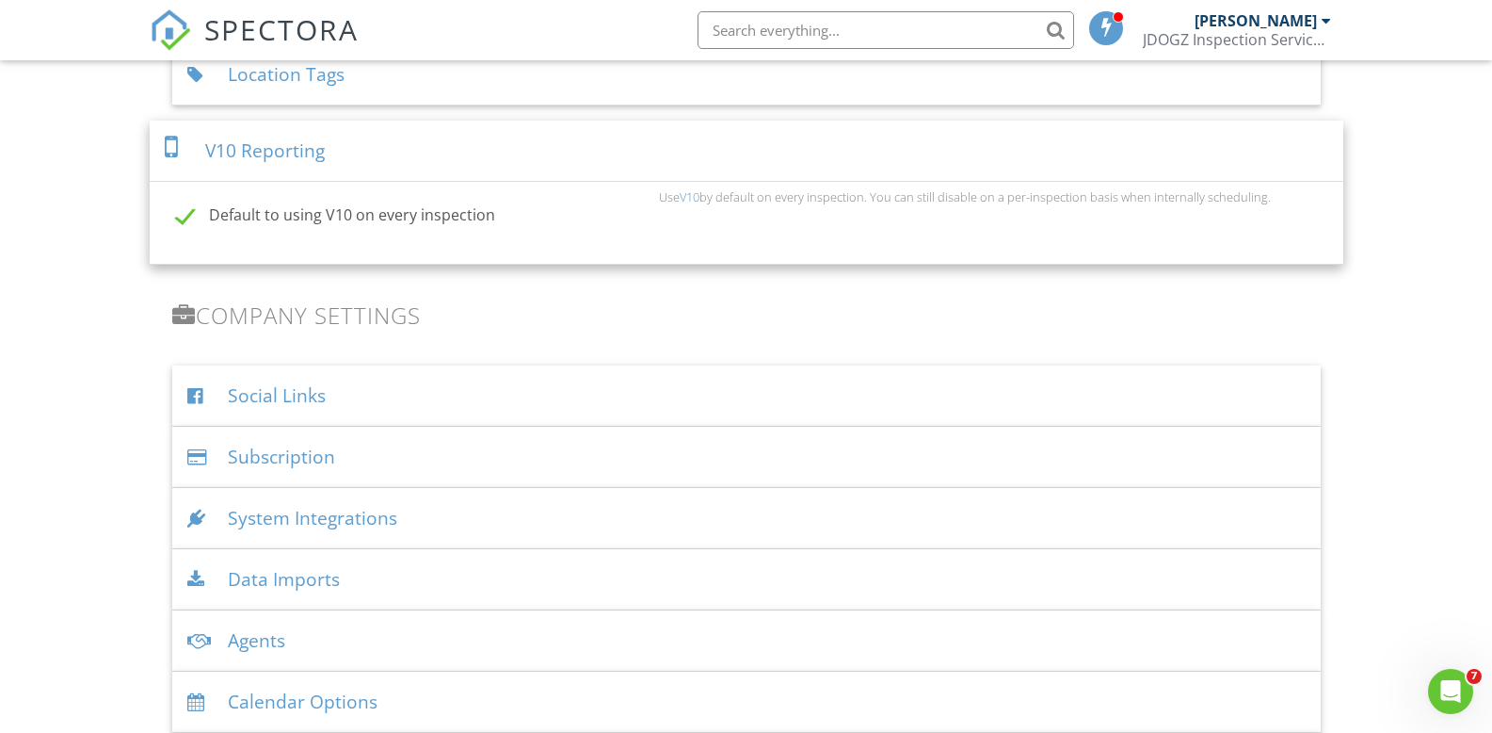
scroll to position [3805, 0]
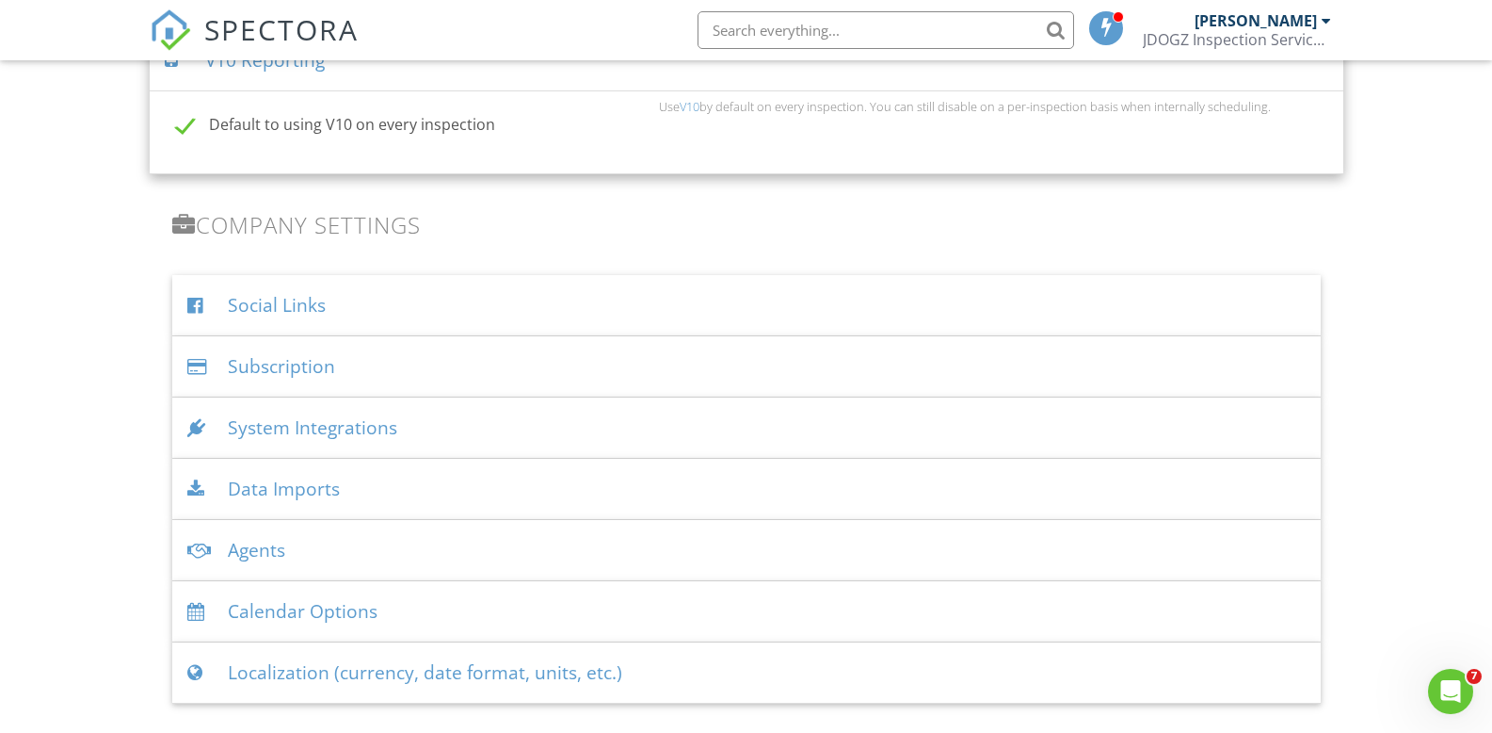
click at [578, 308] on div "Social Links" at bounding box center [746, 305] width 1149 height 61
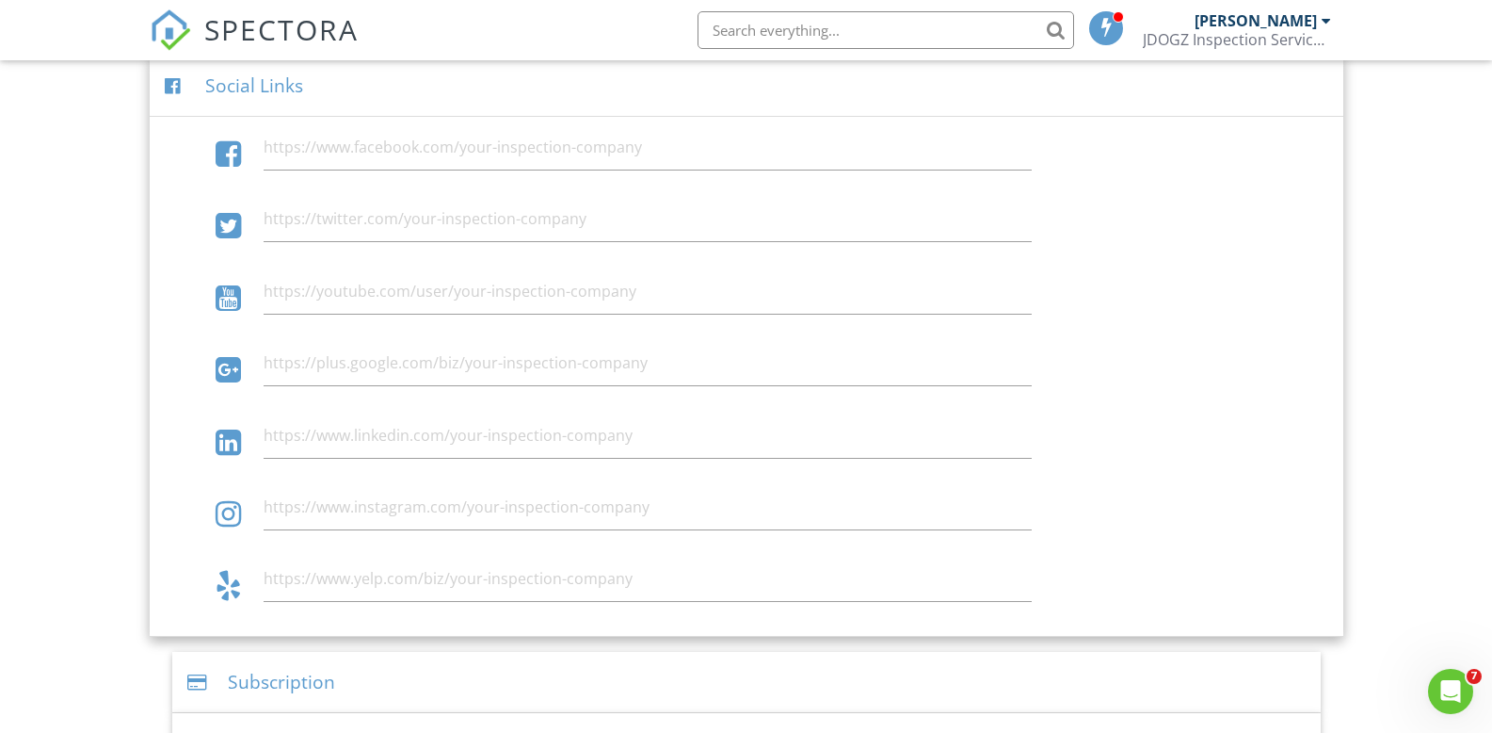
scroll to position [4056, 0]
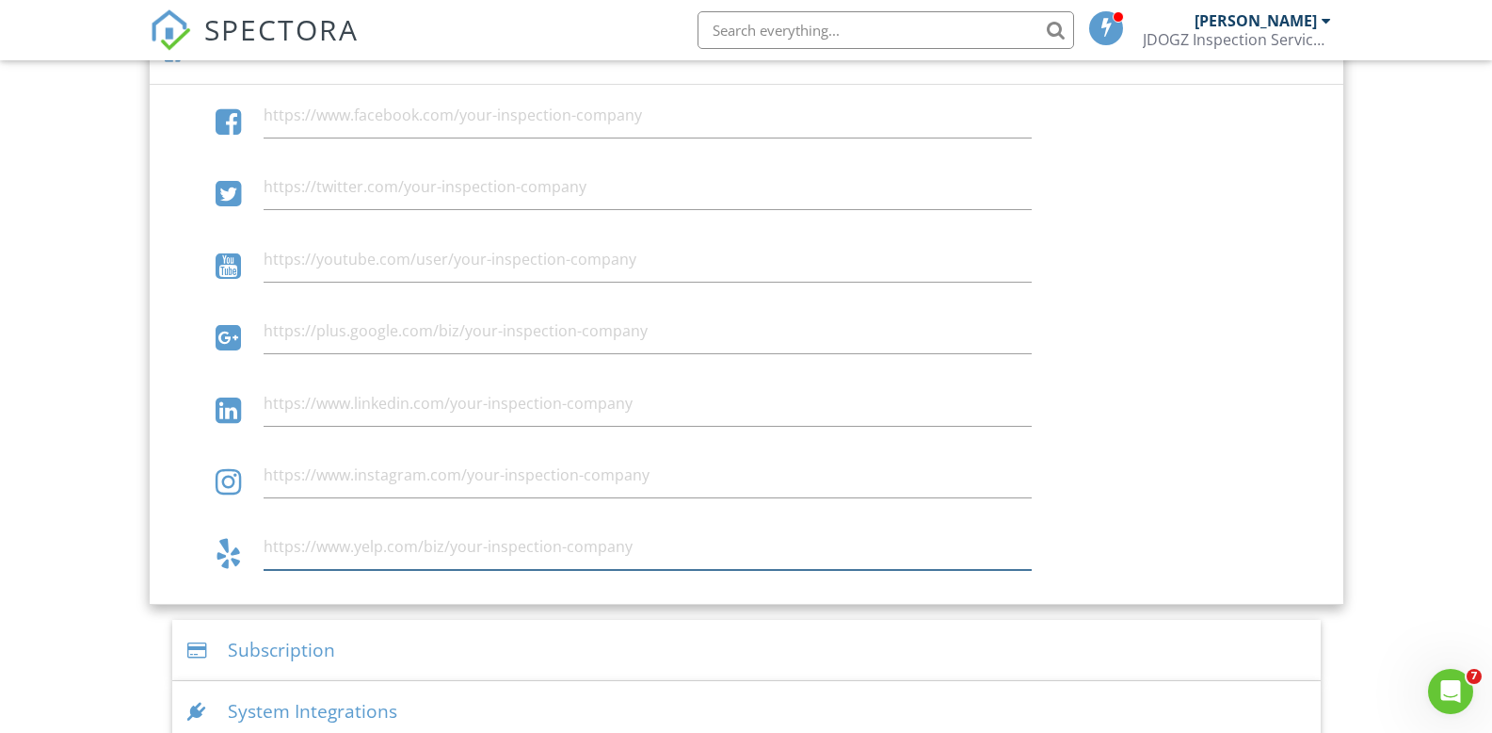
click at [302, 544] on input "text" at bounding box center [648, 547] width 768 height 46
type input "H"
type input "h"
drag, startPoint x: 613, startPoint y: 546, endPoint x: 407, endPoint y: 530, distance: 206.8
click at [388, 535] on input "text" at bounding box center [648, 547] width 768 height 46
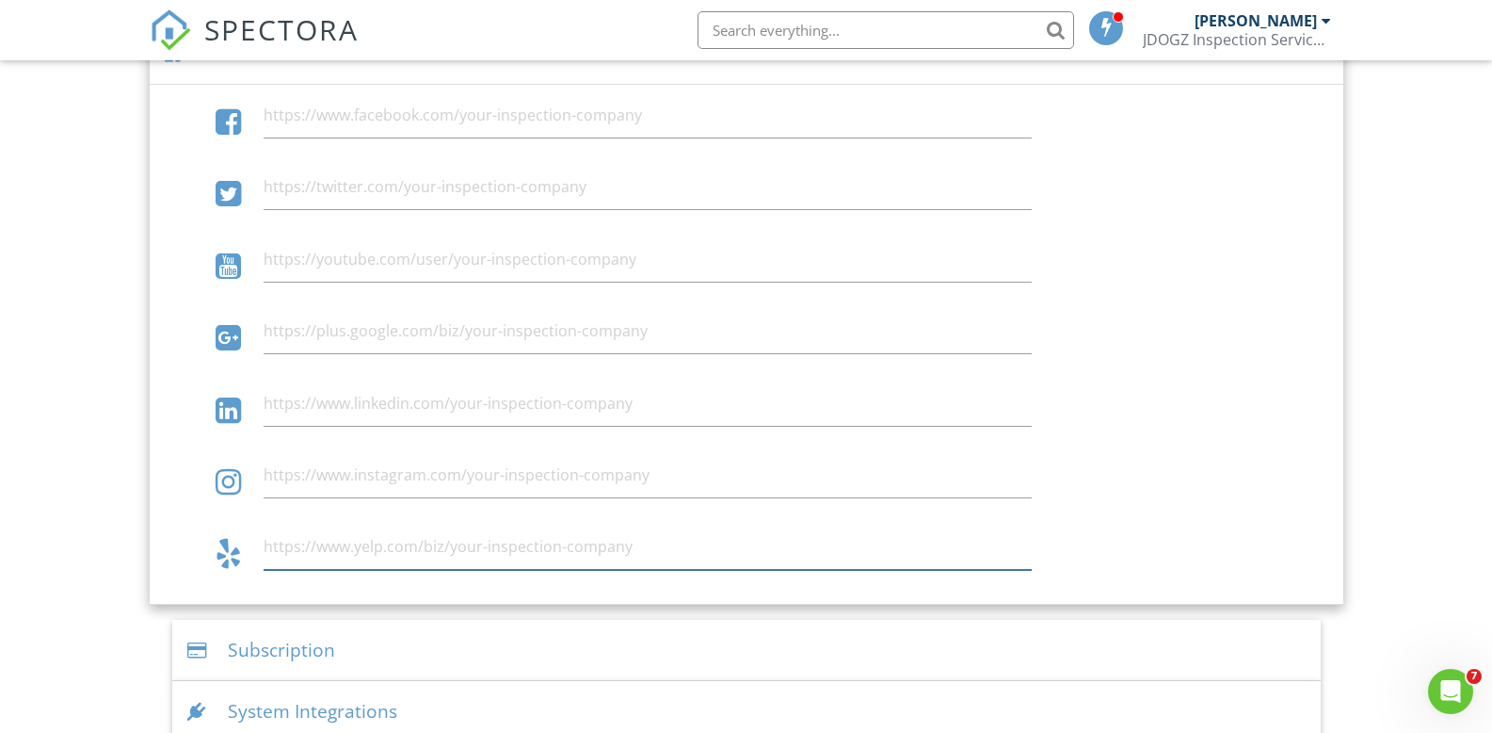
drag, startPoint x: 301, startPoint y: 549, endPoint x: 297, endPoint y: 540, distance: 10.5
click at [301, 546] on input "text" at bounding box center [648, 547] width 768 height 46
click at [489, 541] on input "https://www.yelp.com/biz/JDOGZ Inspection Service LLC" at bounding box center [648, 547] width 768 height 46
type input "https://www.yelp.com/biz/JDOGZ-Inspection-Service-LLC"
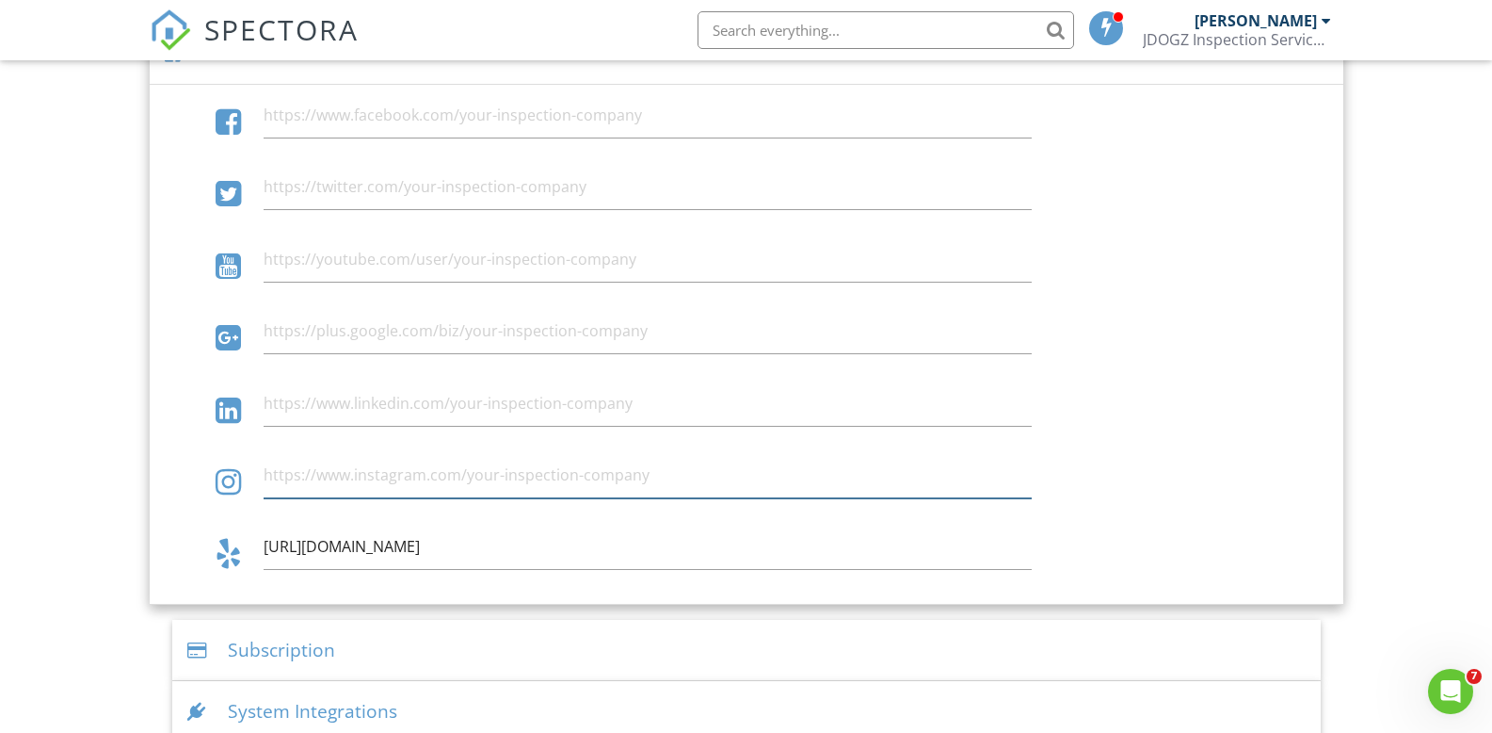
click at [288, 475] on input "text" at bounding box center [648, 475] width 768 height 46
click at [267, 467] on input "www.instagram.com/jdogzinspections" at bounding box center [648, 475] width 768 height 46
type input "https://www.instagram.com/jdogzinspections"
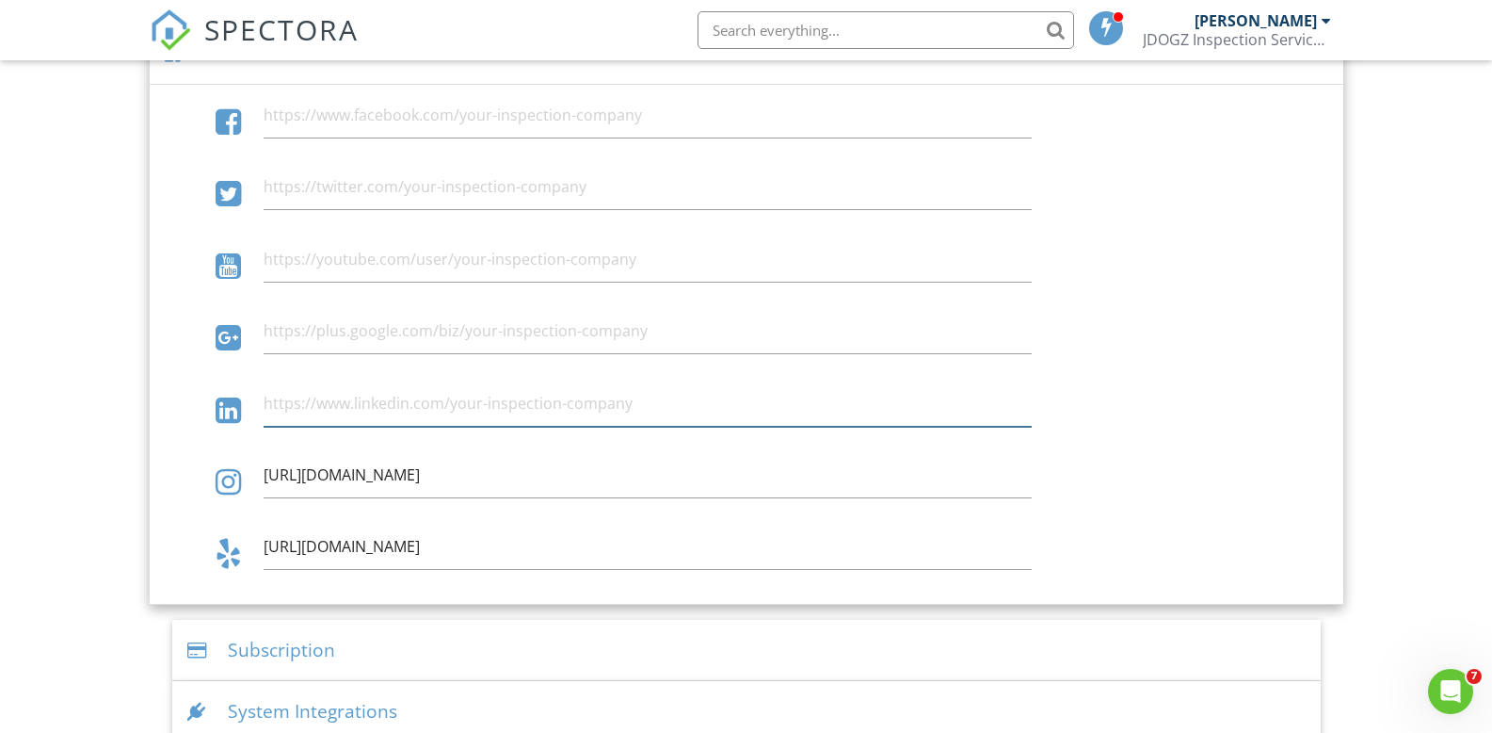
click at [282, 399] on input "text" at bounding box center [648, 403] width 768 height 46
type input "[URL][DOMAIN_NAME]"
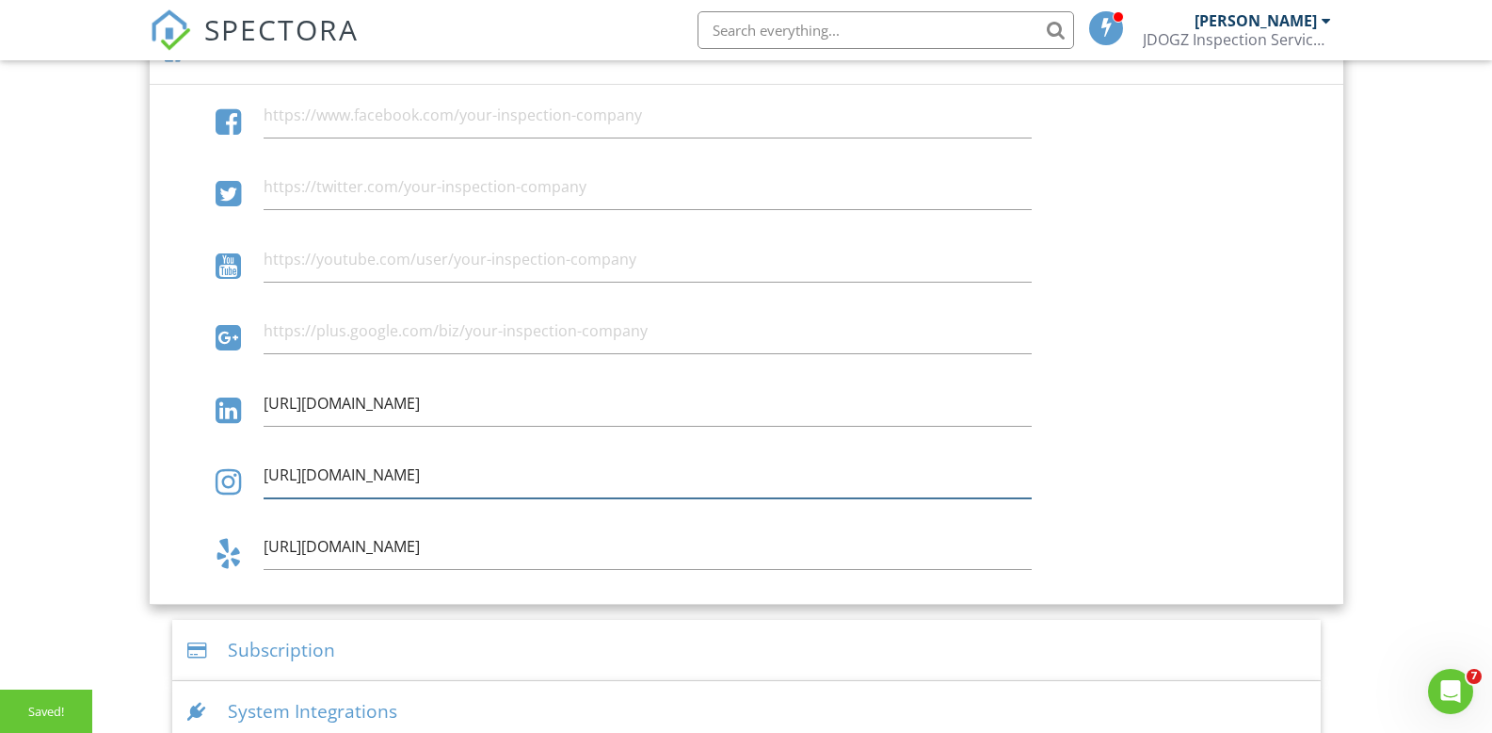
drag, startPoint x: 570, startPoint y: 471, endPoint x: 450, endPoint y: 476, distance: 119.7
click at [450, 476] on input "https://www.instagram.com/jdogzinspections" at bounding box center [648, 475] width 768 height 46
type input "https://www.instagram.com/JDOGZ-Inspection-Service-LLC"
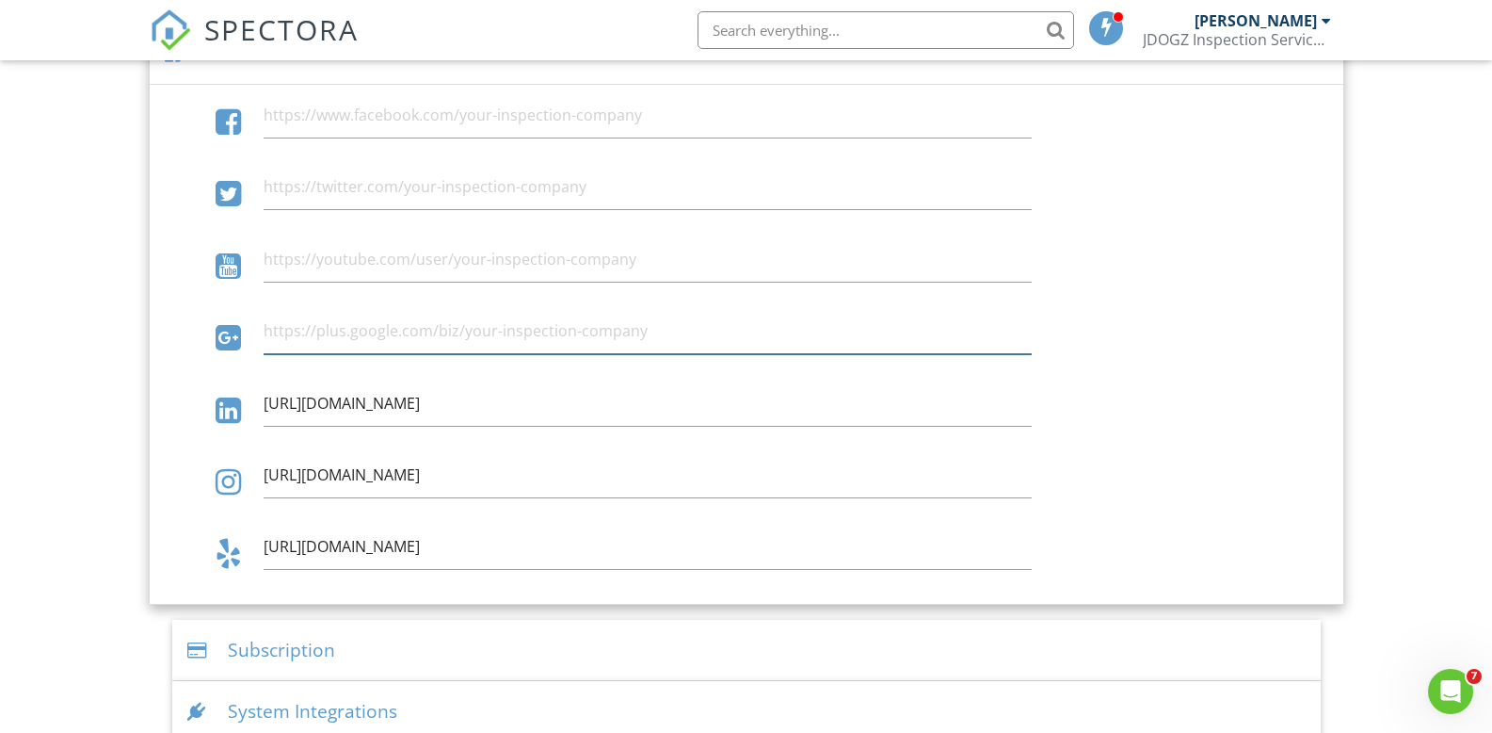
click at [310, 333] on input "text" at bounding box center [648, 331] width 768 height 46
drag, startPoint x: 262, startPoint y: 328, endPoint x: 464, endPoint y: 331, distance: 202.5
click at [464, 331] on div at bounding box center [647, 331] width 791 height 46
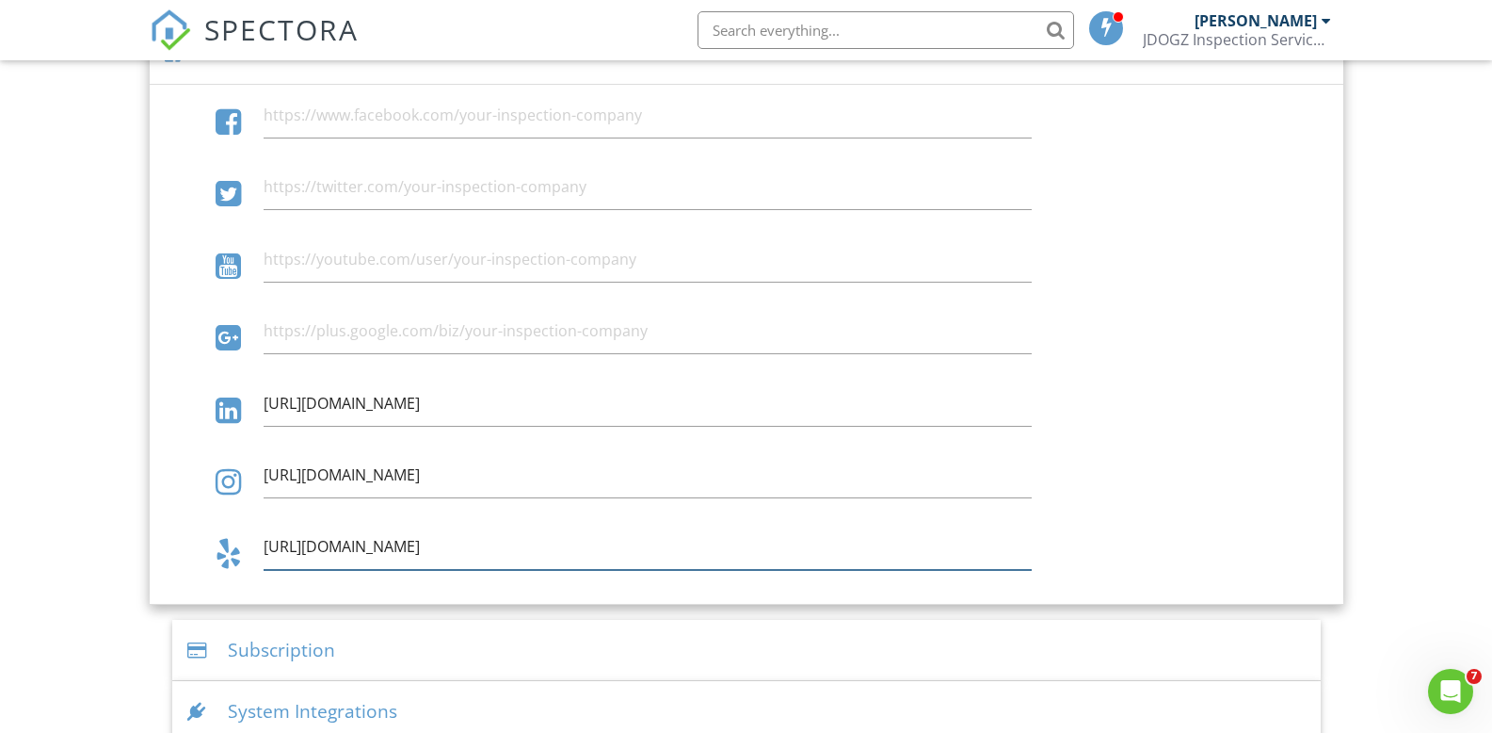
drag, startPoint x: 650, startPoint y: 547, endPoint x: 116, endPoint y: 549, distance: 533.9
click at [351, 548] on input "https://www.yelp.com/biz/JDOGZ-Inspection-Service-LLC" at bounding box center [648, 547] width 768 height 46
click at [347, 545] on input "https://www.yelp.com/biz/JDOGZ-Inspection-Service-LLC" at bounding box center [648, 547] width 768 height 46
drag, startPoint x: 623, startPoint y: 540, endPoint x: 315, endPoint y: 547, distance: 308.0
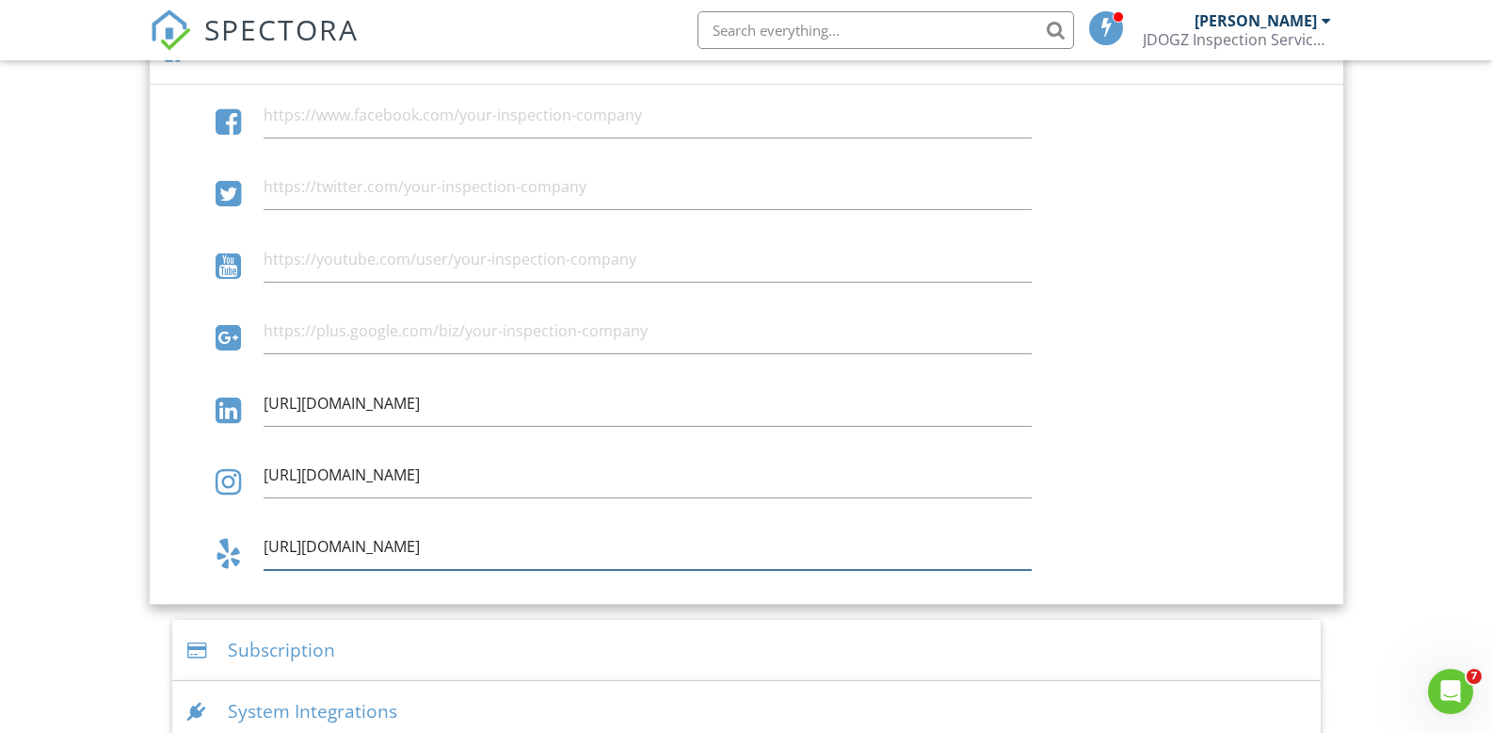
click at [315, 547] on input "https://biz.yelp.com/JDOGZ-Inspection-Service-LLC" at bounding box center [648, 547] width 768 height 46
paste input "www.yelp.com/biz/jdogz-inspection-service-las-vegas-2?osq=JDOGZ+Inspection+Serv…"
click at [942, 546] on input "[URL][DOMAIN_NAME]" at bounding box center [648, 547] width 768 height 46
type input "[URL][DOMAIN_NAME]"
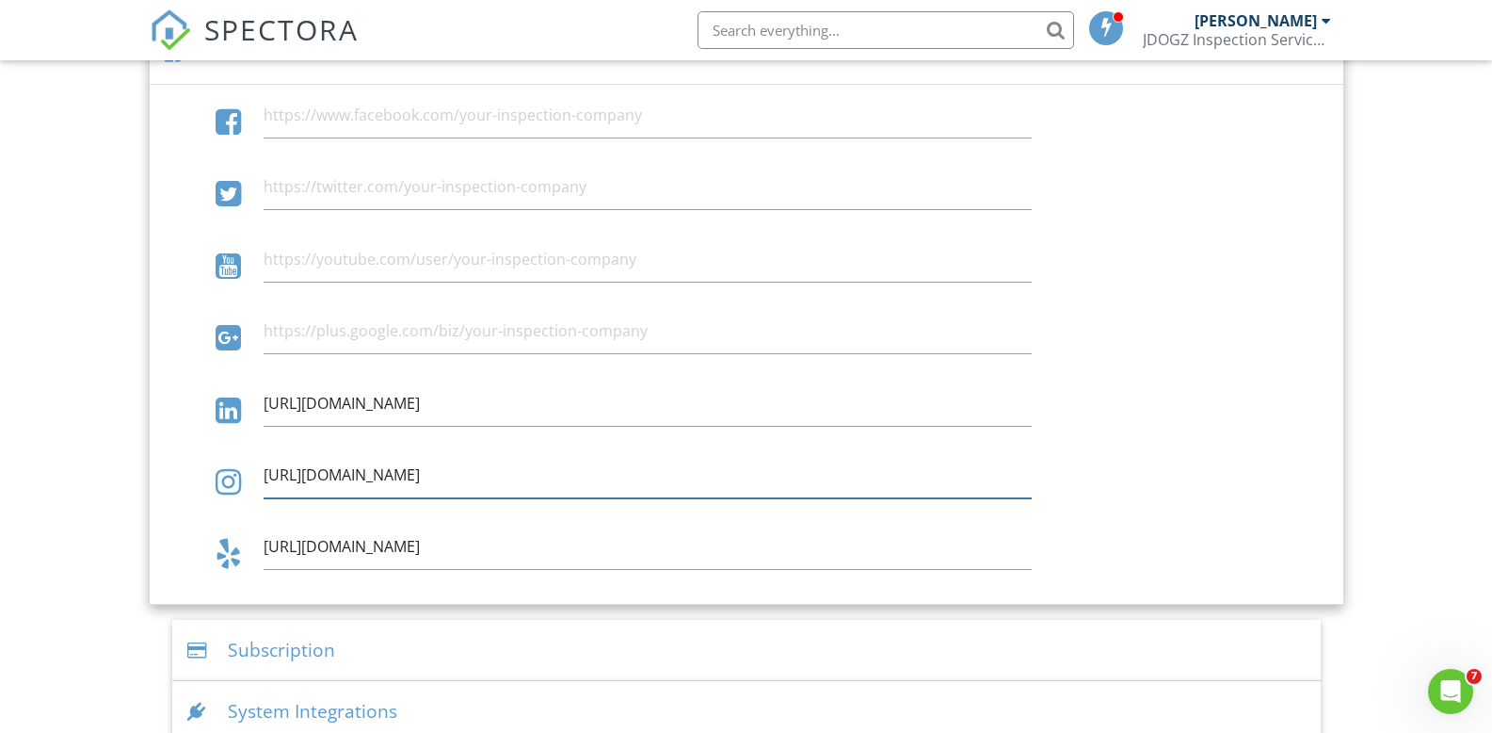
click at [669, 468] on input "https://www.instagram.com/JDOGZ-Inspection-Service-LLC" at bounding box center [648, 475] width 768 height 46
drag, startPoint x: 662, startPoint y: 473, endPoint x: 287, endPoint y: 458, distance: 375.1
click at [232, 448] on form "https://www.linkedin.com/JDOGZ-Inspection-Service-LLC https://www.instagram.com…" at bounding box center [747, 340] width 1164 height 496
paste input "jdogzinspection/"
click at [685, 460] on input "[URL][DOMAIN_NAME]" at bounding box center [648, 475] width 768 height 46
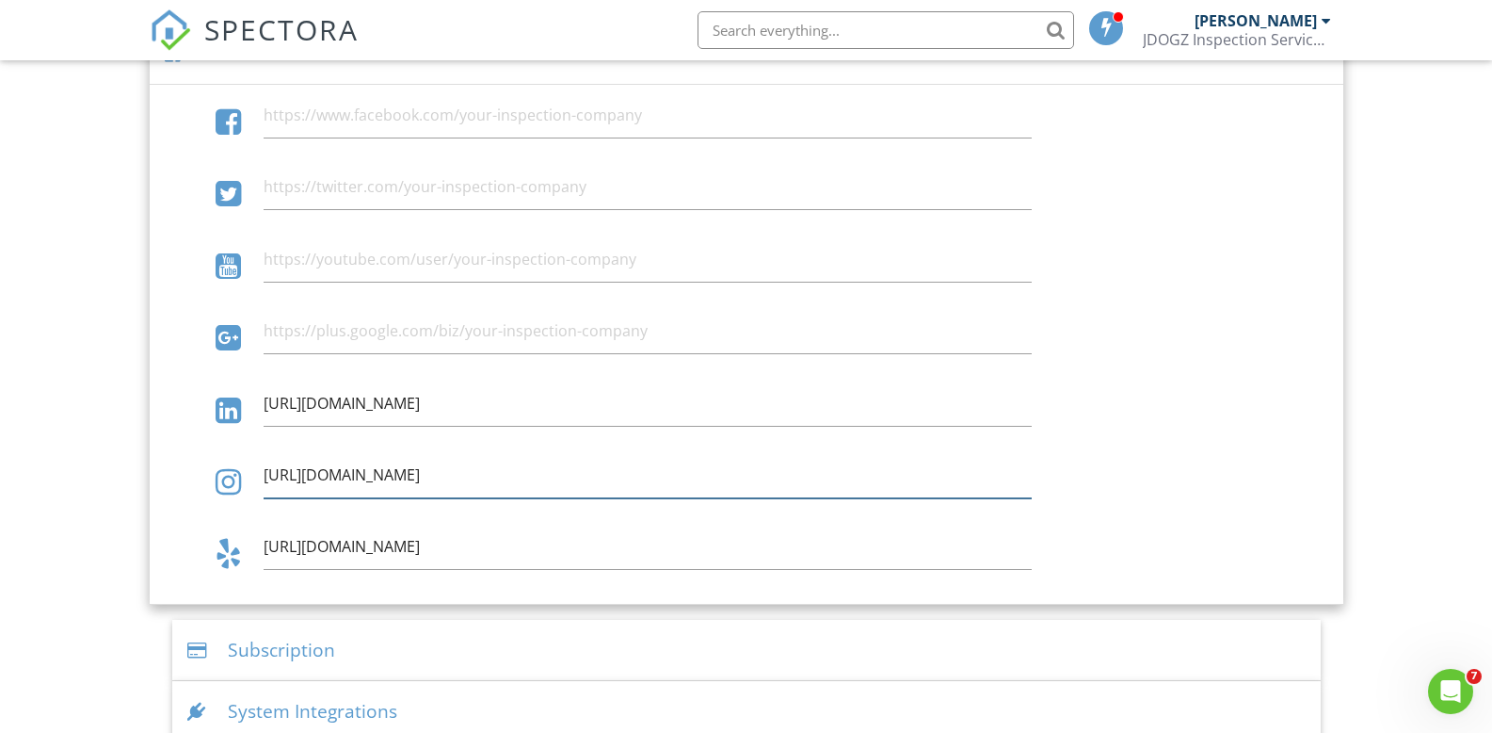
type input "[URL][DOMAIN_NAME]"
drag, startPoint x: 569, startPoint y: 467, endPoint x: 250, endPoint y: 452, distance: 319.6
click at [240, 454] on div "[URL][DOMAIN_NAME]" at bounding box center [746, 484] width 1186 height 64
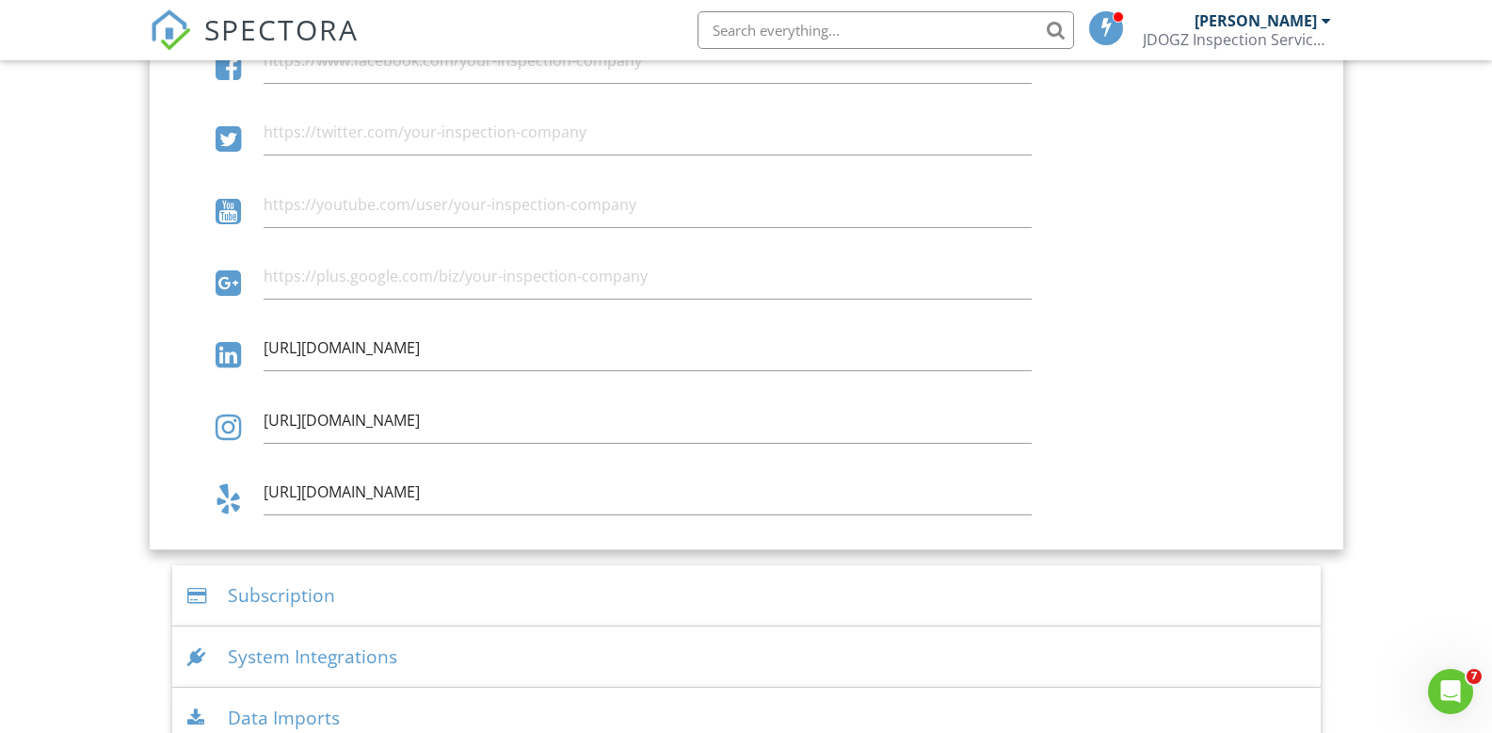
scroll to position [2373, 0]
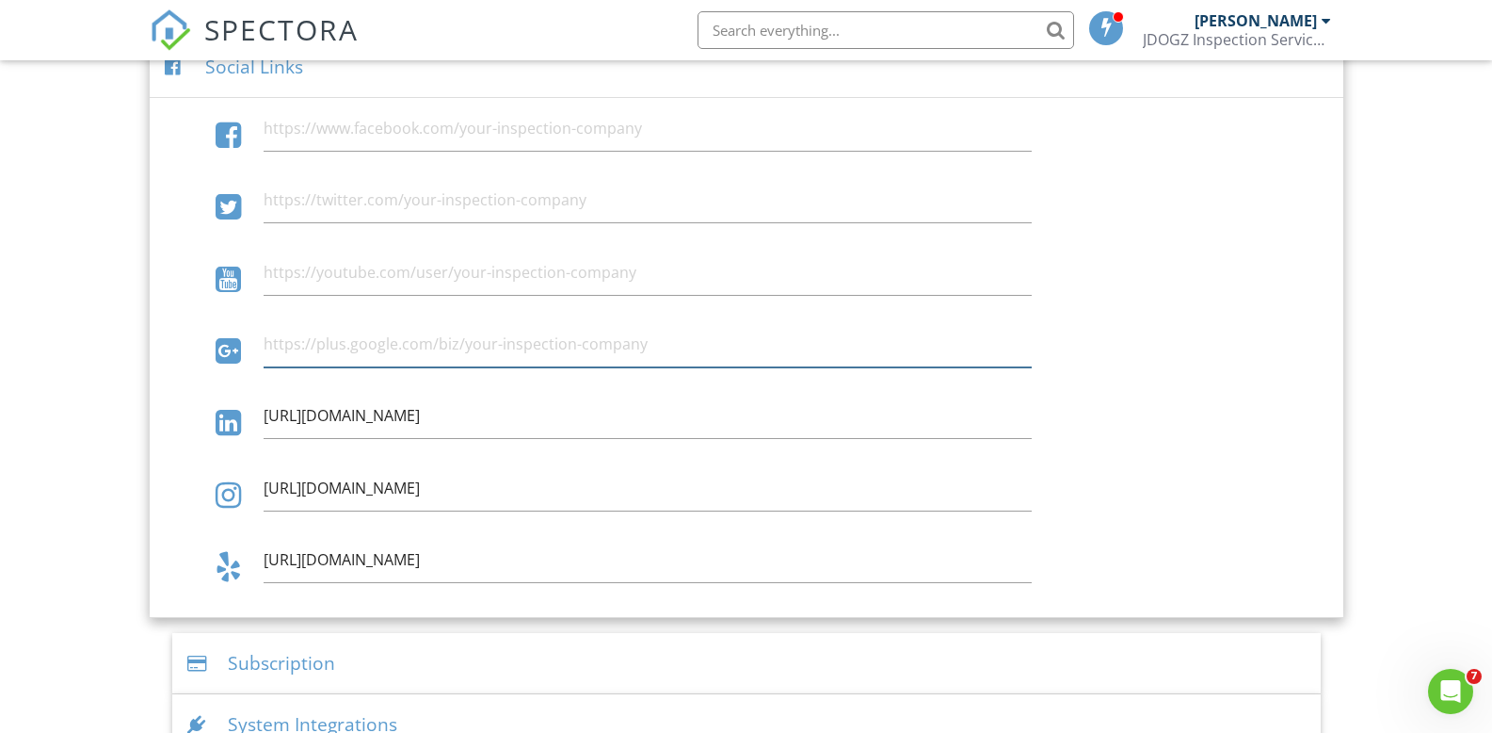
drag, startPoint x: 621, startPoint y: 348, endPoint x: 386, endPoint y: 347, distance: 234.5
click at [386, 347] on input "text" at bounding box center [648, 344] width 768 height 46
click at [691, 331] on input "[URL][DOMAIN_NAME]" at bounding box center [648, 344] width 768 height 46
click at [642, 344] on input "[URL][DOMAIN_NAME]" at bounding box center [648, 344] width 768 height 46
drag, startPoint x: 640, startPoint y: 344, endPoint x: 243, endPoint y: 359, distance: 397.6
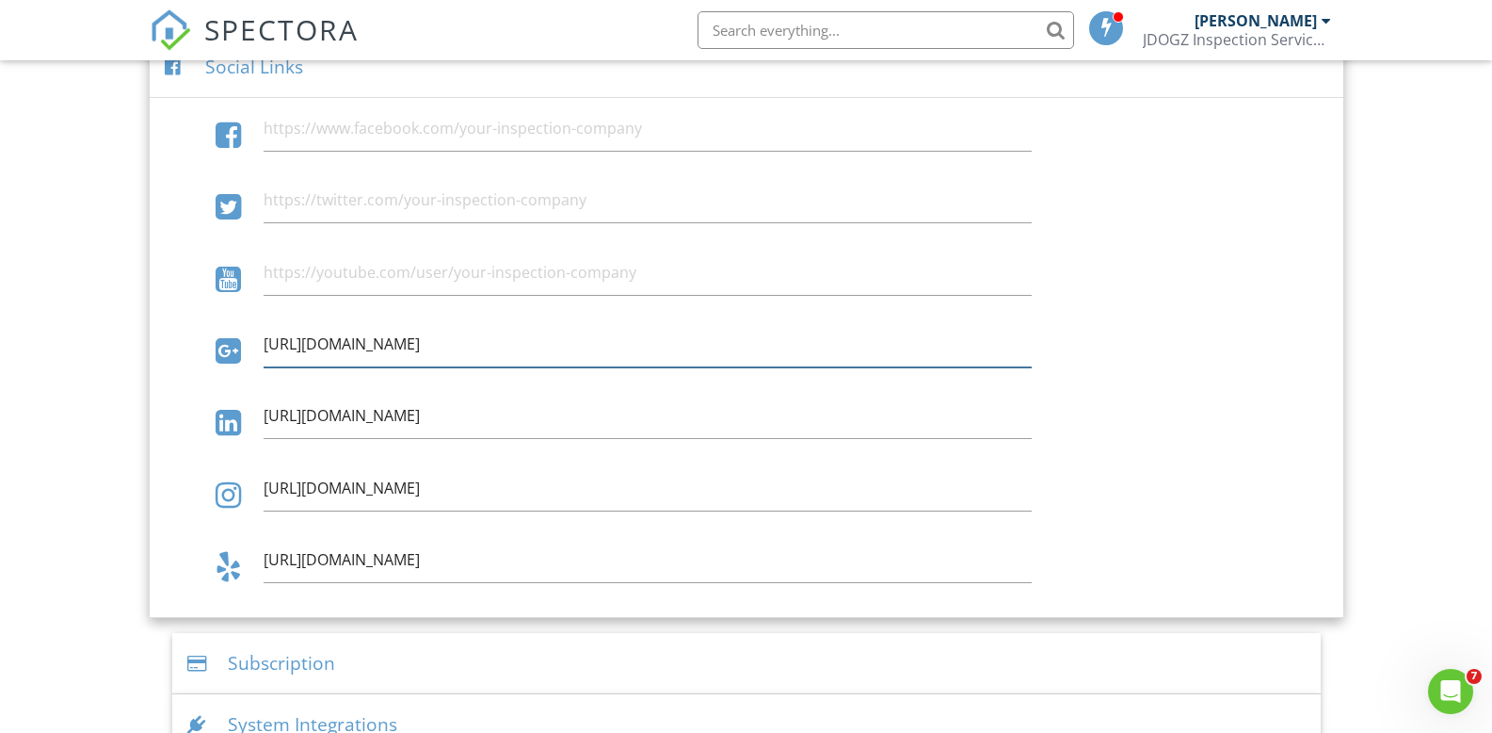
click at [208, 354] on div "[URL][DOMAIN_NAME]" at bounding box center [746, 353] width 1186 height 64
type input "[URL][DOMAIN_NAME]"
drag, startPoint x: 646, startPoint y: 338, endPoint x: 662, endPoint y: 340, distance: 16.1
click at [663, 340] on input "[URL][DOMAIN_NAME]" at bounding box center [648, 344] width 768 height 46
drag, startPoint x: 638, startPoint y: 340, endPoint x: 408, endPoint y: 332, distance: 230.8
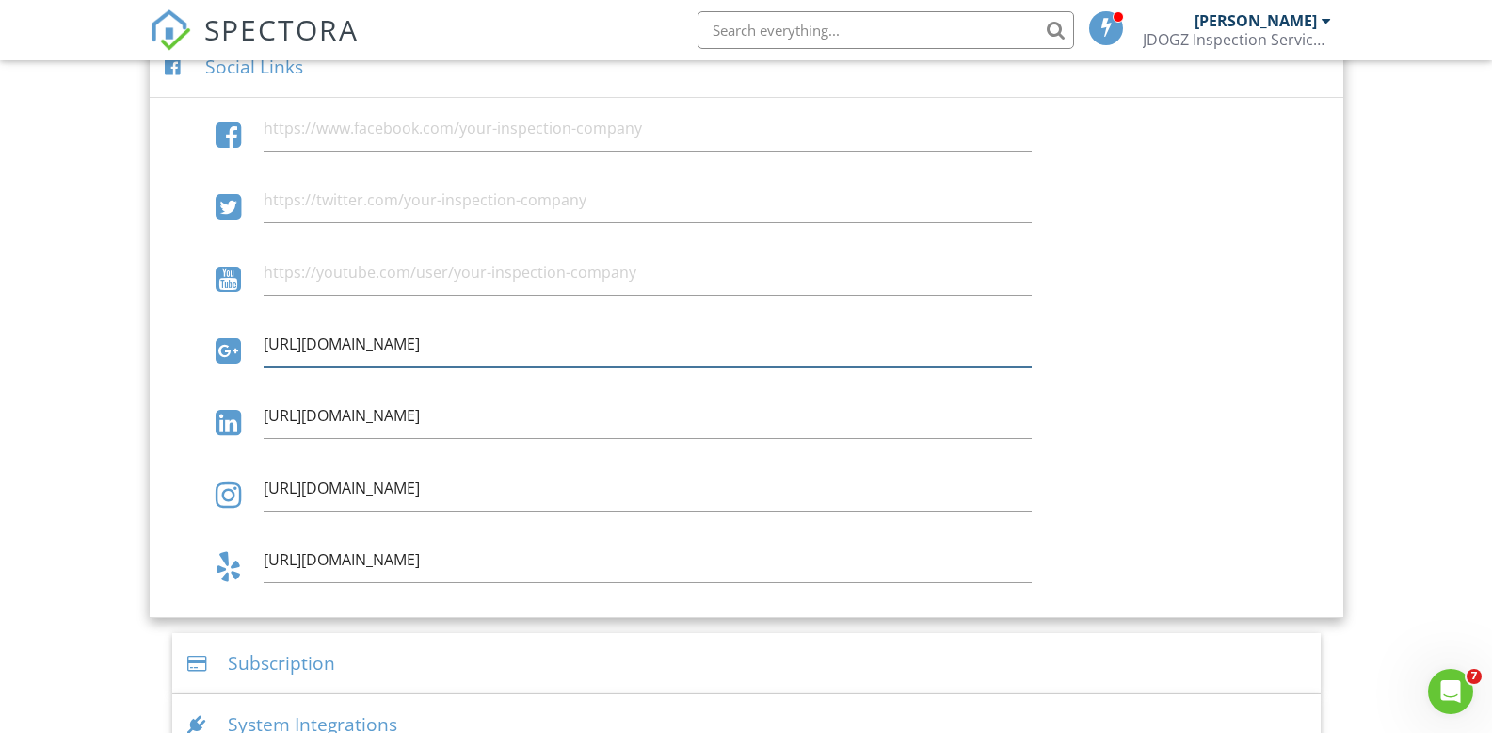
click at [432, 346] on input "[URL][DOMAIN_NAME]" at bounding box center [648, 344] width 768 height 46
drag, startPoint x: 300, startPoint y: 345, endPoint x: 258, endPoint y: 345, distance: 42.4
click at [258, 345] on div "[URL][DOMAIN_NAME]" at bounding box center [647, 344] width 791 height 46
click at [278, 340] on input "https:;[DOMAIN_NAME][URL]" at bounding box center [648, 344] width 768 height 46
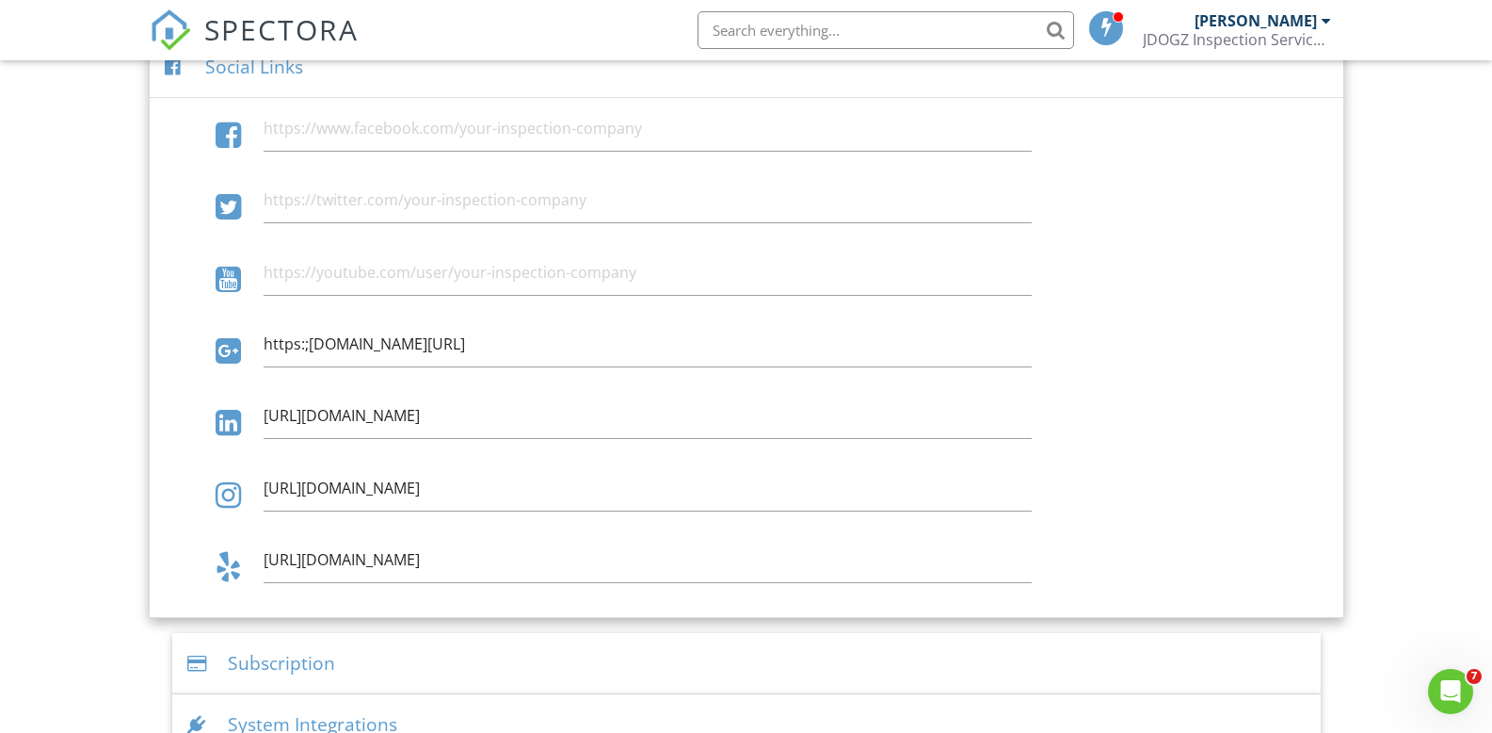
scroll to position [0, 0]
click at [1079, 349] on div "https:;[DOMAIN_NAME][URL]" at bounding box center [746, 353] width 1186 height 64
click at [305, 346] on input "https:;[DOMAIN_NAME][URL]" at bounding box center [648, 344] width 768 height 46
drag, startPoint x: 264, startPoint y: 341, endPoint x: 1068, endPoint y: 349, distance: 804.2
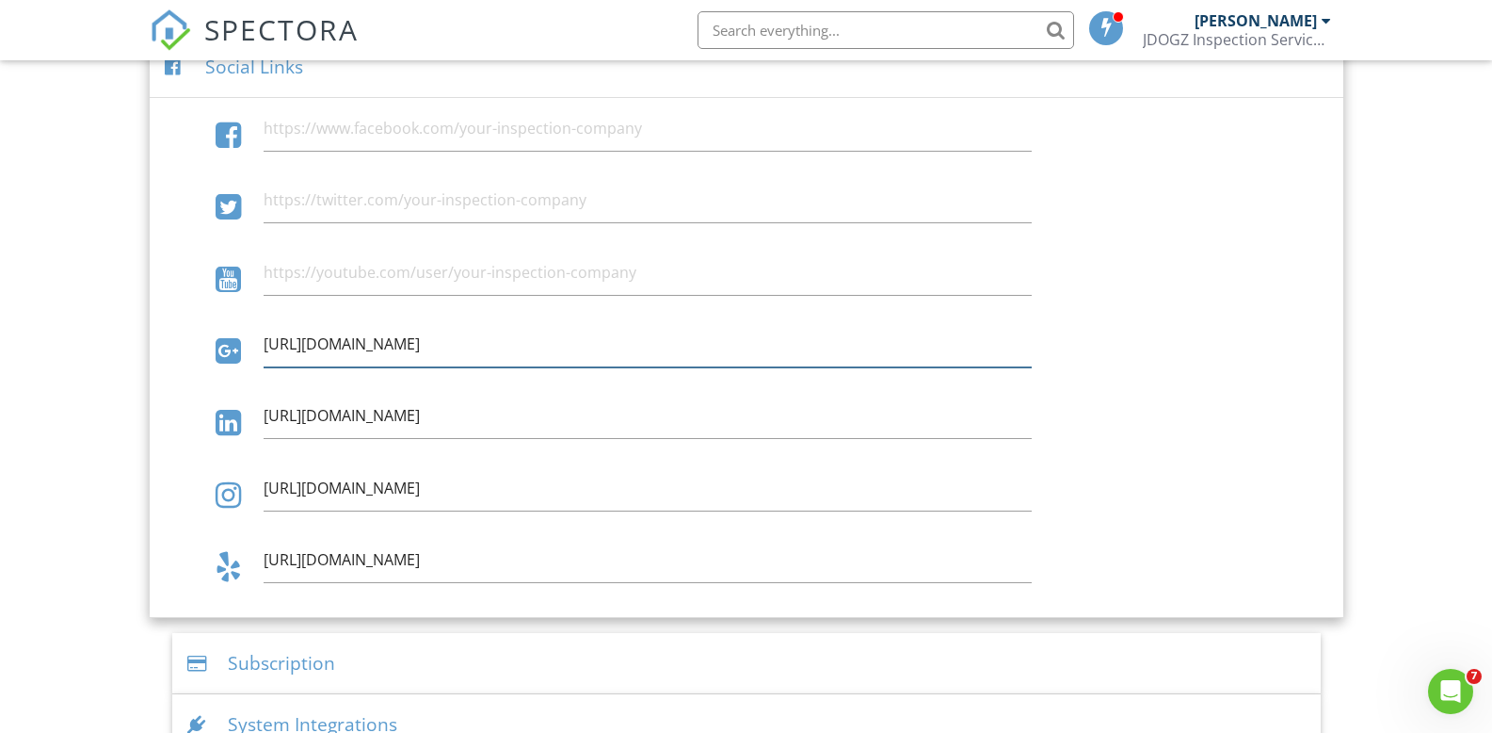
click at [1068, 349] on div "[URL][DOMAIN_NAME]" at bounding box center [746, 353] width 1186 height 64
type input "[URL][DOMAIN_NAME]"
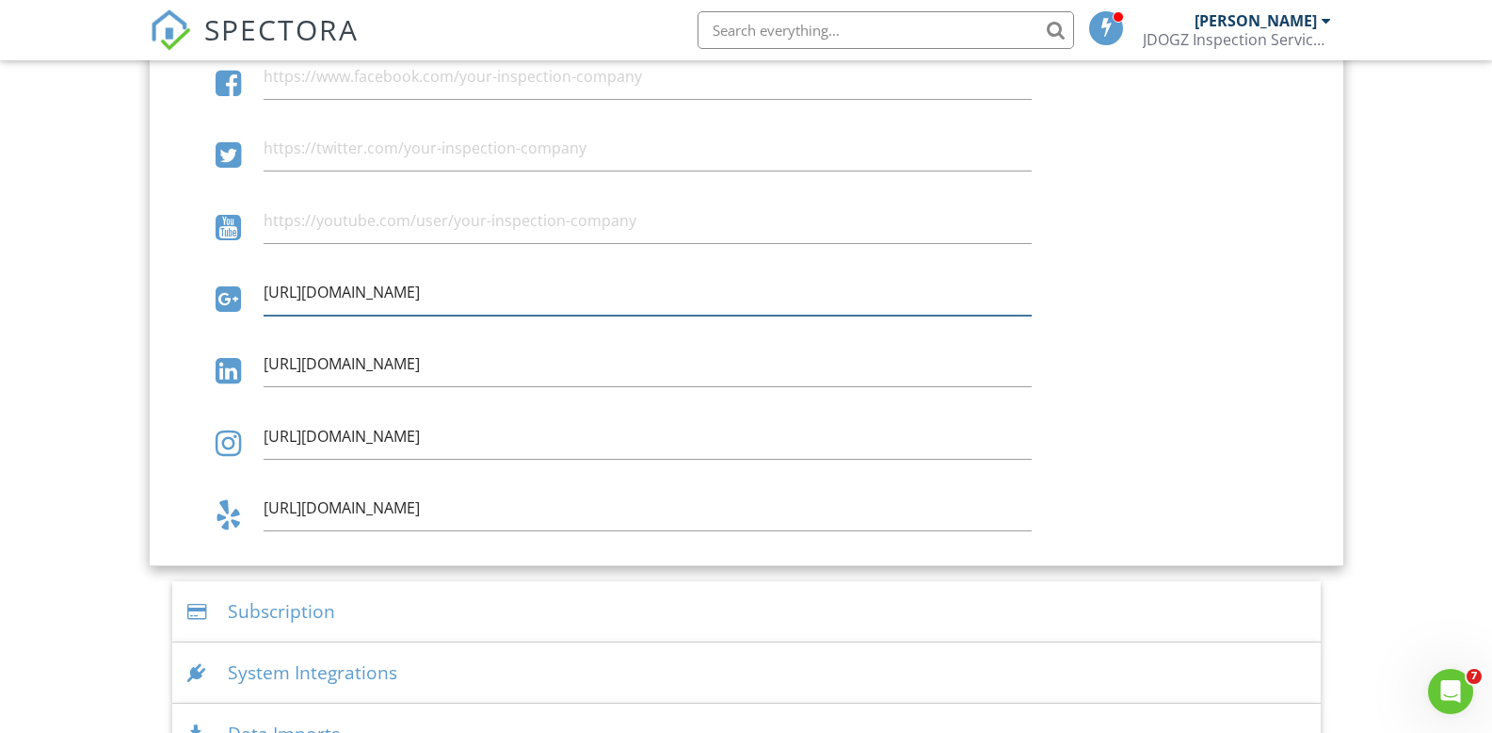
scroll to position [2373, 0]
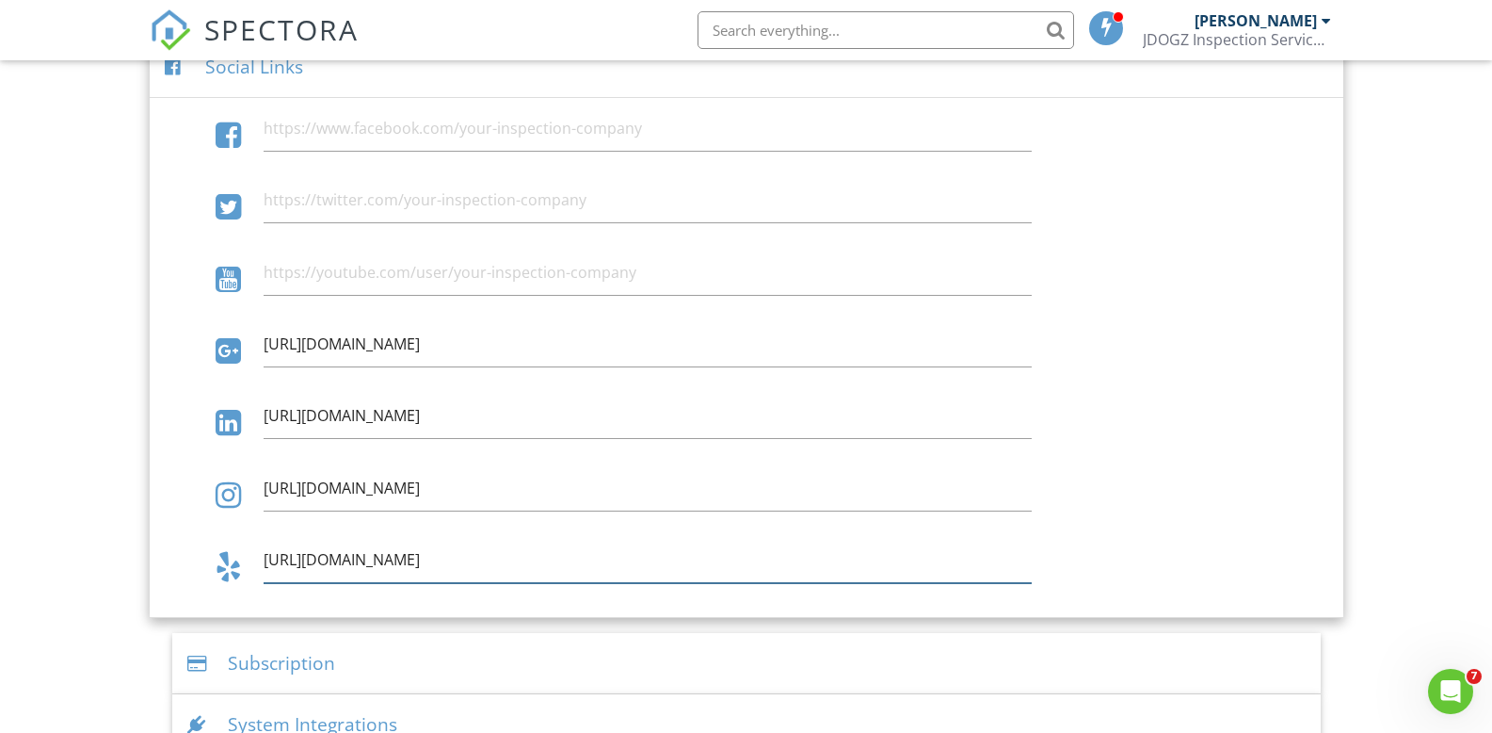
drag, startPoint x: 926, startPoint y: 563, endPoint x: 284, endPoint y: 563, distance: 641.2
click at [234, 557] on div "[URL][DOMAIN_NAME]" at bounding box center [746, 569] width 1186 height 64
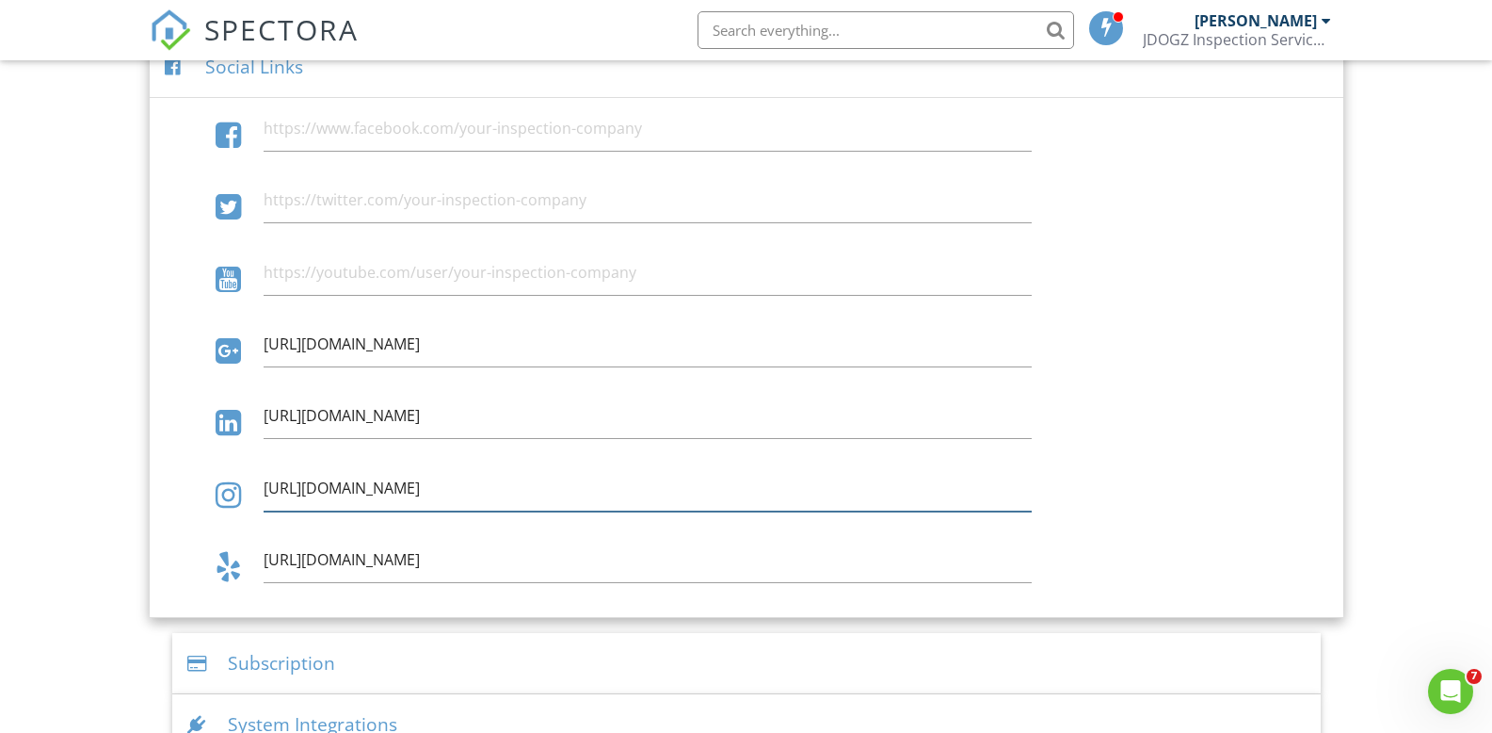
drag, startPoint x: 581, startPoint y: 483, endPoint x: 598, endPoint y: 486, distance: 17.2
click at [598, 486] on input "[URL][DOMAIN_NAME]" at bounding box center [648, 488] width 768 height 46
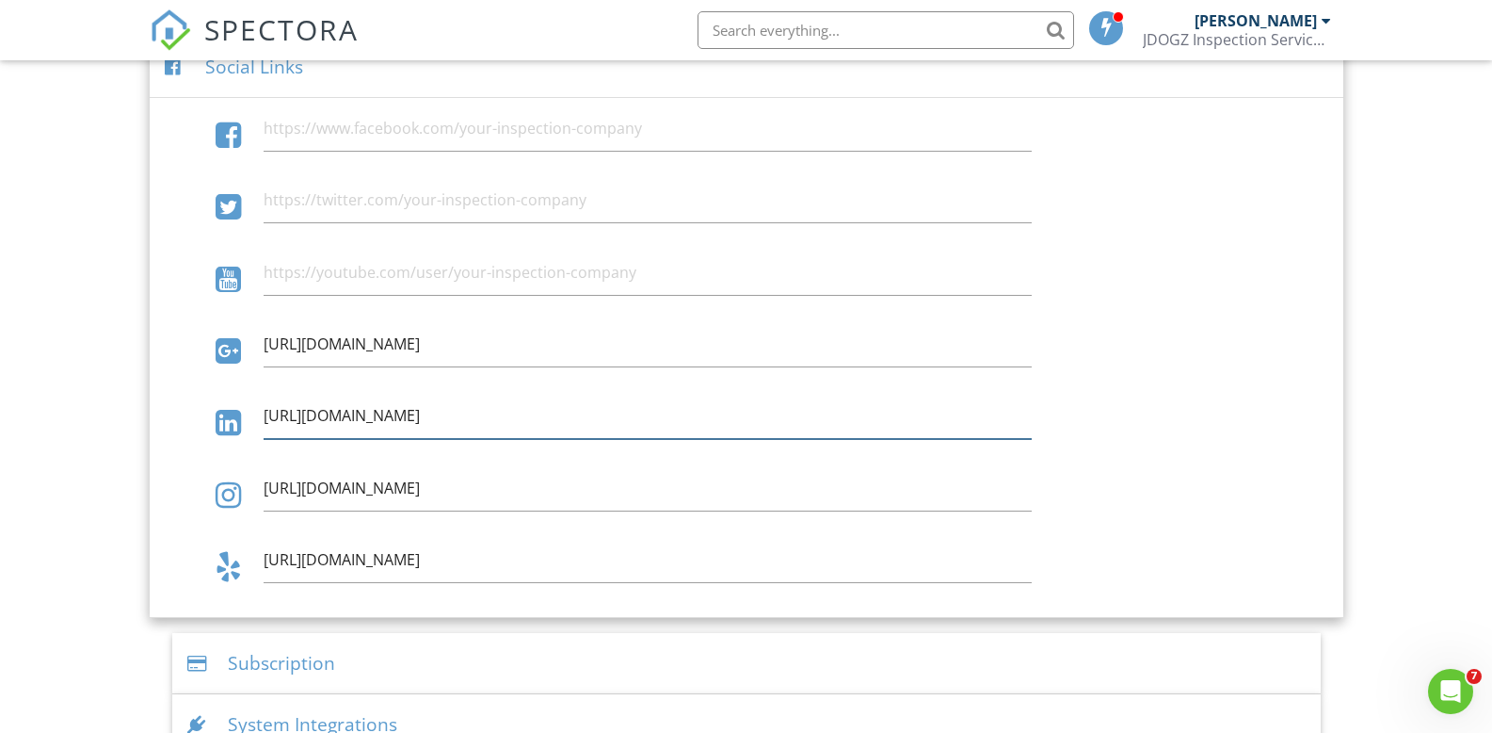
drag, startPoint x: 657, startPoint y: 409, endPoint x: 264, endPoint y: 409, distance: 393.6
click at [256, 407] on div "[URL][DOMAIN_NAME]" at bounding box center [647, 416] width 791 height 46
click at [225, 344] on div at bounding box center [228, 351] width 25 height 30
drag, startPoint x: 225, startPoint y: 344, endPoint x: 220, endPoint y: 353, distance: 10.5
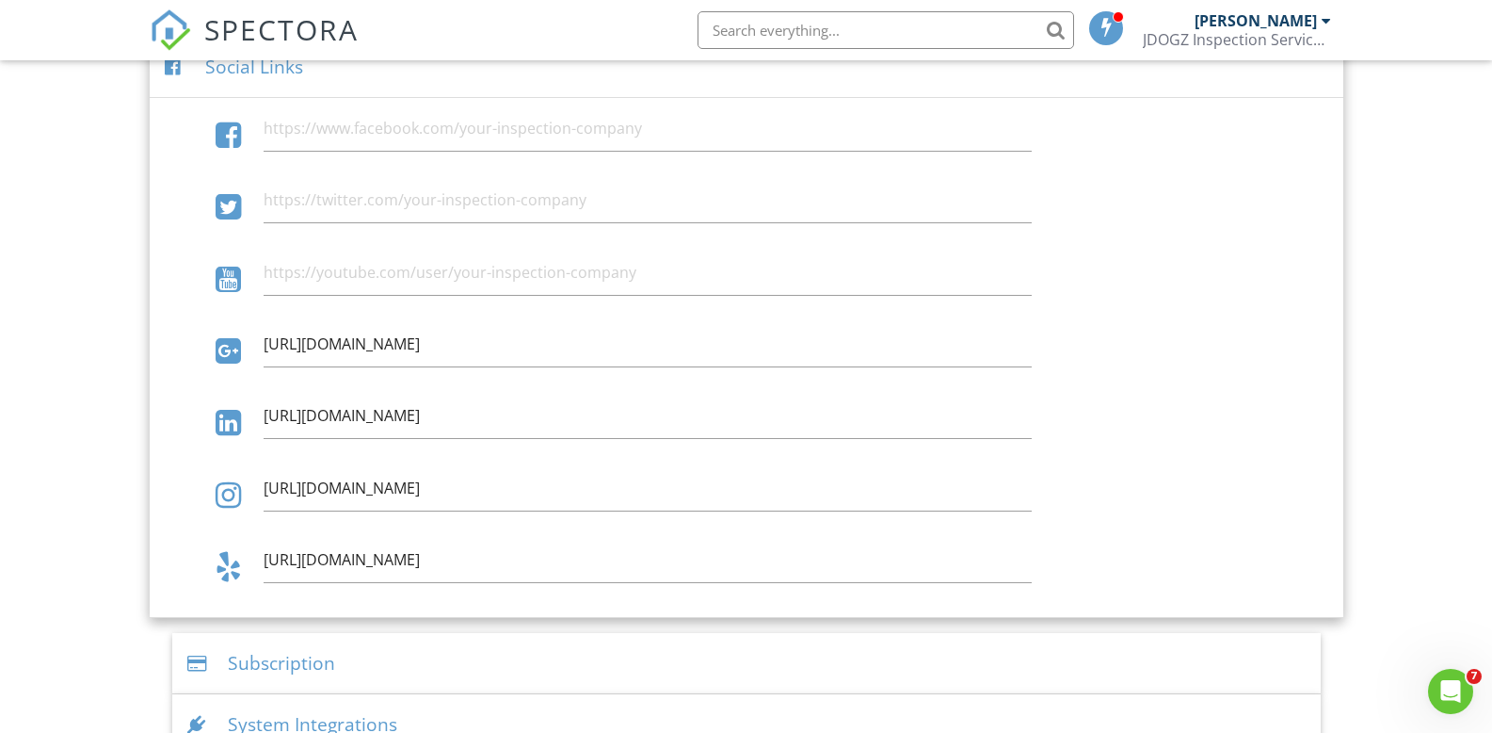
click at [220, 353] on div at bounding box center [228, 351] width 25 height 30
drag, startPoint x: 203, startPoint y: 351, endPoint x: 235, endPoint y: 352, distance: 32.0
click at [235, 352] on div at bounding box center [202, 351] width 99 height 30
drag, startPoint x: 255, startPoint y: 346, endPoint x: 444, endPoint y: 345, distance: 189.3
click at [444, 345] on div "[URL][DOMAIN_NAME]" at bounding box center [647, 344] width 791 height 46
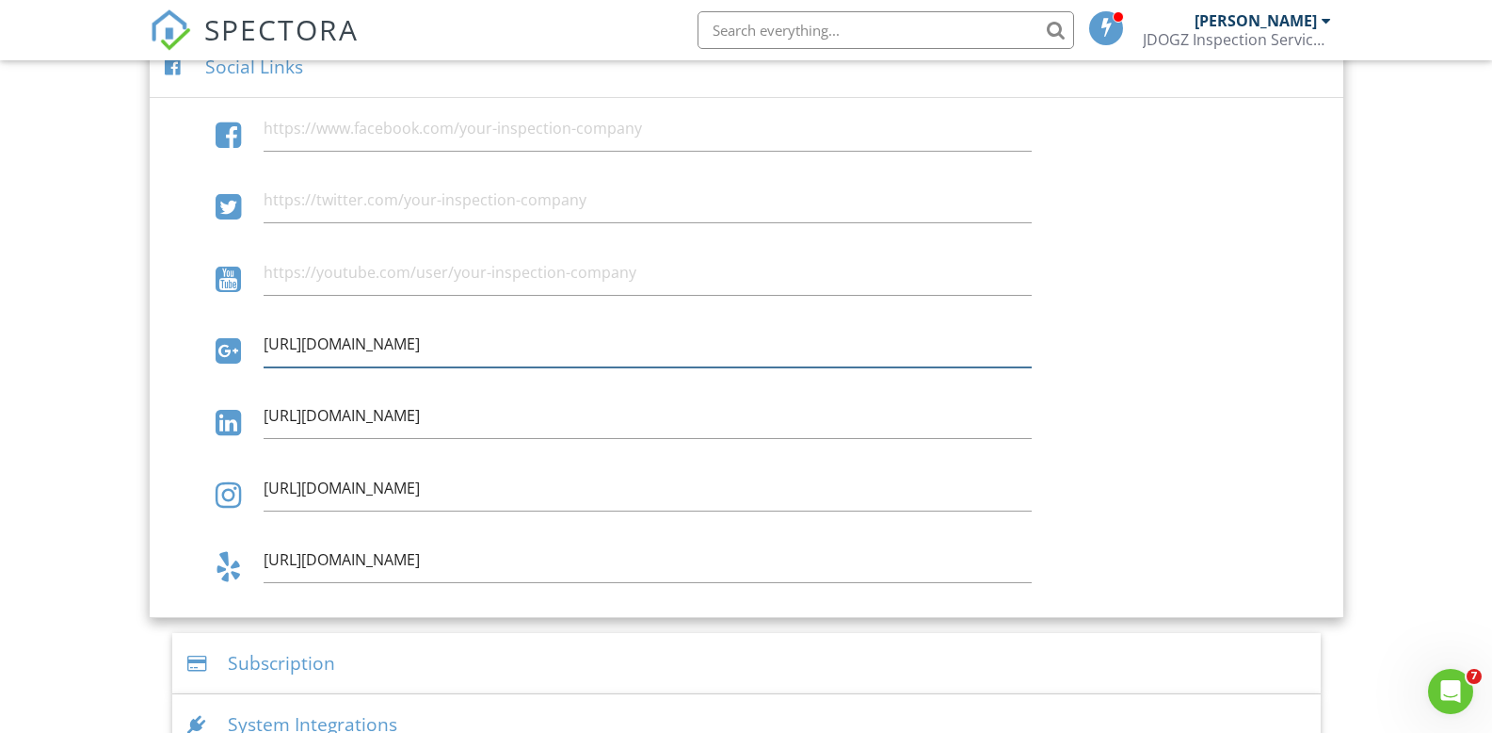
click at [331, 355] on input "[URL][DOMAIN_NAME]" at bounding box center [648, 344] width 768 height 46
drag, startPoint x: 209, startPoint y: 342, endPoint x: 290, endPoint y: 342, distance: 81.0
click at [290, 342] on div "[URL][DOMAIN_NAME]" at bounding box center [746, 353] width 1186 height 64
click at [1034, 341] on div "[URL][DOMAIN_NAME]" at bounding box center [647, 344] width 791 height 46
click at [267, 343] on input "[URL][DOMAIN_NAME]" at bounding box center [648, 344] width 768 height 46
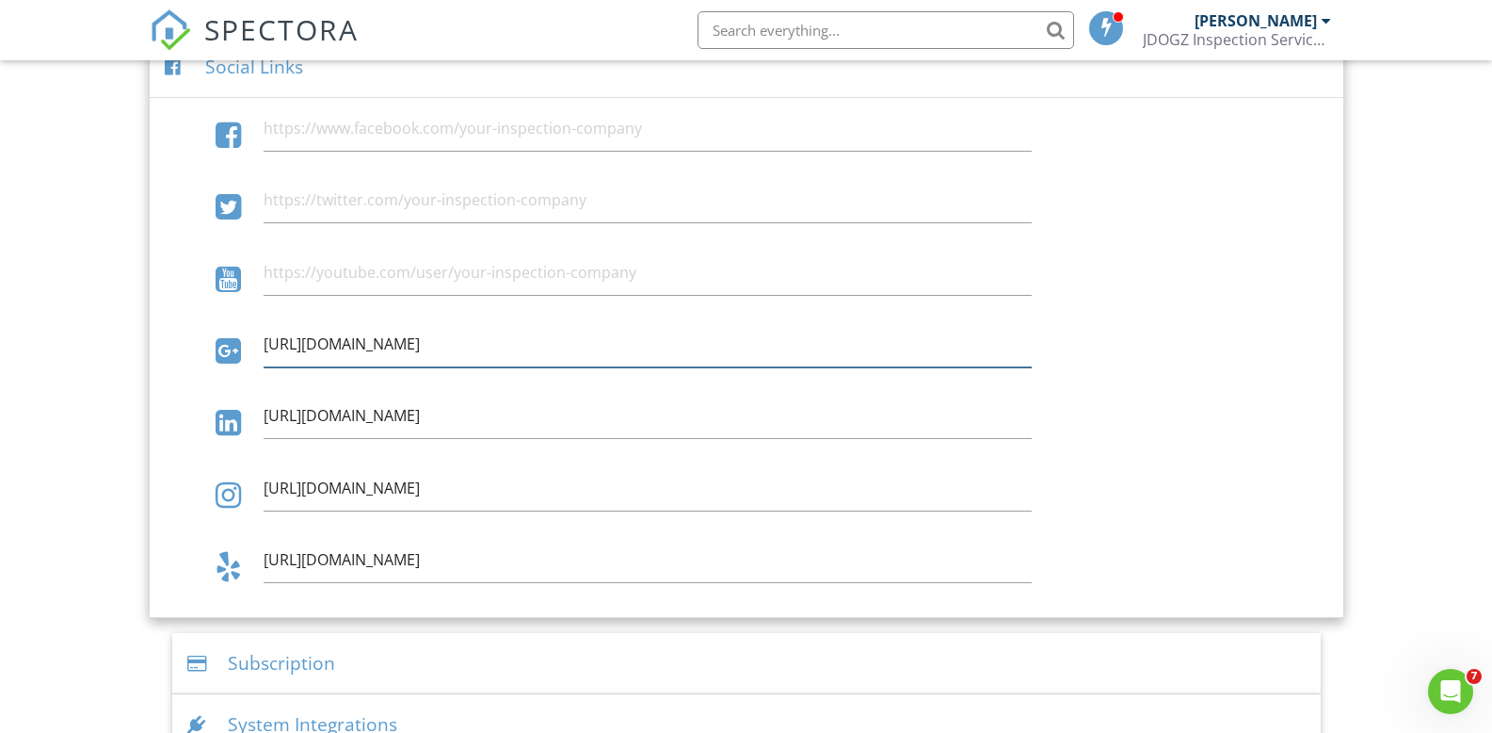
click at [268, 342] on input "[URL][DOMAIN_NAME]" at bounding box center [648, 344] width 768 height 46
click at [264, 341] on input "[URL][DOMAIN_NAME]" at bounding box center [648, 344] width 768 height 46
drag, startPoint x: 266, startPoint y: 343, endPoint x: 1087, endPoint y: 382, distance: 822.0
click at [1087, 382] on div "[URL][DOMAIN_NAME]" at bounding box center [746, 353] width 1186 height 64
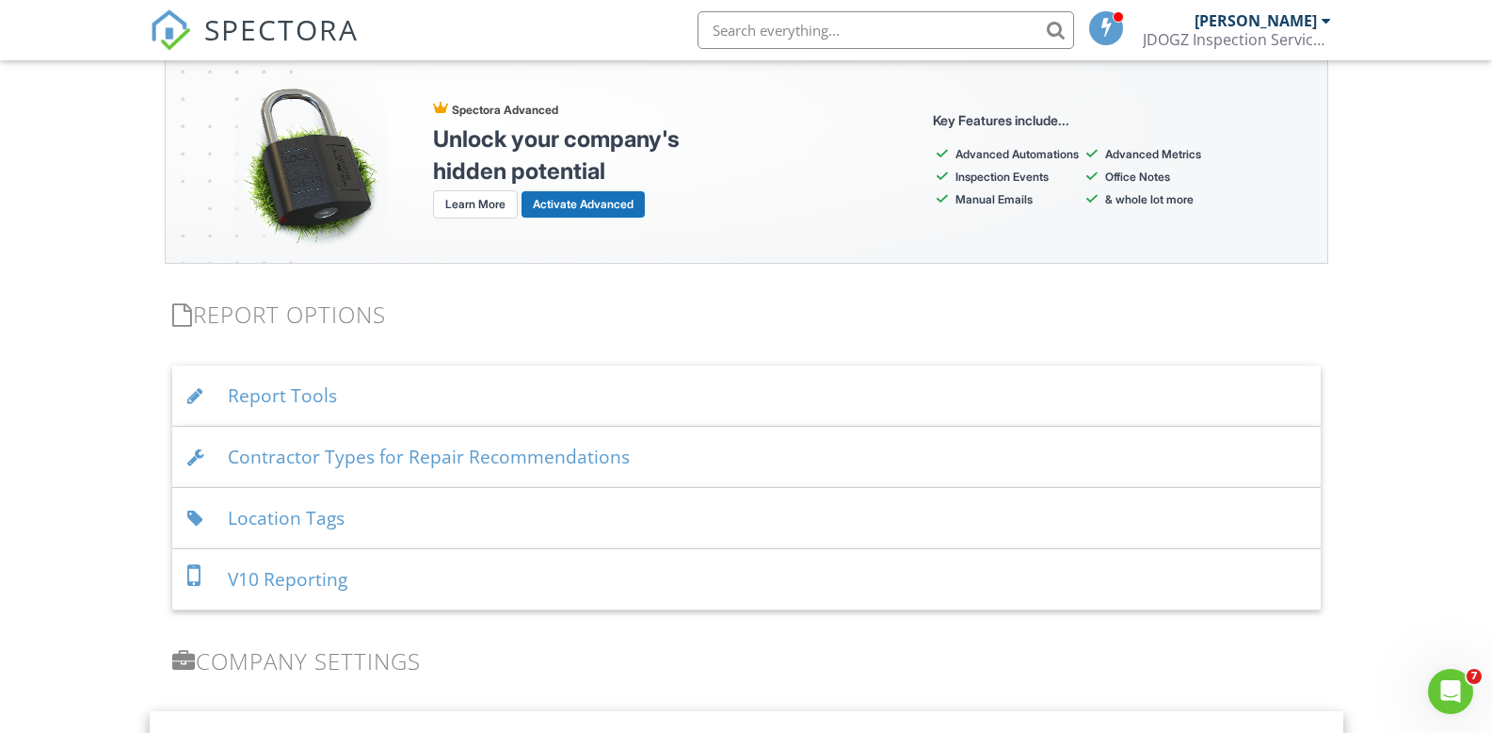
scroll to position [1494, 0]
